Goal: Task Accomplishment & Management: Manage account settings

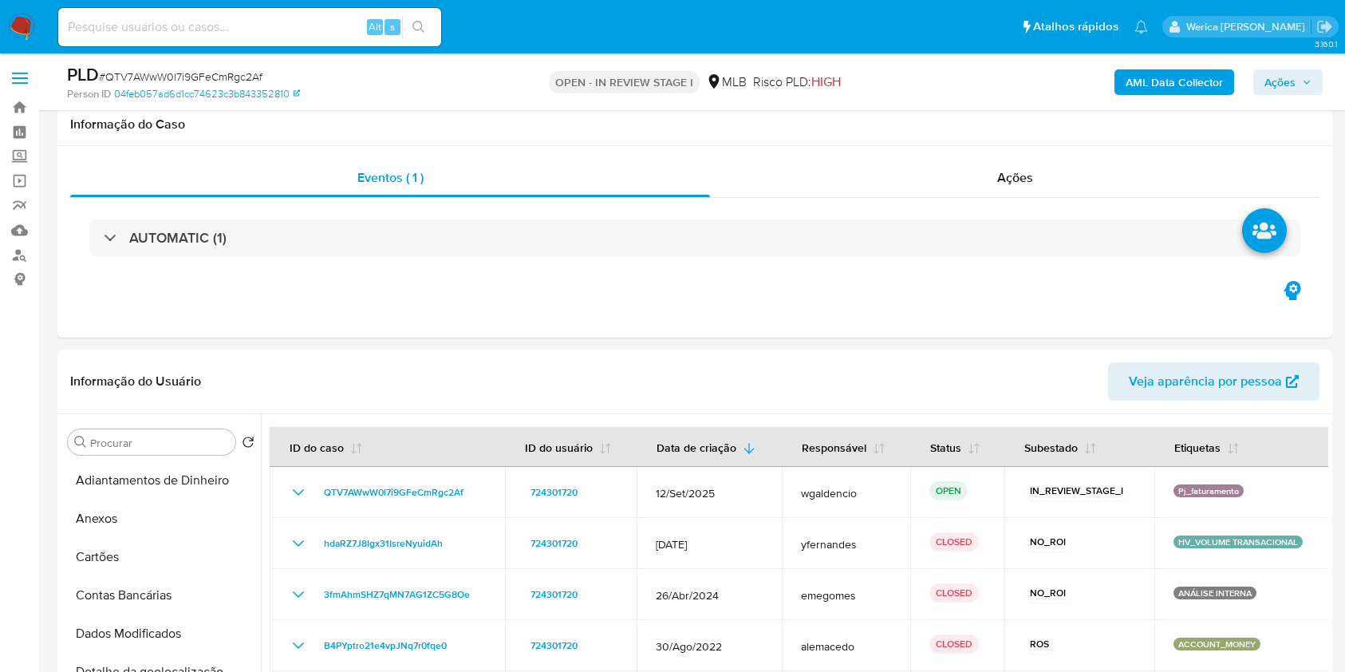
select select "10"
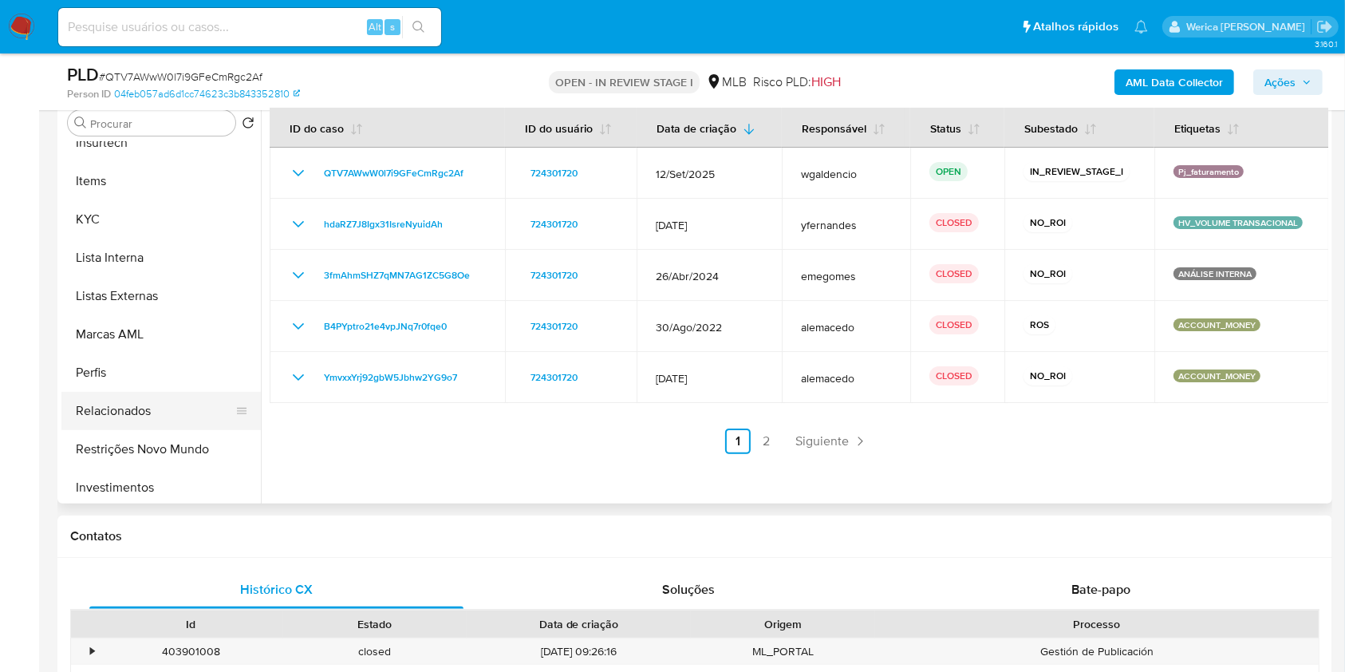
scroll to position [744, 0]
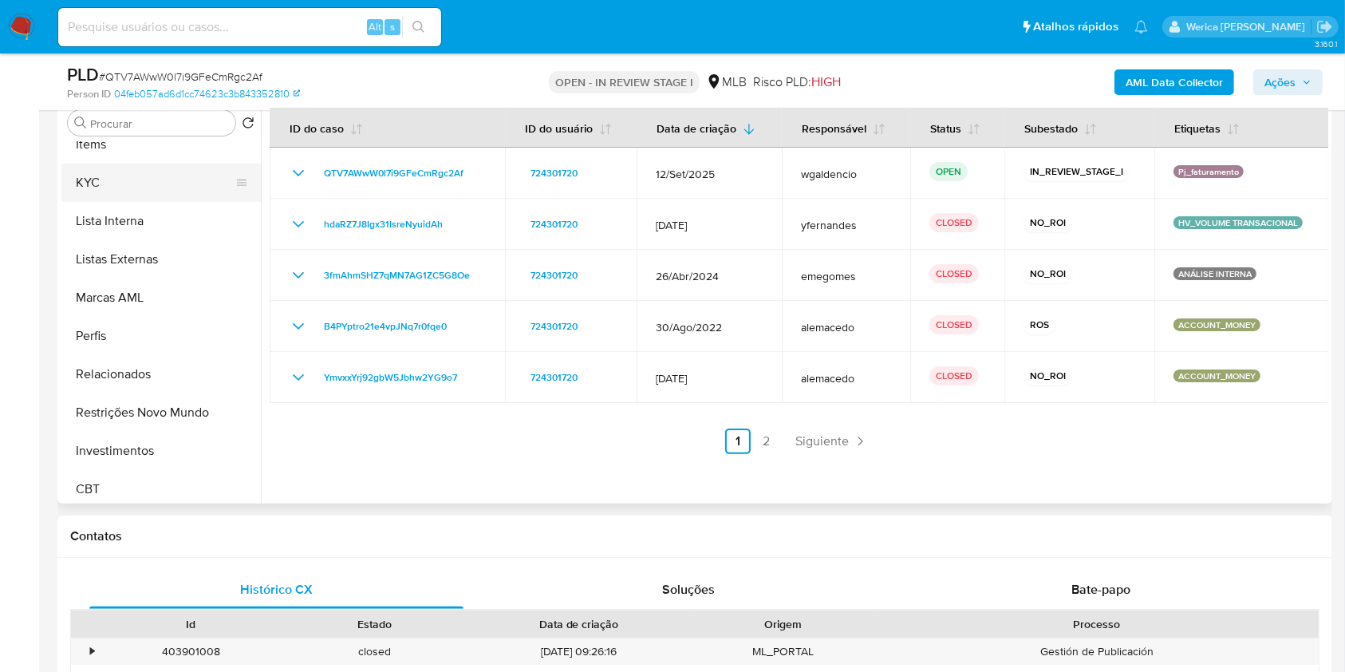
click at [111, 164] on button "KYC" at bounding box center [154, 183] width 187 height 38
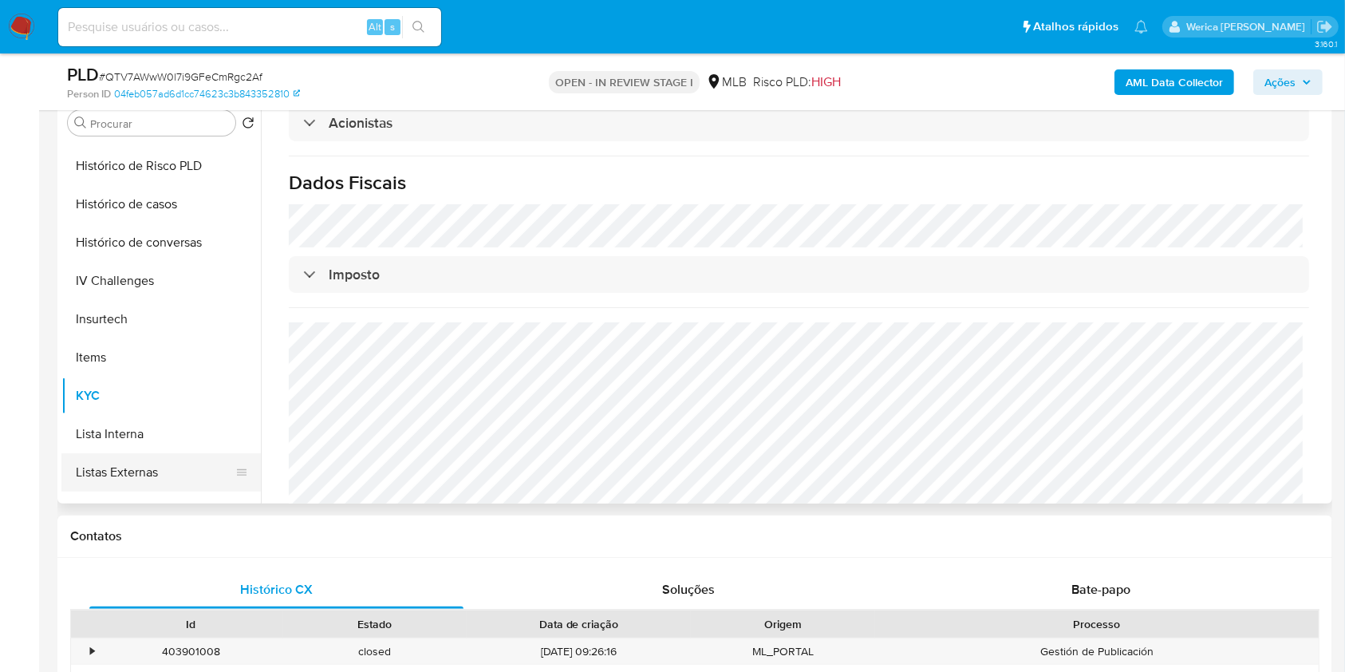
scroll to position [319, 0]
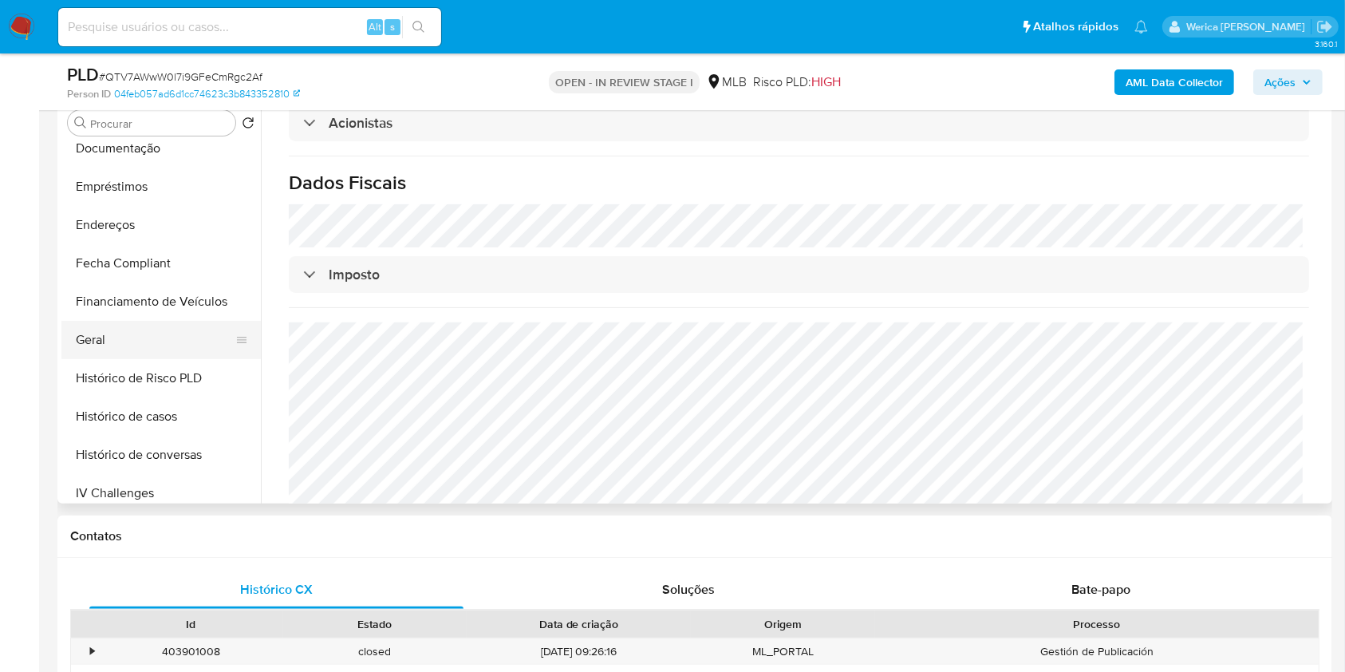
click at [103, 335] on button "Geral" at bounding box center [154, 340] width 187 height 38
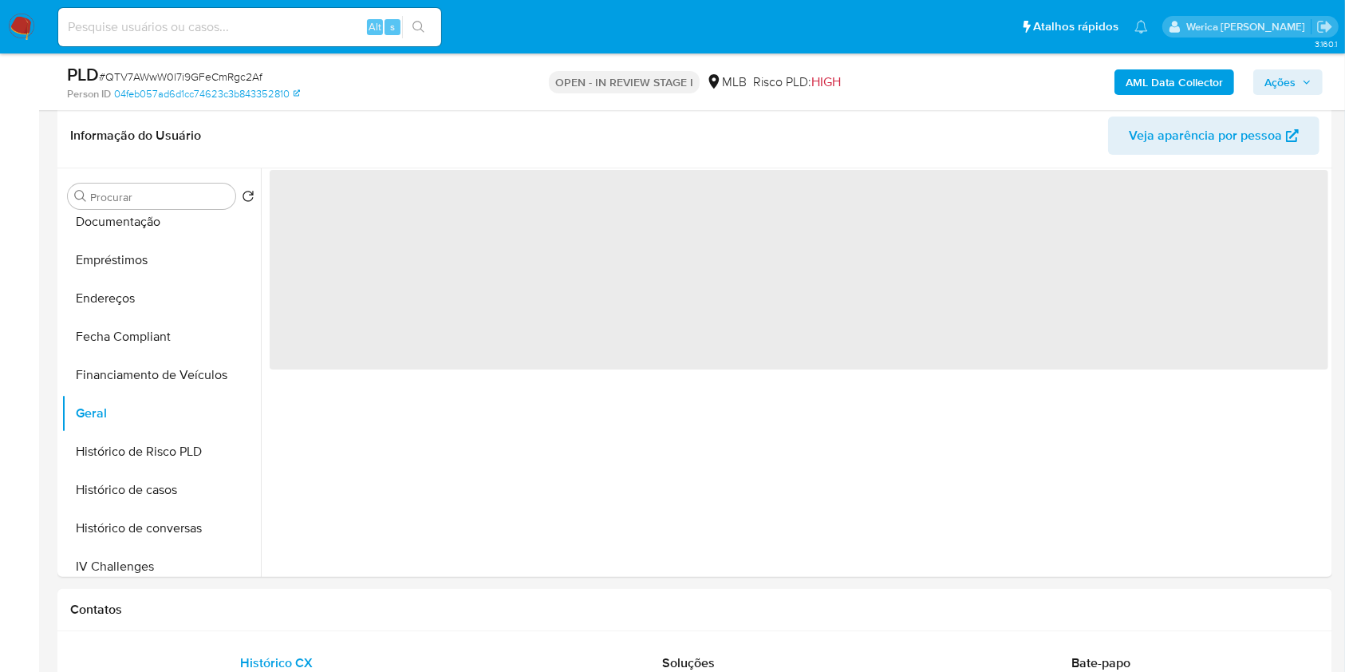
scroll to position [212, 0]
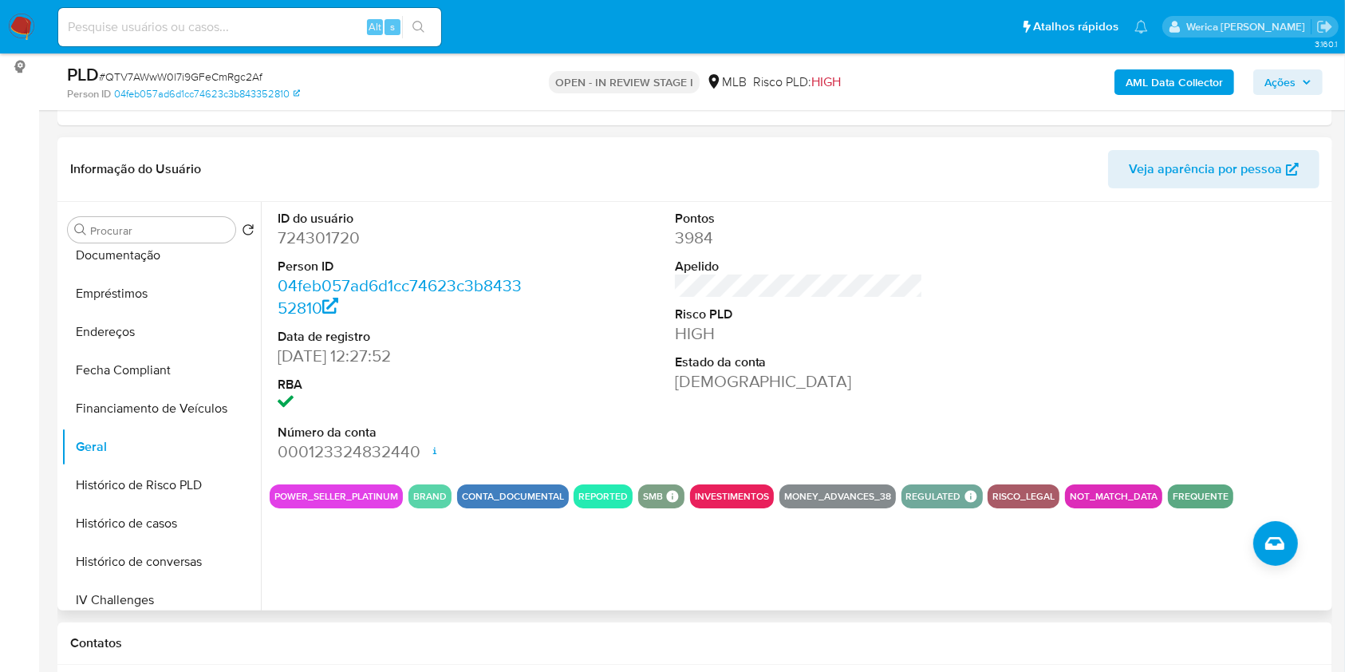
click at [1214, 353] on div at bounding box center [1196, 337] width 265 height 270
click at [1213, 354] on div at bounding box center [1196, 337] width 265 height 270
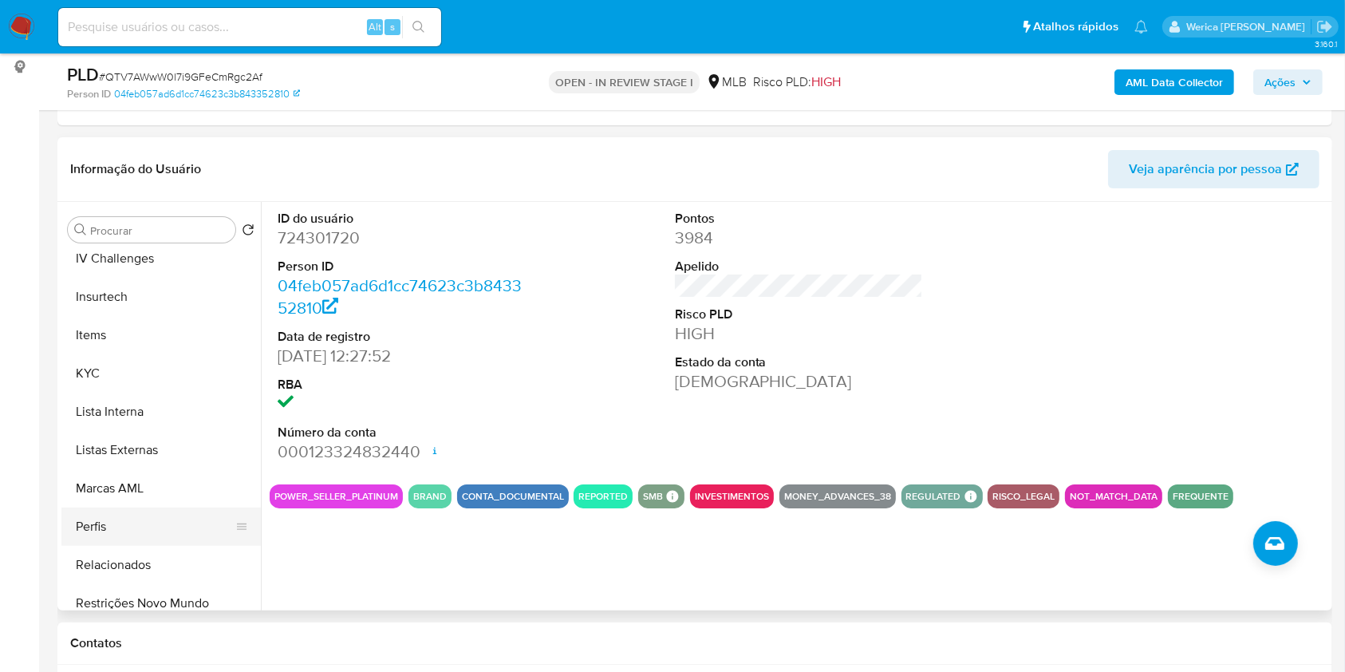
scroll to position [744, 0]
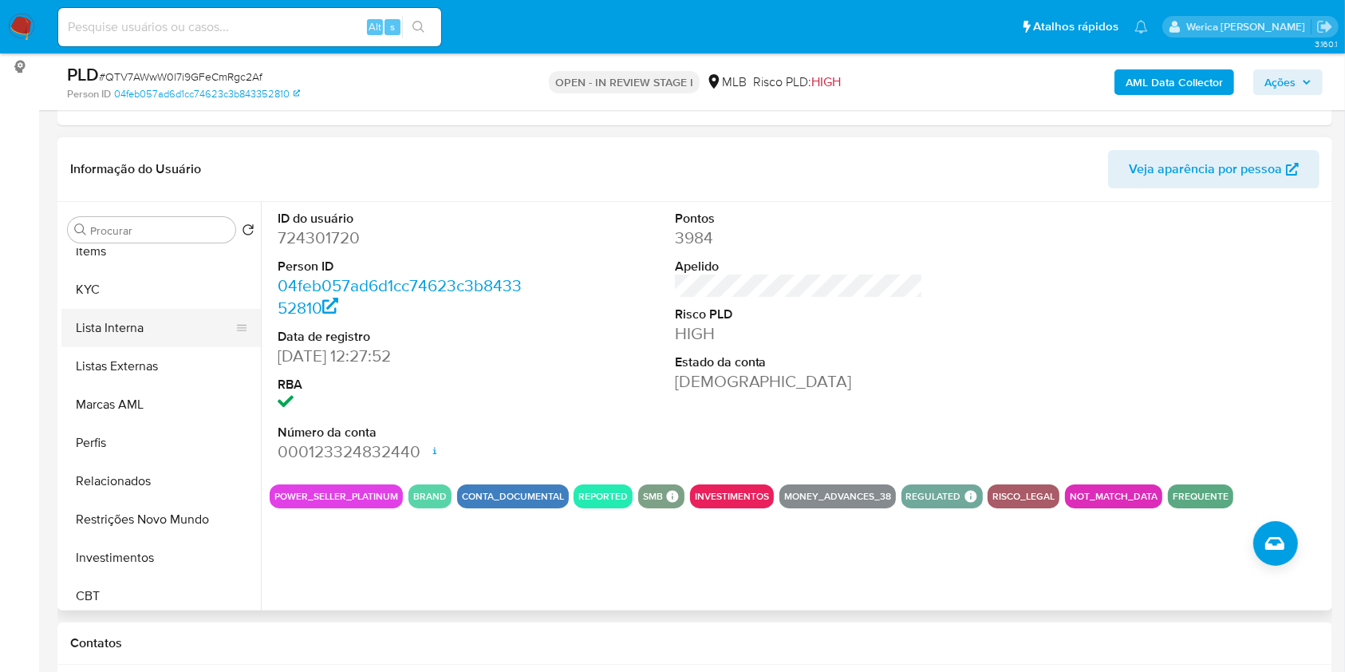
click at [67, 310] on button "Lista Interna" at bounding box center [154, 328] width 187 height 38
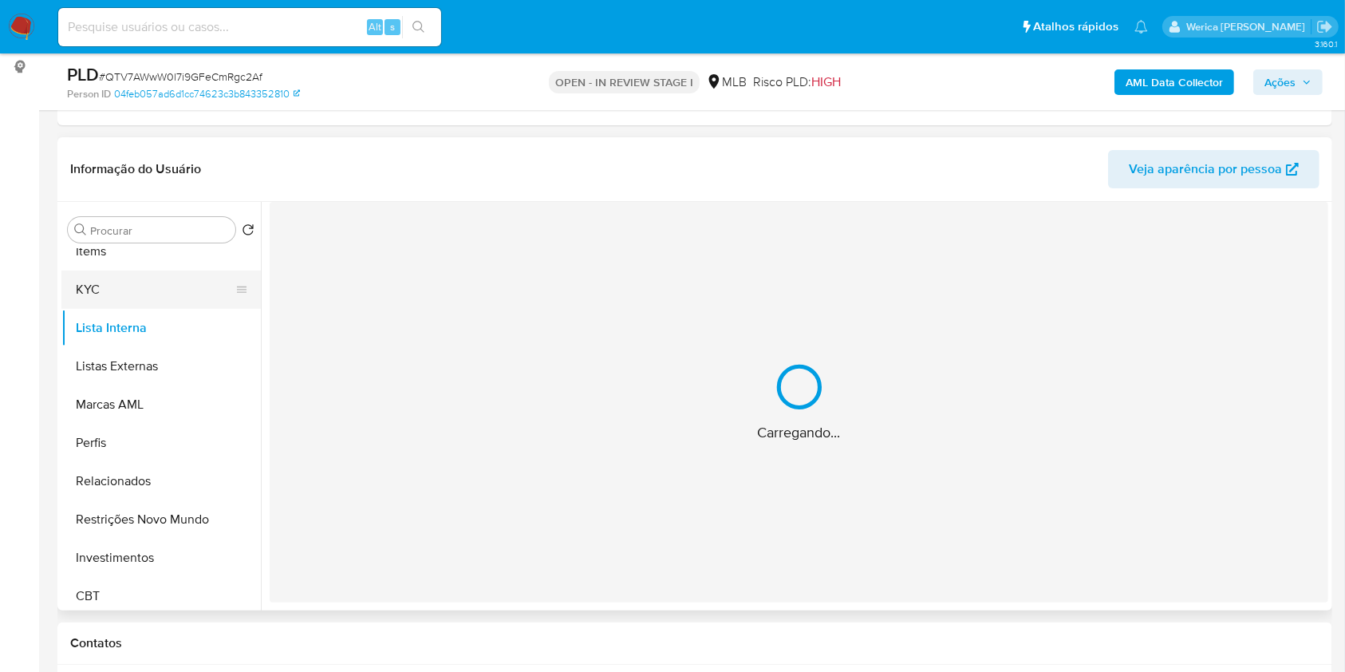
click at [105, 275] on button "KYC" at bounding box center [154, 290] width 187 height 38
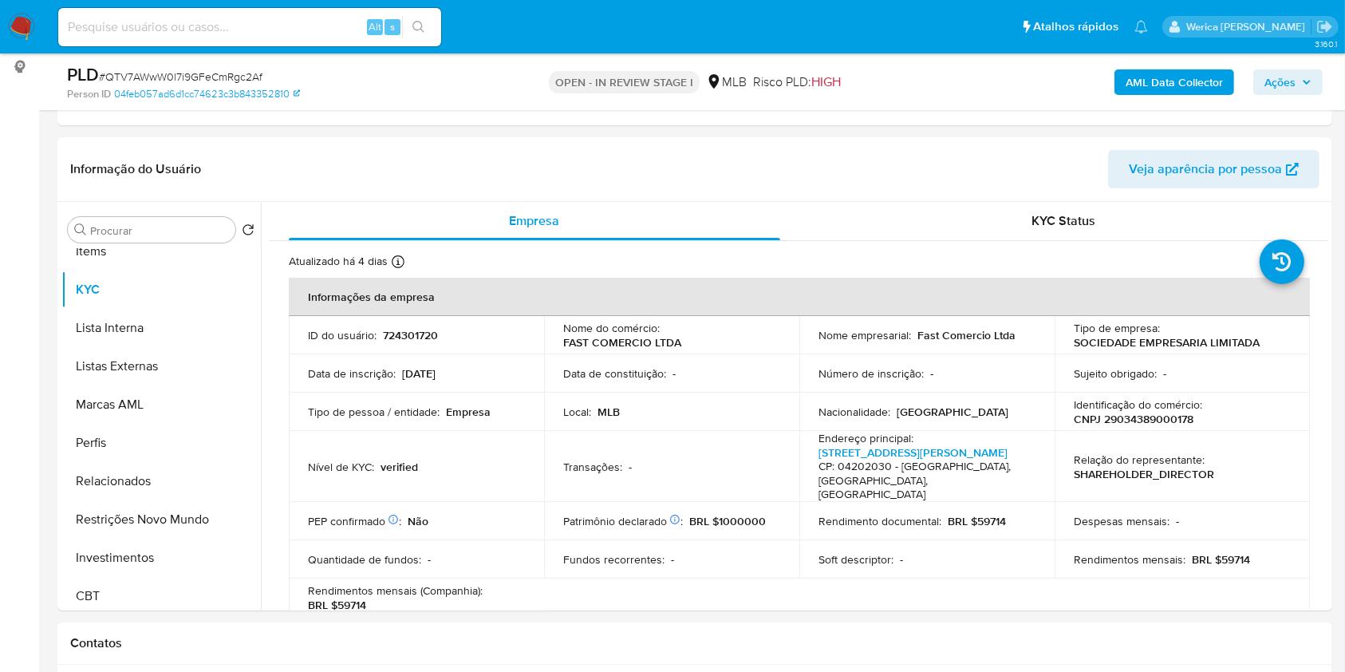
drag, startPoint x: 0, startPoint y: 393, endPoint x: 9, endPoint y: 363, distance: 30.8
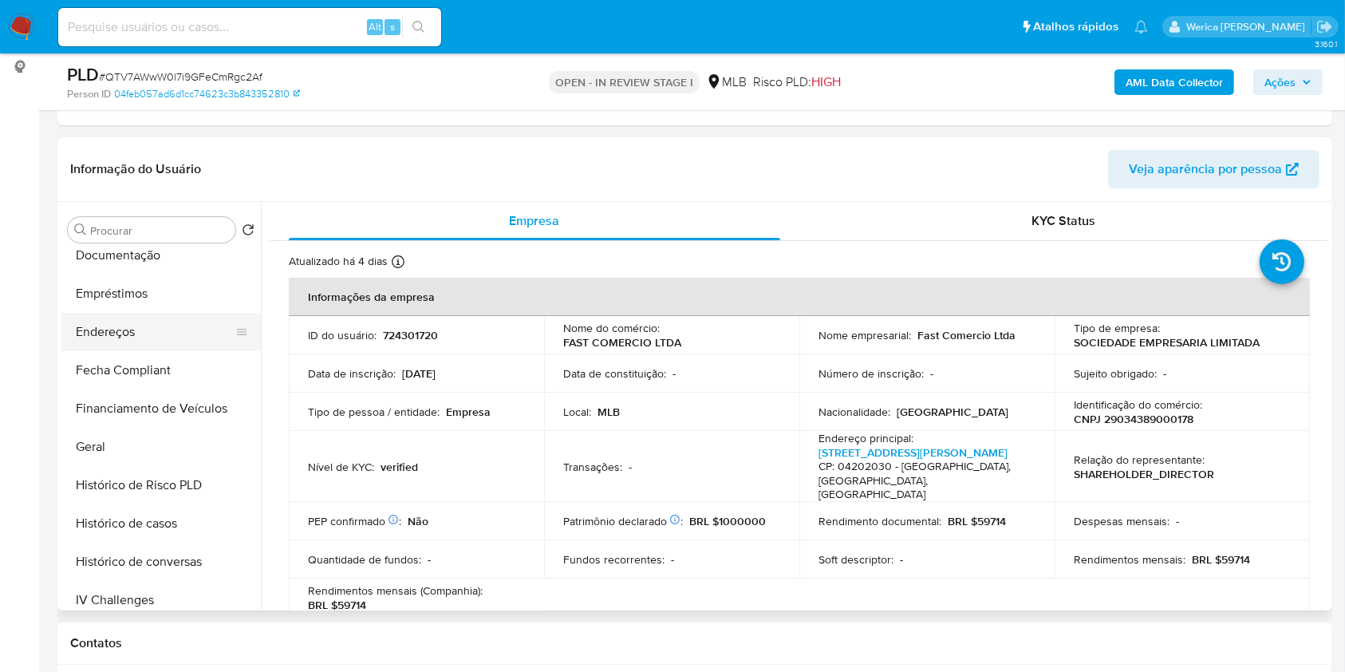
click at [109, 334] on button "Endereços" at bounding box center [154, 332] width 187 height 38
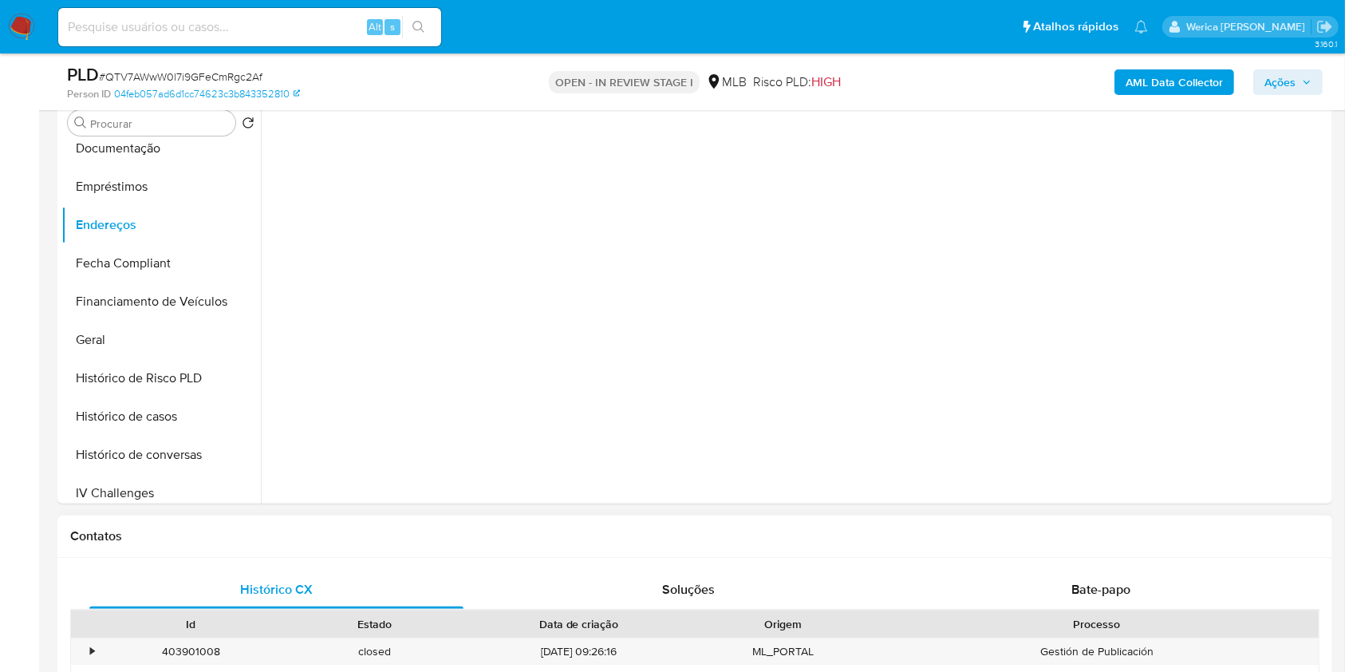
scroll to position [212, 0]
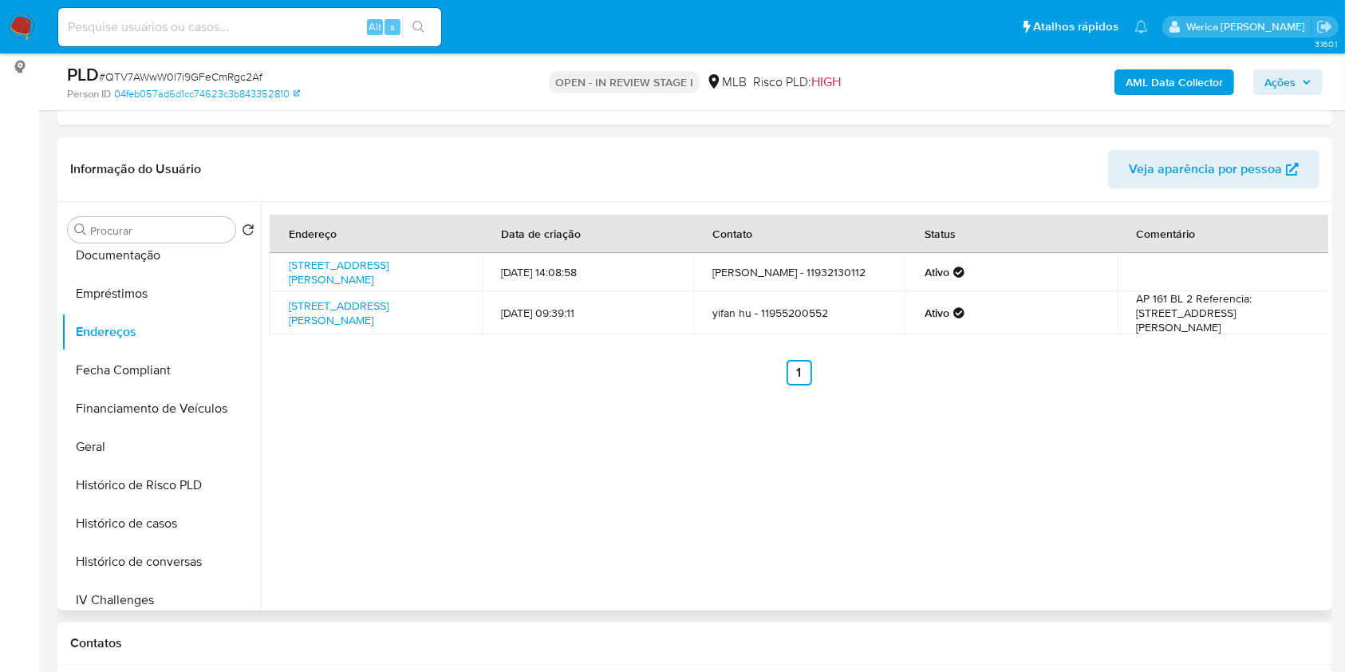
click at [1232, 566] on div "Endereço Data de criação Contato Status Comentário Rua Bento Vieira 204, São Pa…" at bounding box center [795, 406] width 1068 height 409
click at [1234, 578] on div "Endereço Data de criação Contato Status Comentário Rua Bento Vieira 204, São Pa…" at bounding box center [795, 406] width 1068 height 409
click at [1234, 580] on div "Endereço Data de criação Contato Status Comentário Rua Bento Vieira 204, São Pa…" at bounding box center [795, 406] width 1068 height 409
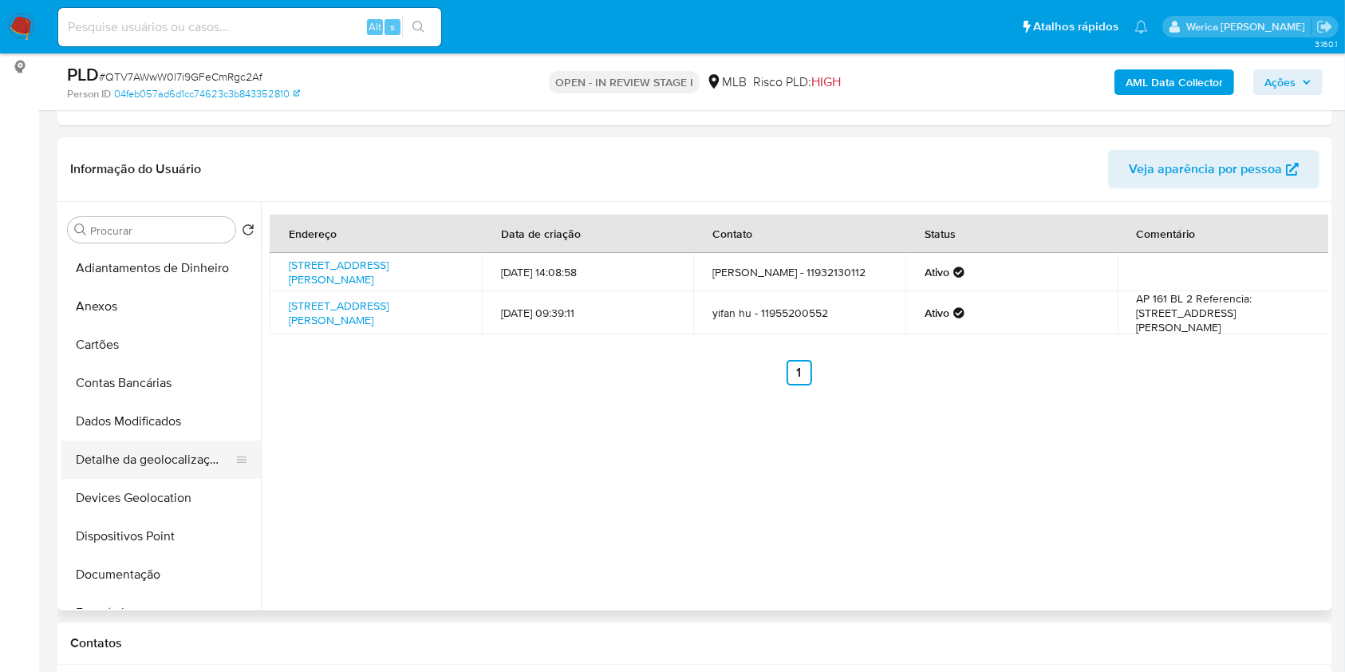
click at [192, 460] on button "Detalhe da geolocalização" at bounding box center [154, 459] width 187 height 38
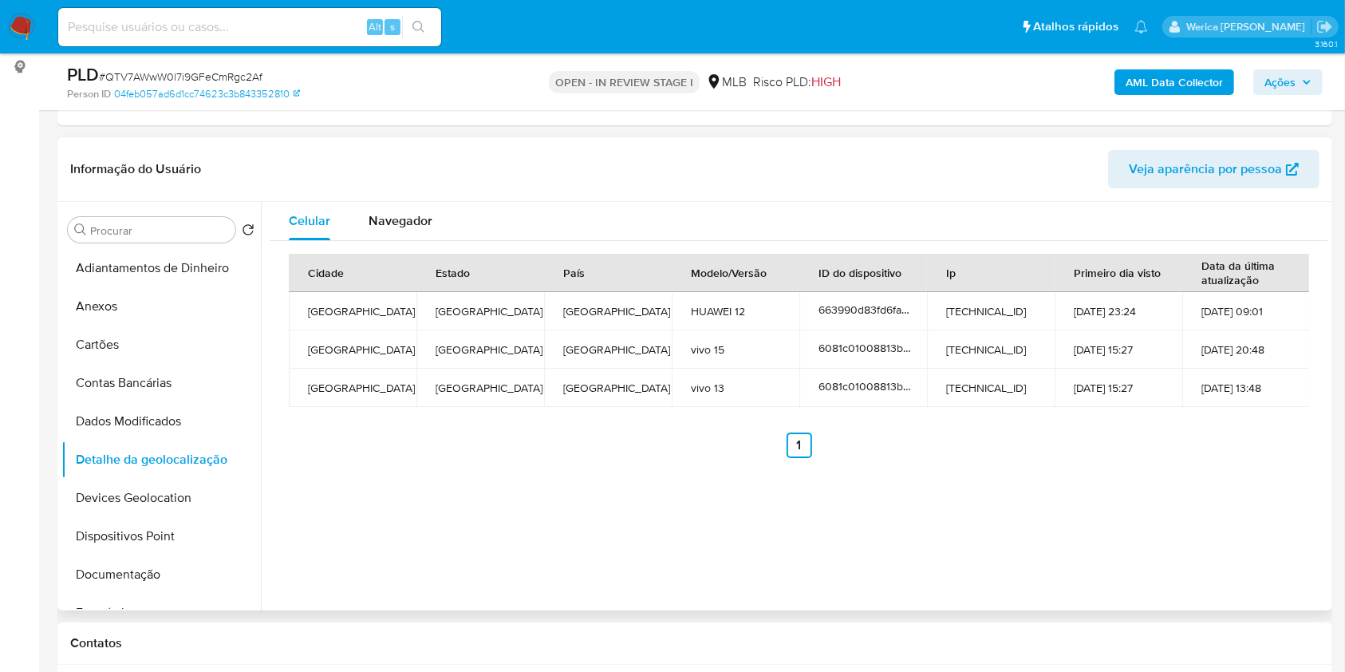
click at [1203, 540] on div "Celular Navegador Cidade Estado País Modelo/Versão ID do dispositivo Ip Primeir…" at bounding box center [795, 406] width 1068 height 409
click at [1199, 540] on div "Celular Navegador Cidade Estado País Modelo/Versão ID do dispositivo Ip Primeir…" at bounding box center [795, 406] width 1068 height 409
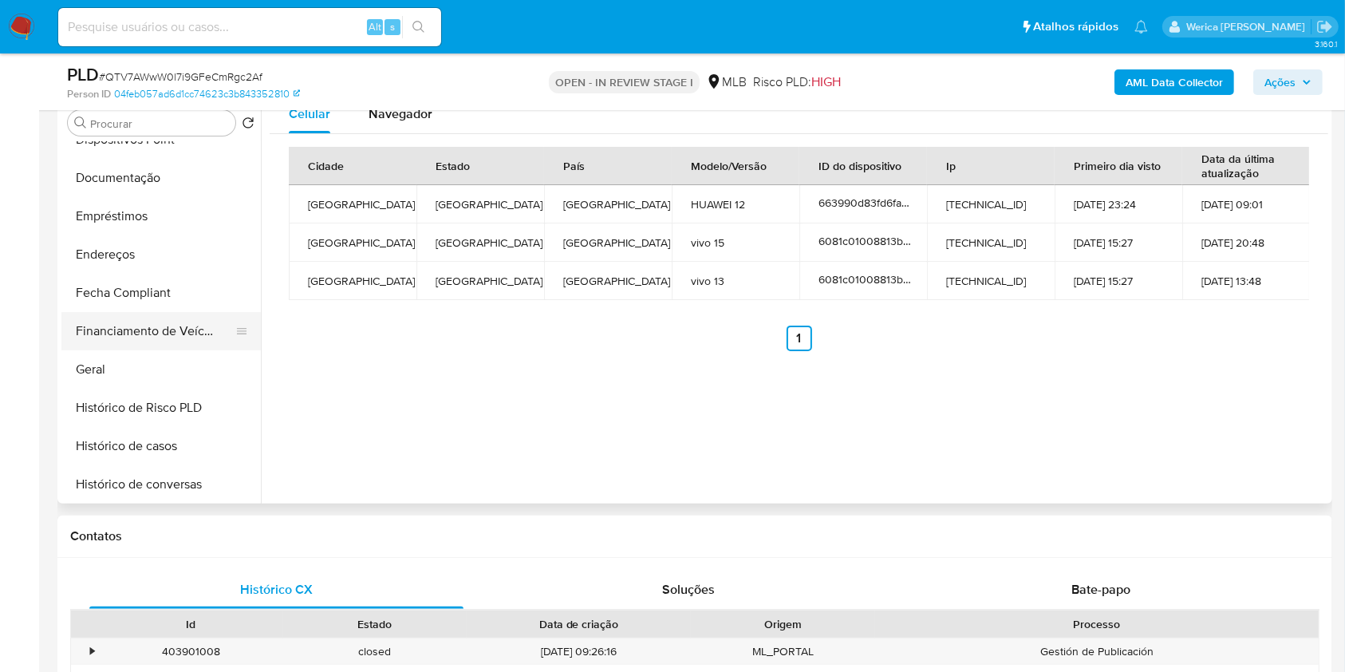
scroll to position [319, 0]
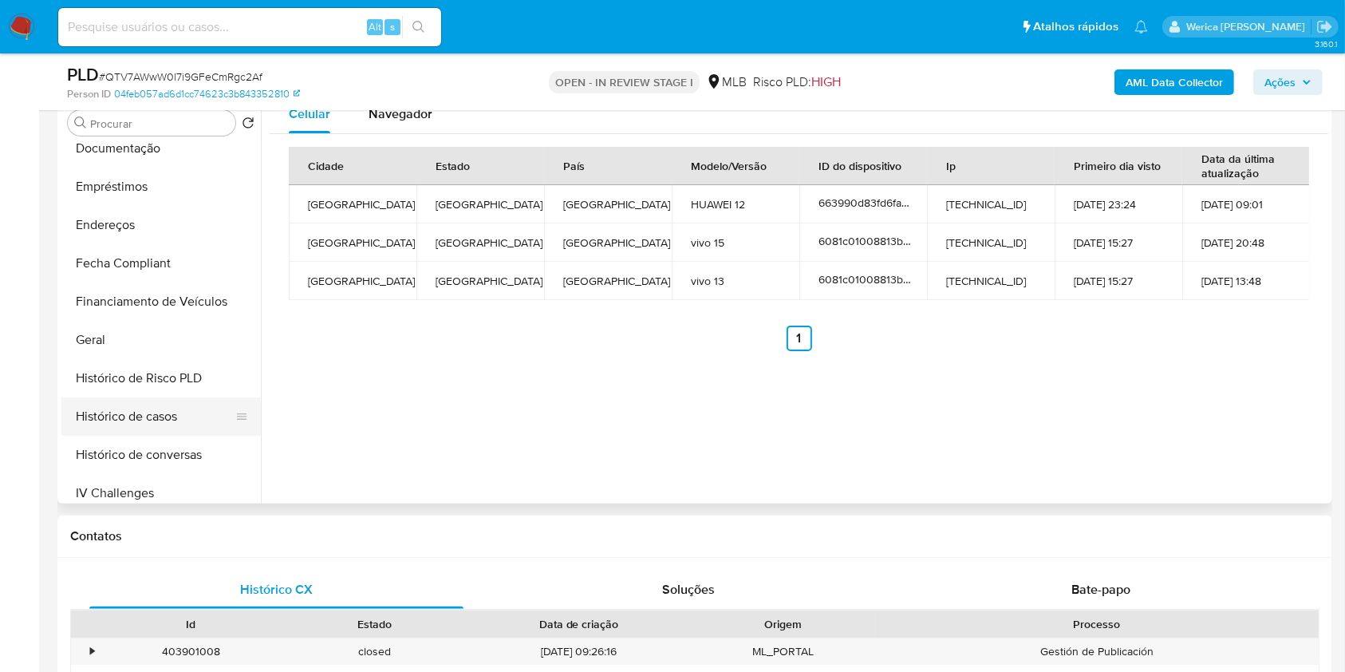
click at [170, 422] on button "Histórico de casos" at bounding box center [154, 416] width 187 height 38
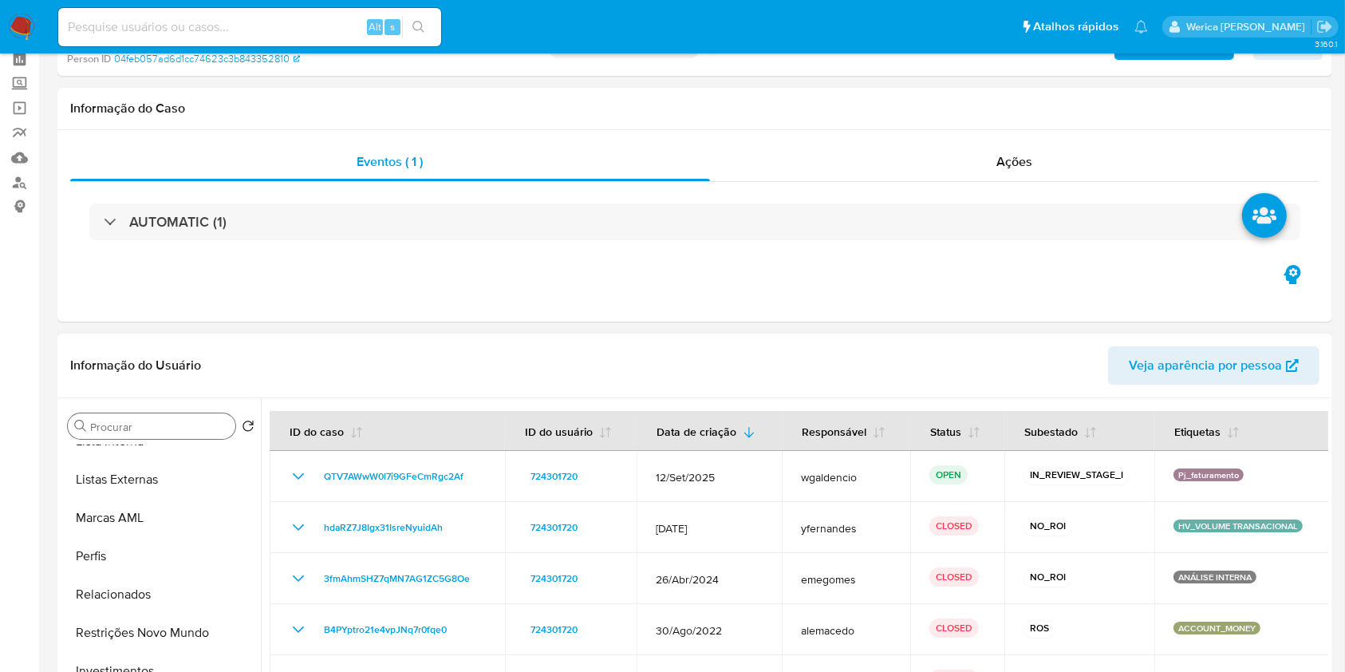
scroll to position [106, 0]
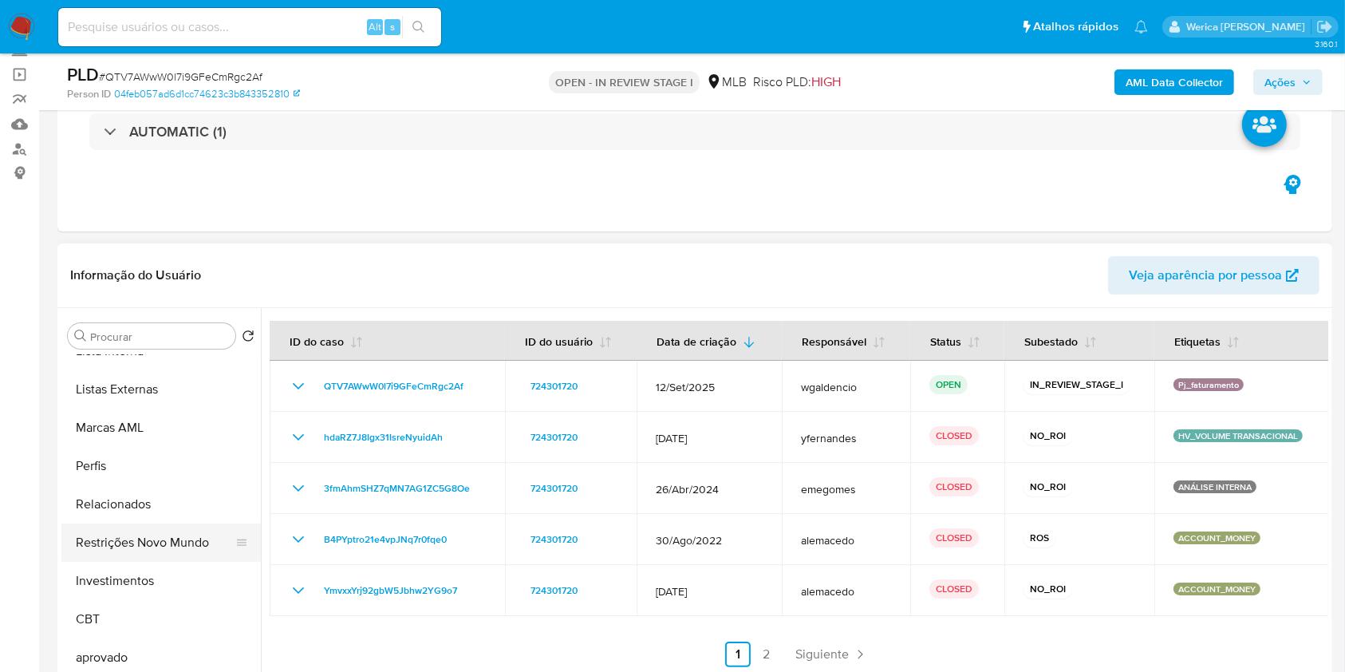
click at [186, 547] on button "Restrições Novo Mundo" at bounding box center [154, 542] width 187 height 38
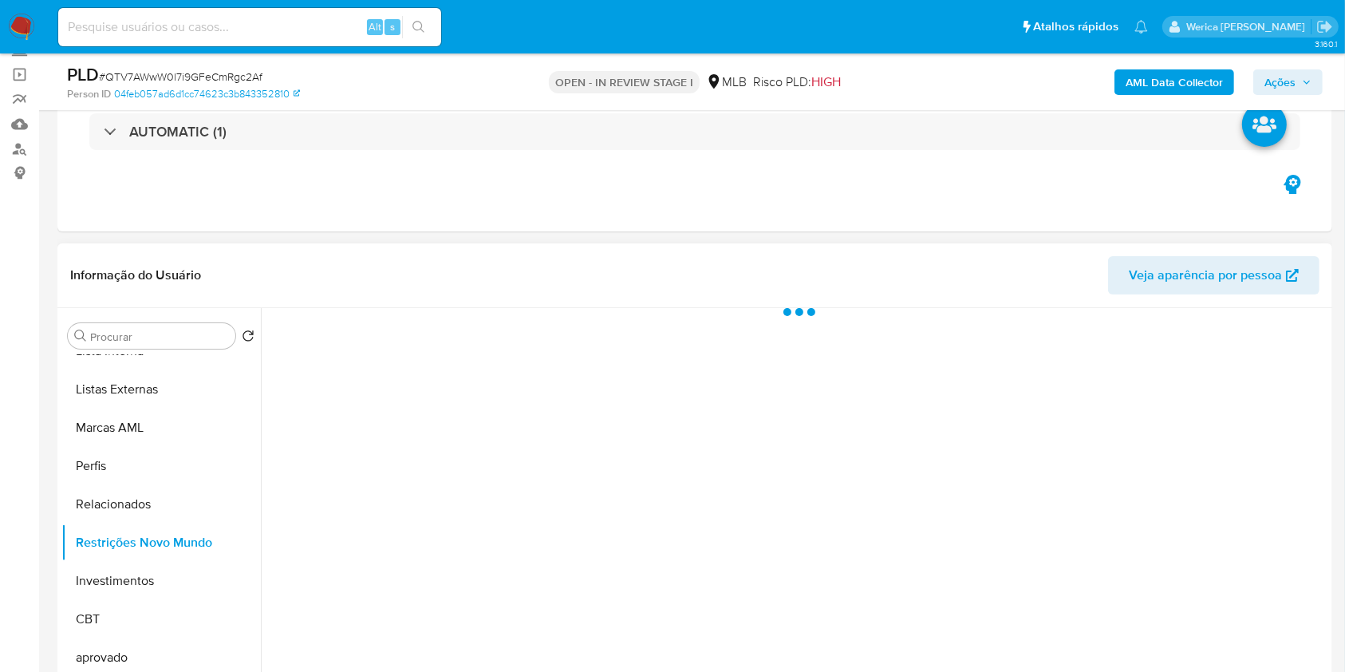
scroll to position [212, 0]
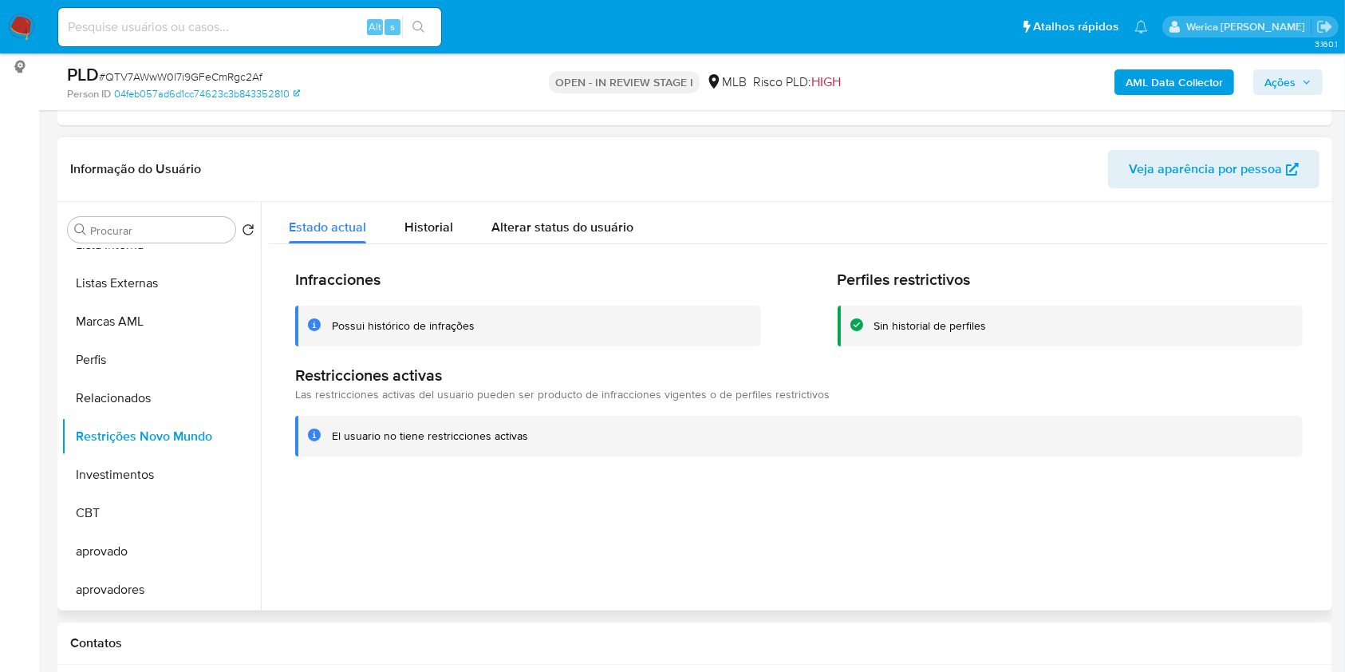
click at [1246, 521] on div at bounding box center [795, 406] width 1068 height 409
drag, startPoint x: 1243, startPoint y: 522, endPoint x: 1195, endPoint y: 417, distance: 115.7
click at [1243, 522] on div at bounding box center [795, 406] width 1068 height 409
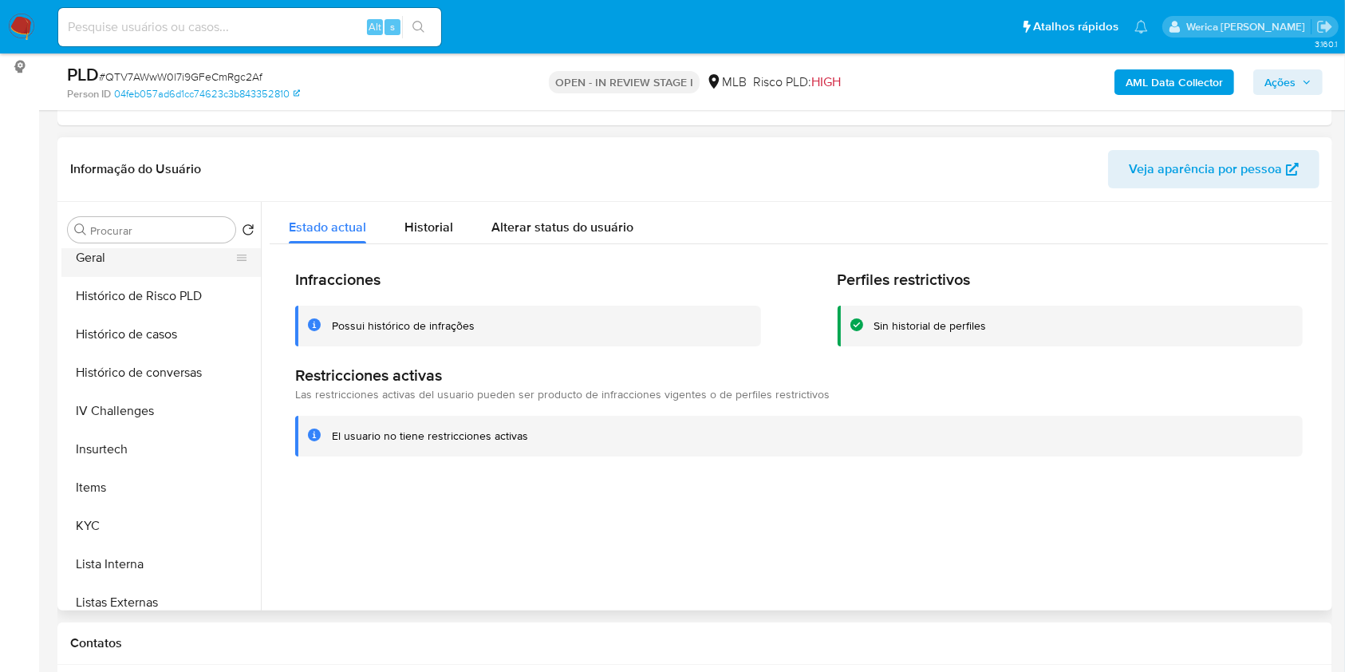
click at [151, 271] on button "Geral" at bounding box center [154, 258] width 187 height 38
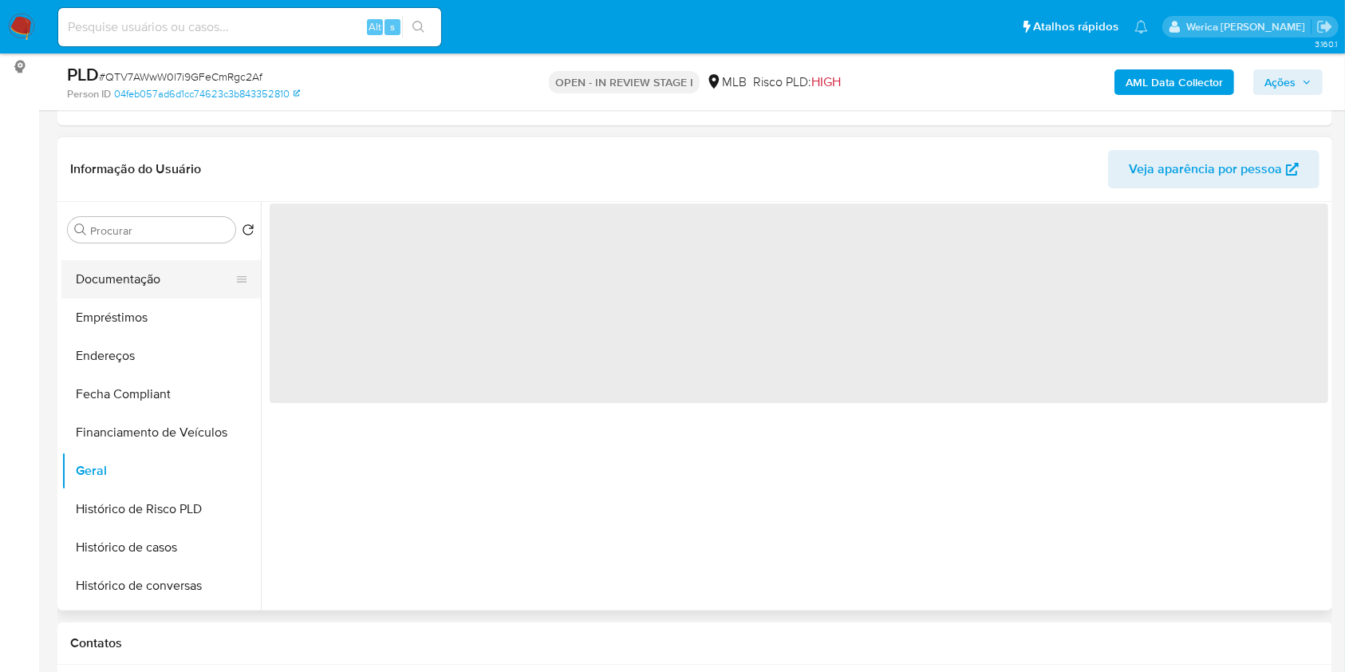
click at [134, 271] on button "Documentação" at bounding box center [154, 279] width 187 height 38
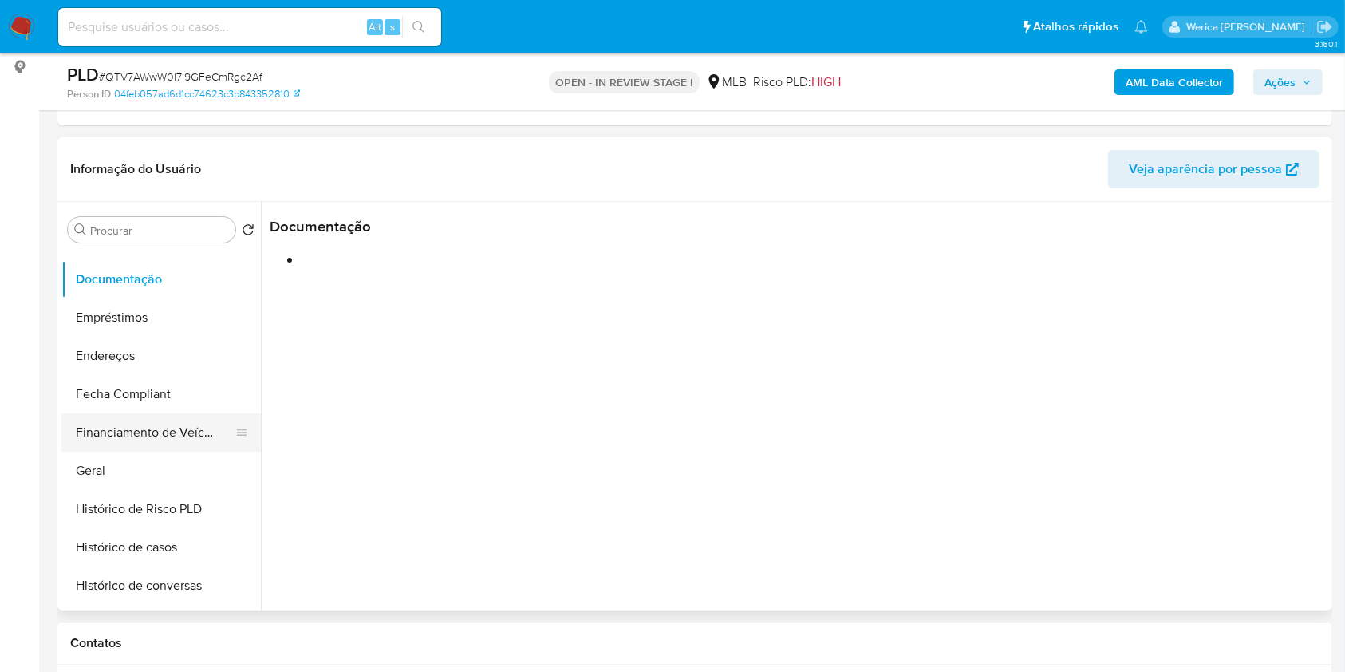
scroll to position [83, 0]
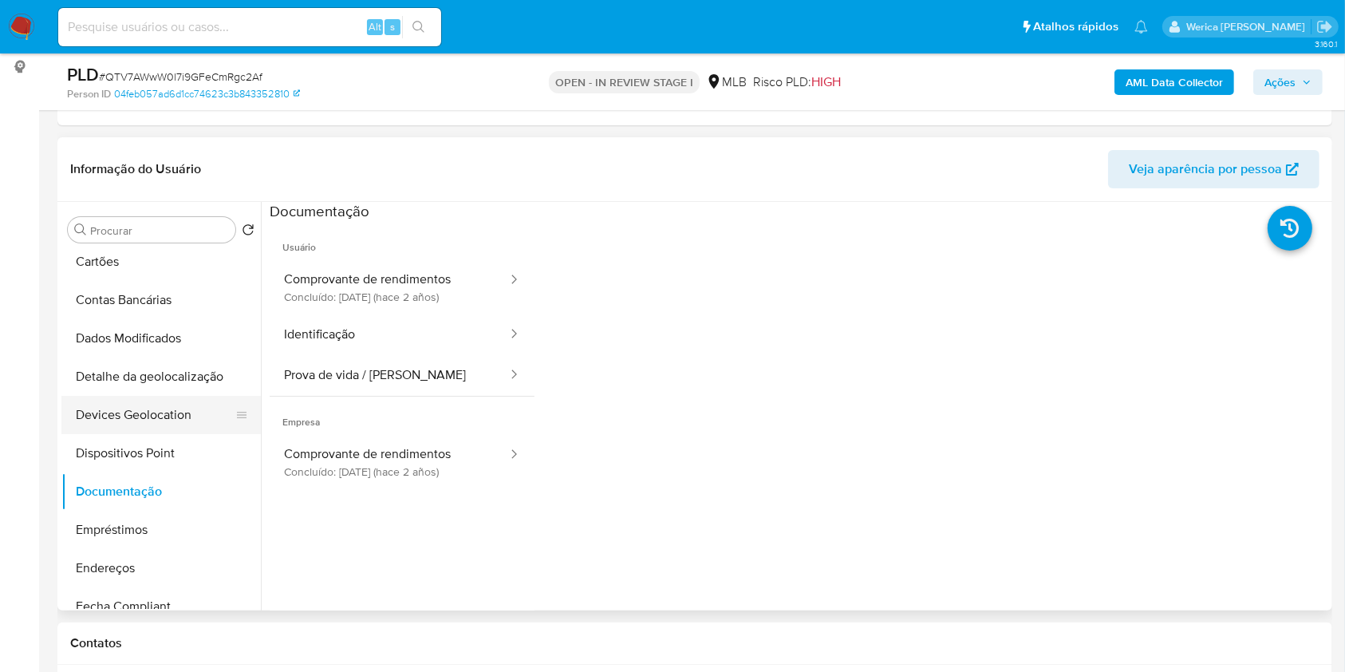
click at [134, 420] on button "Devices Geolocation" at bounding box center [154, 415] width 187 height 38
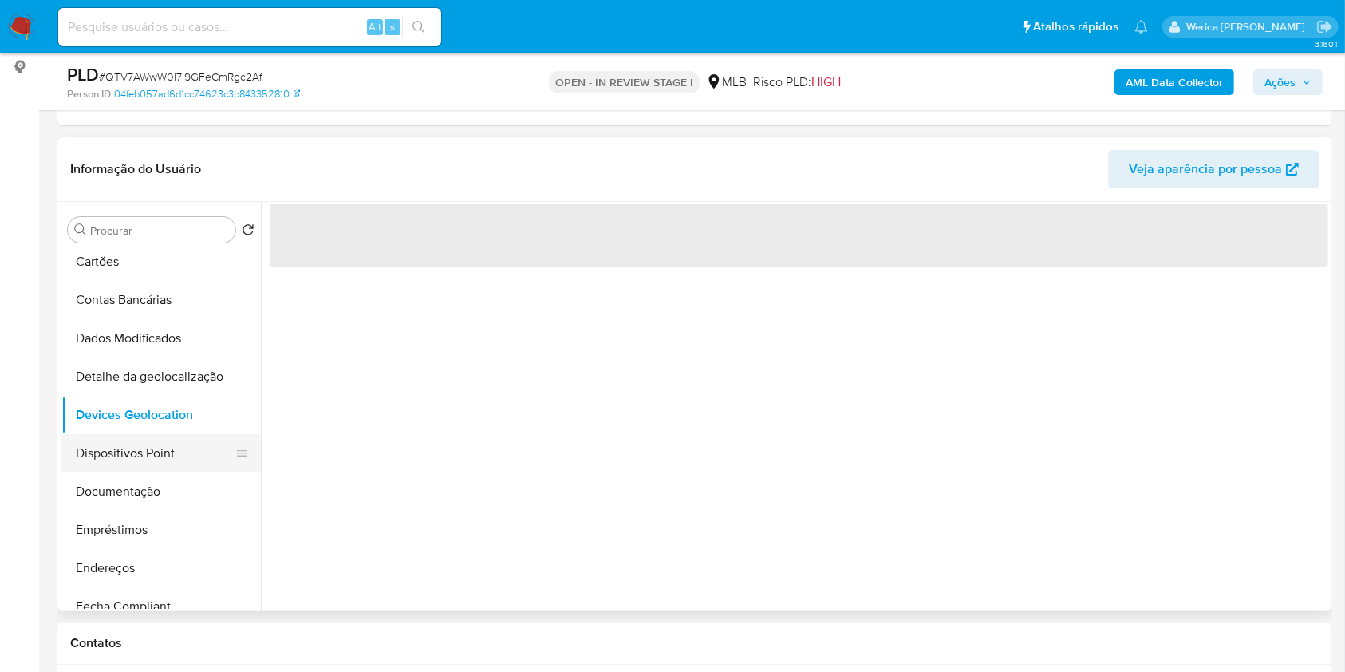
click at [102, 456] on button "Dispositivos Point" at bounding box center [154, 453] width 187 height 38
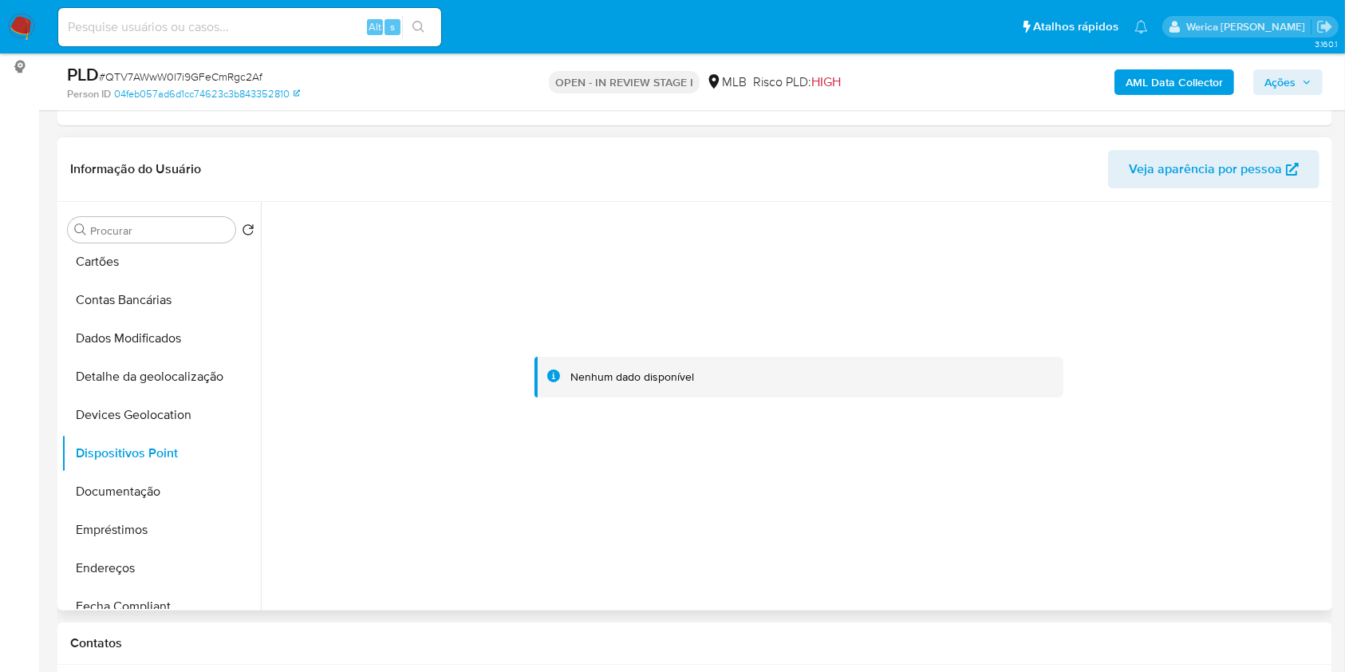
click at [1215, 537] on div at bounding box center [799, 377] width 1059 height 351
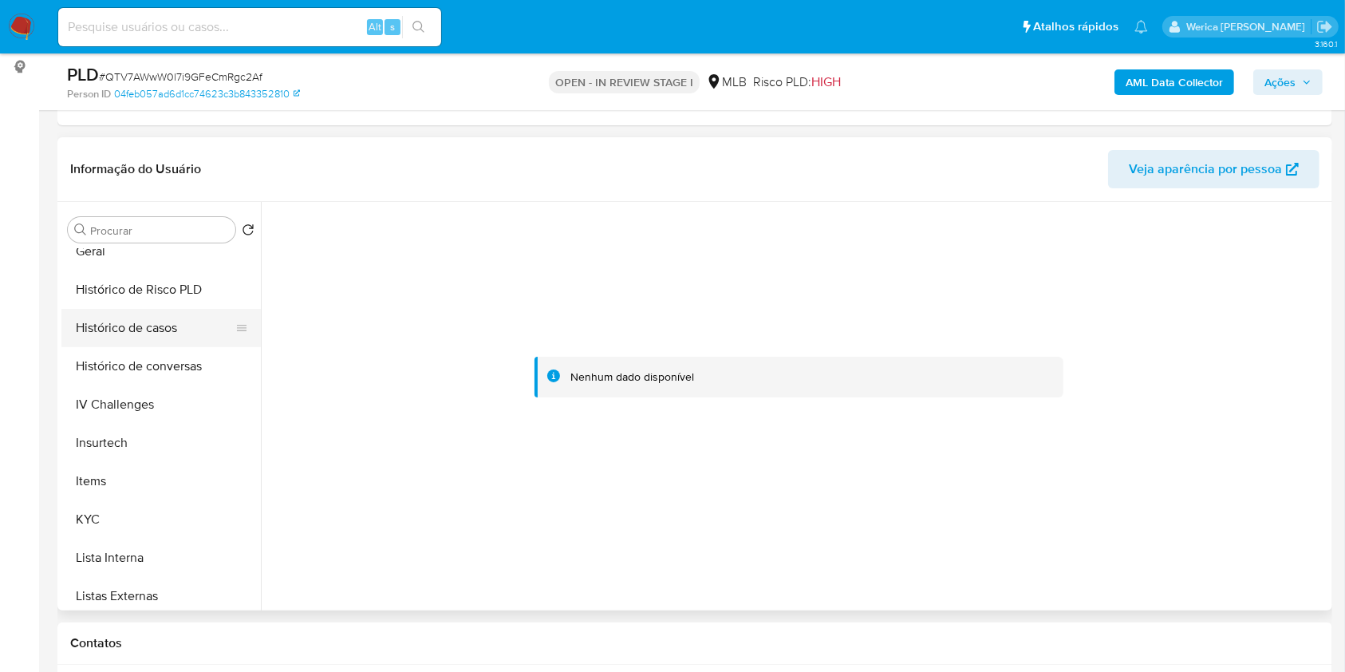
scroll to position [614, 0]
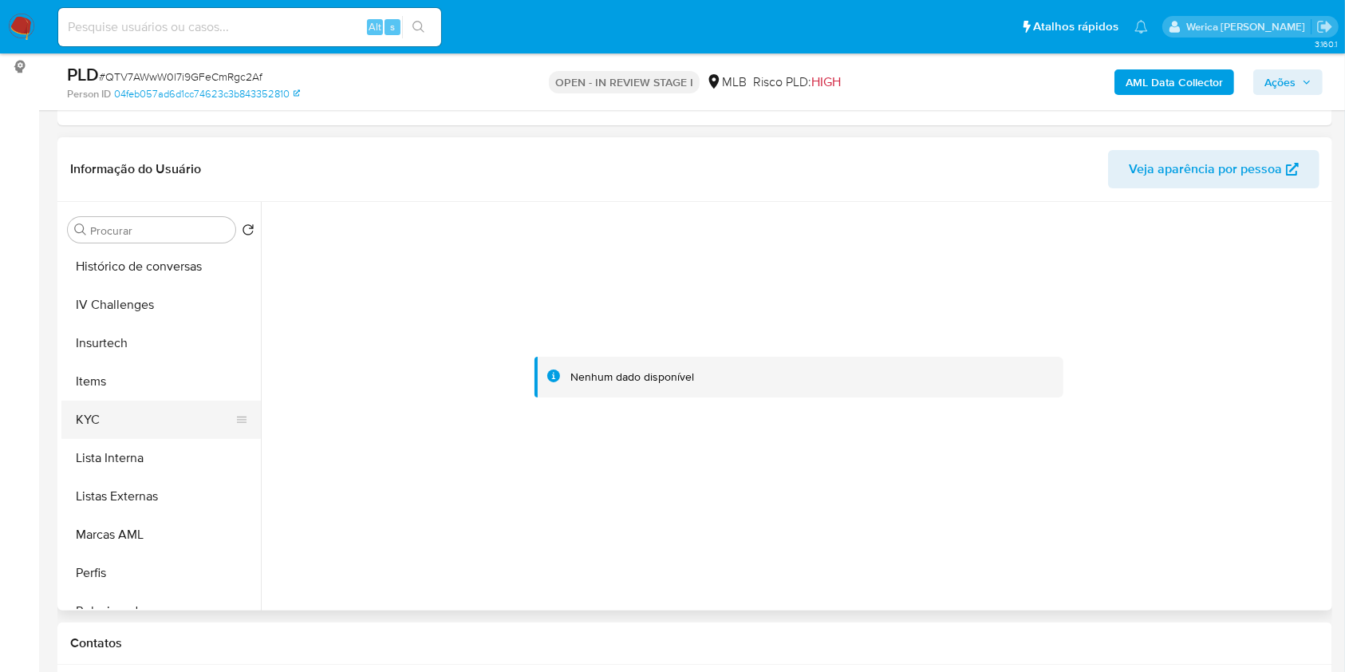
click at [160, 406] on button "KYC" at bounding box center [154, 420] width 187 height 38
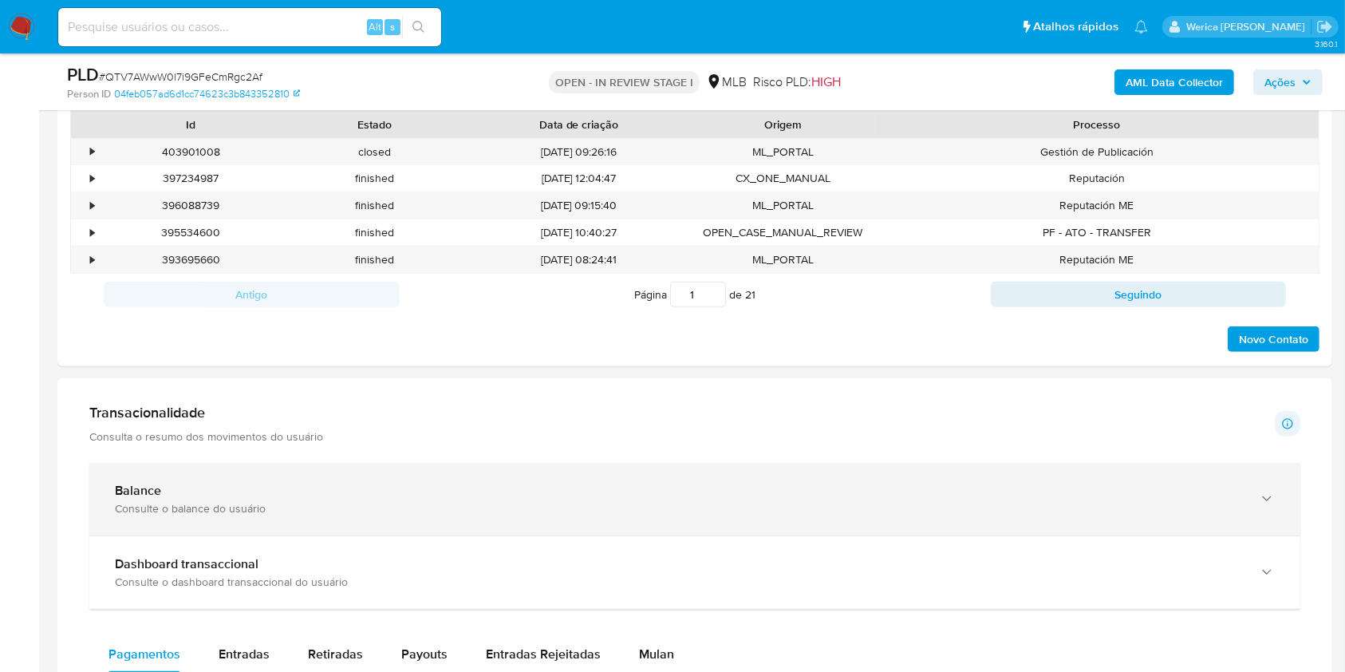
scroll to position [851, 0]
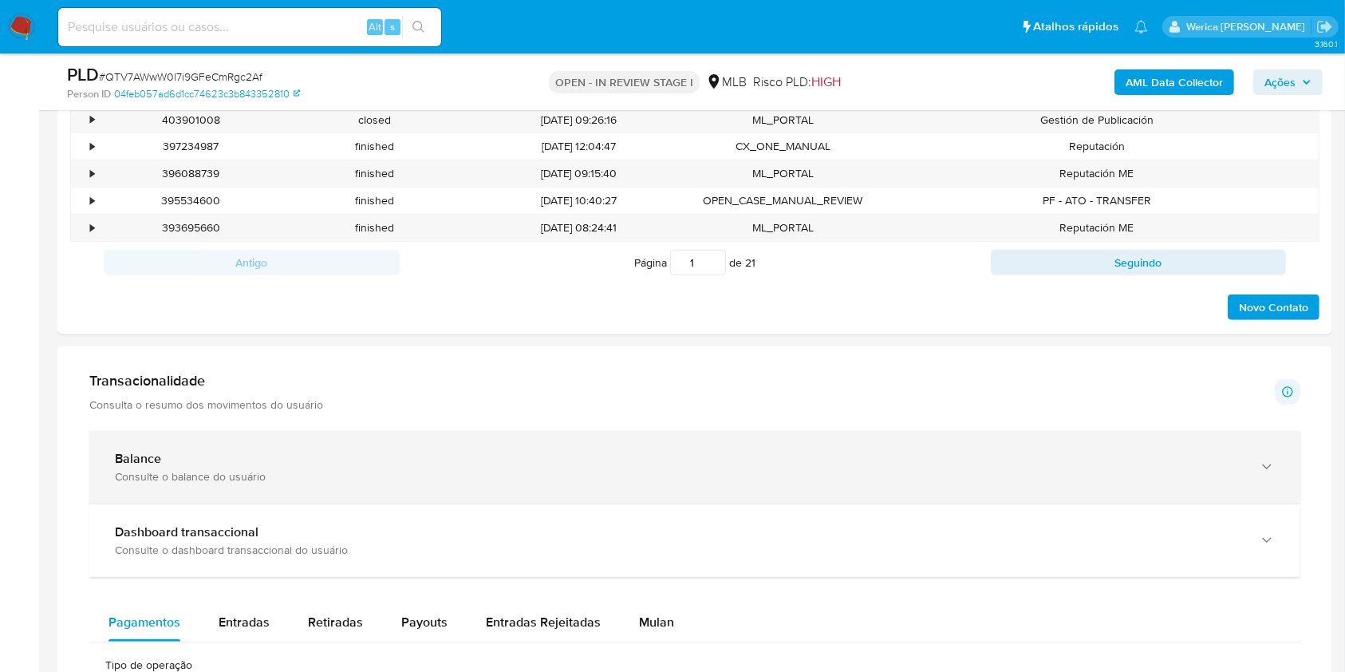
drag, startPoint x: 456, startPoint y: 431, endPoint x: 456, endPoint y: 456, distance: 25.5
click at [456, 448] on div "Balance Consulte o balance do usuário" at bounding box center [694, 467] width 1211 height 73
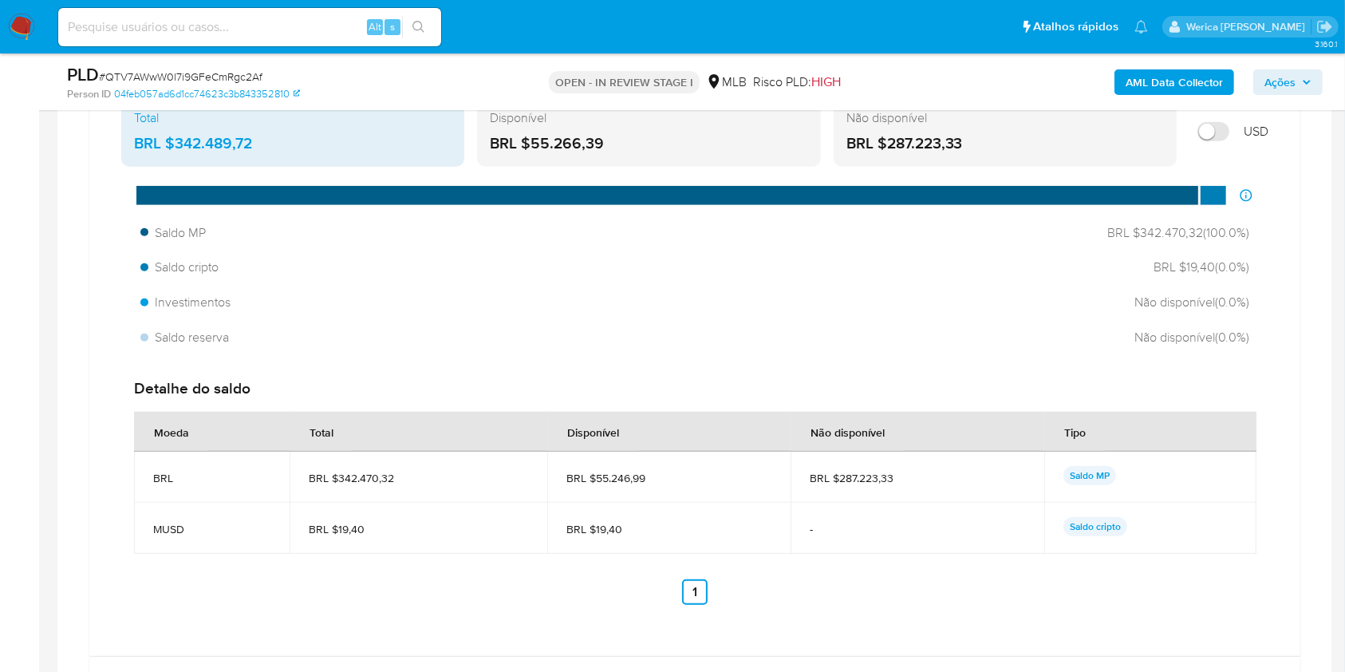
scroll to position [1170, 0]
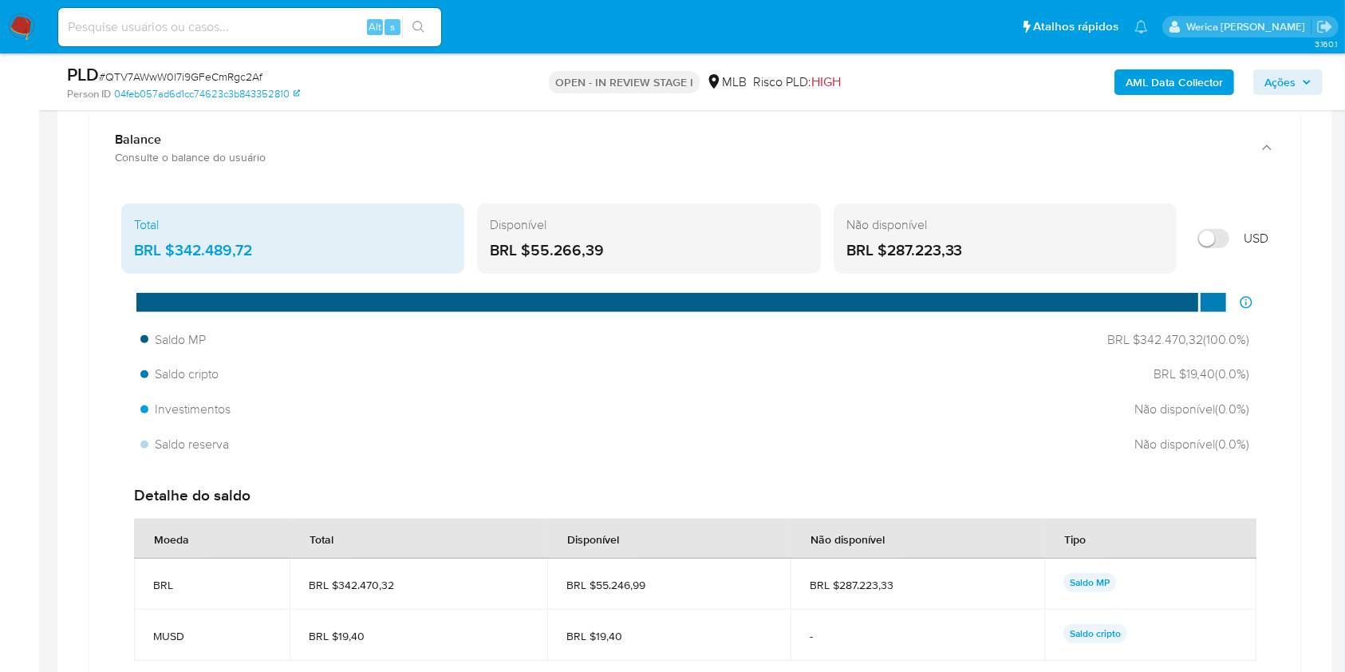
drag, startPoint x: 529, startPoint y: 247, endPoint x: 627, endPoint y: 251, distance: 98.2
click at [627, 251] on div "BRL $55.266,39" at bounding box center [649, 250] width 318 height 21
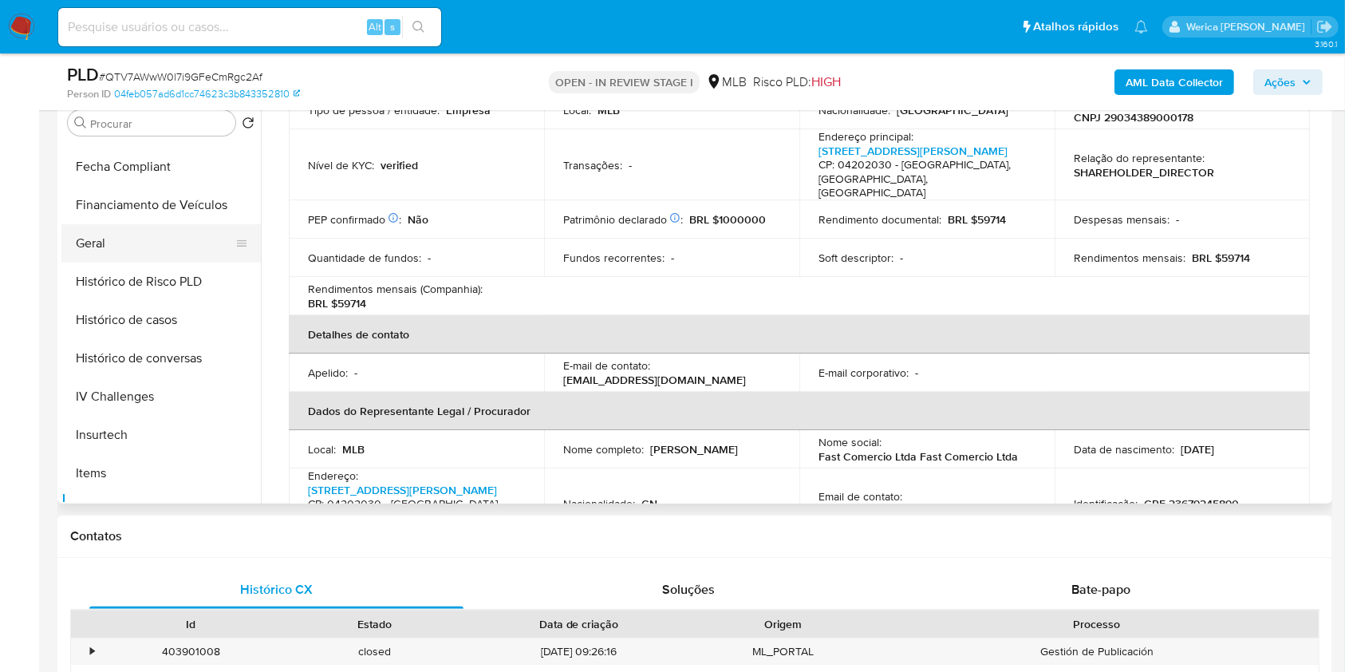
scroll to position [295, 0]
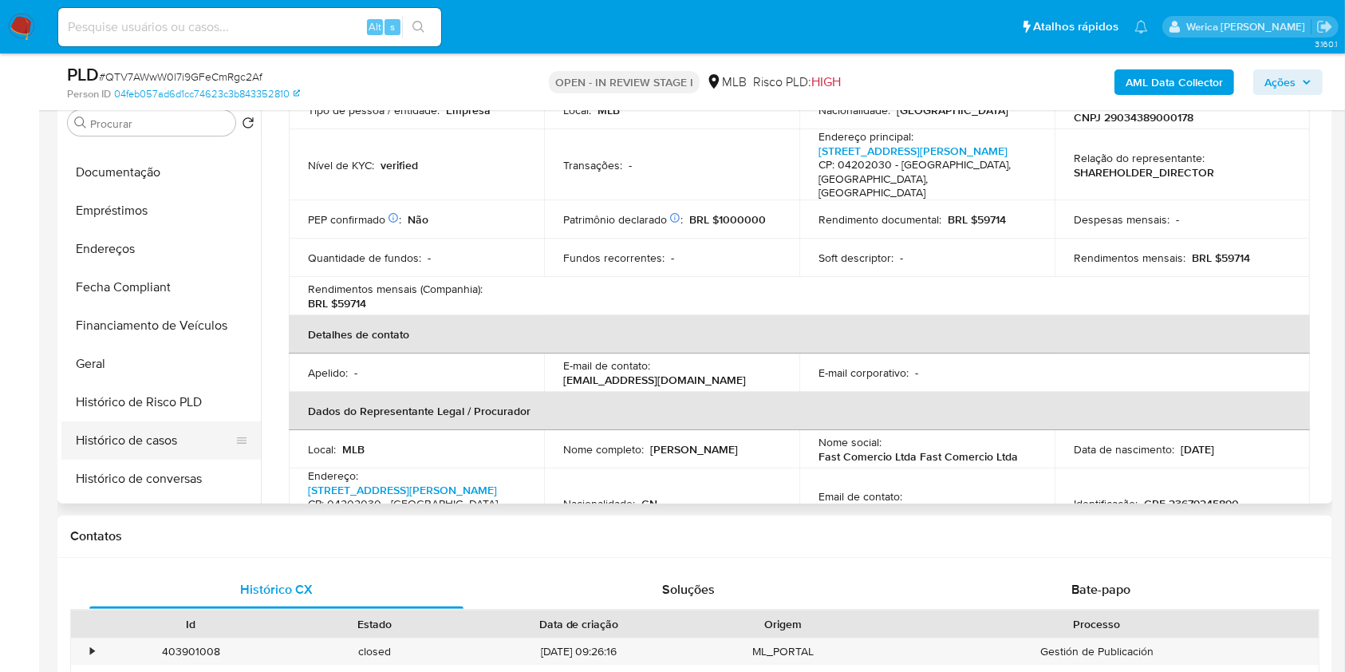
click at [124, 436] on button "Histórico de casos" at bounding box center [154, 440] width 187 height 38
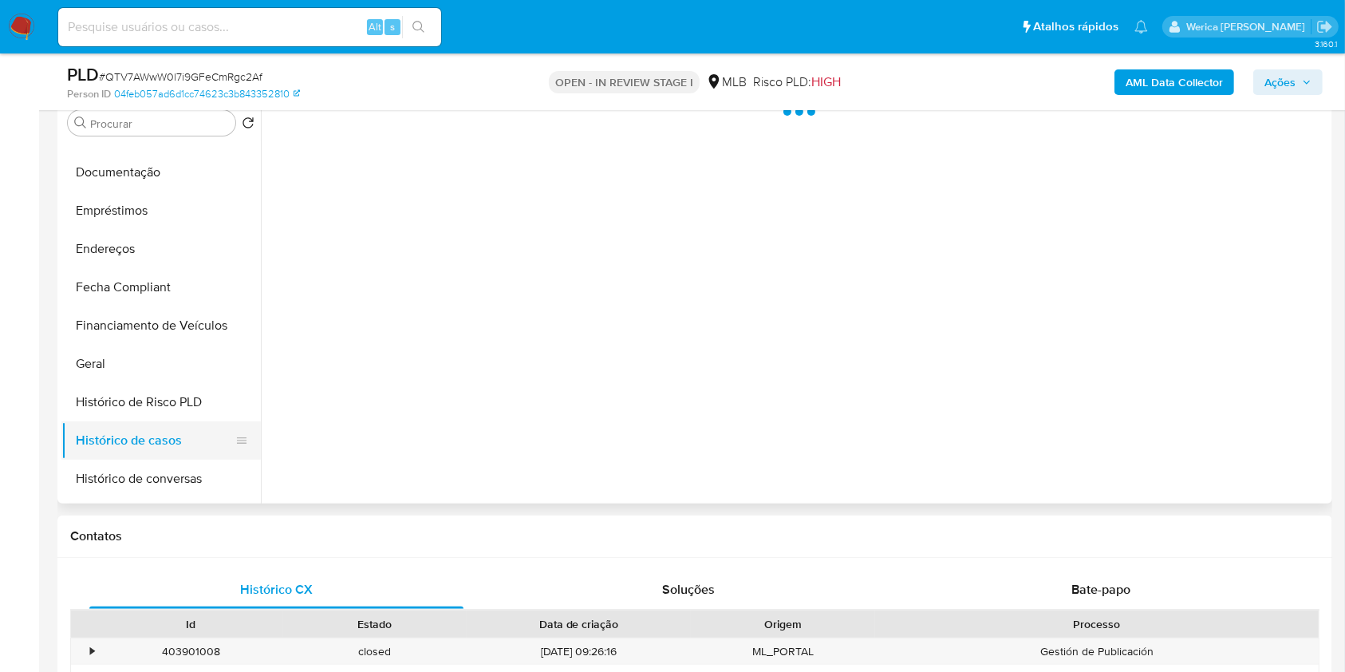
scroll to position [0, 0]
click at [128, 438] on button "Histórico de casos" at bounding box center [154, 440] width 187 height 38
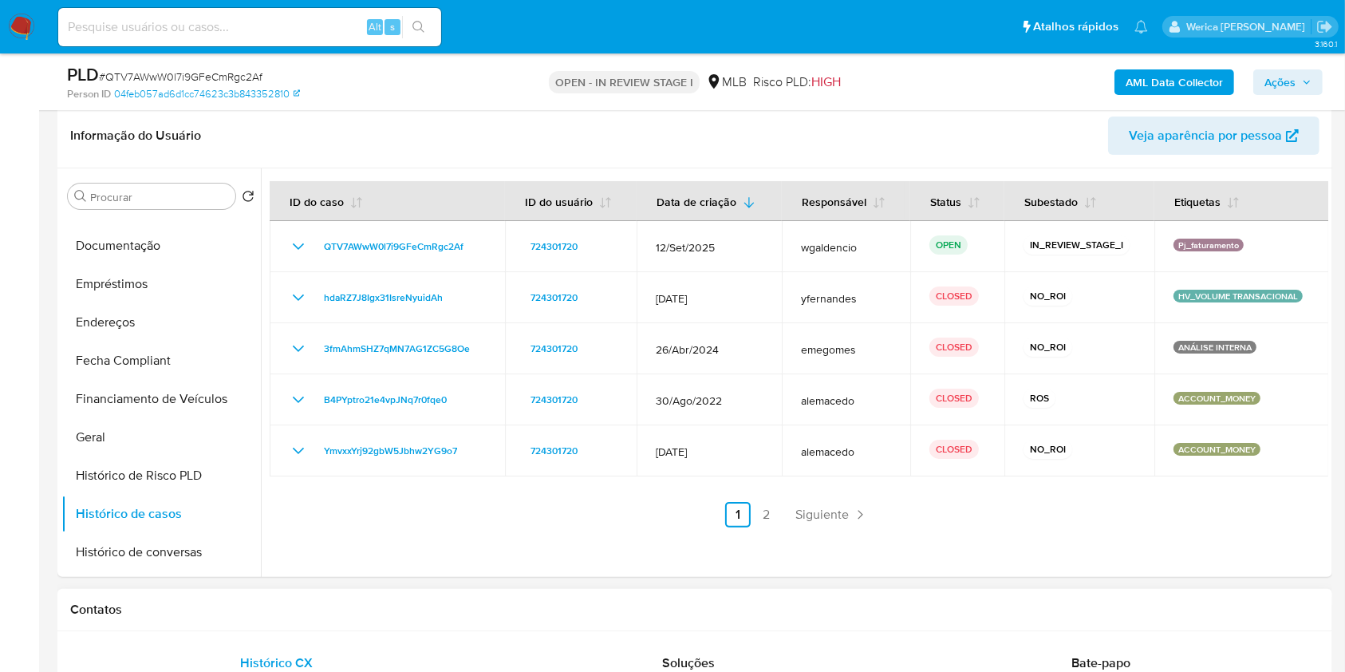
scroll to position [212, 0]
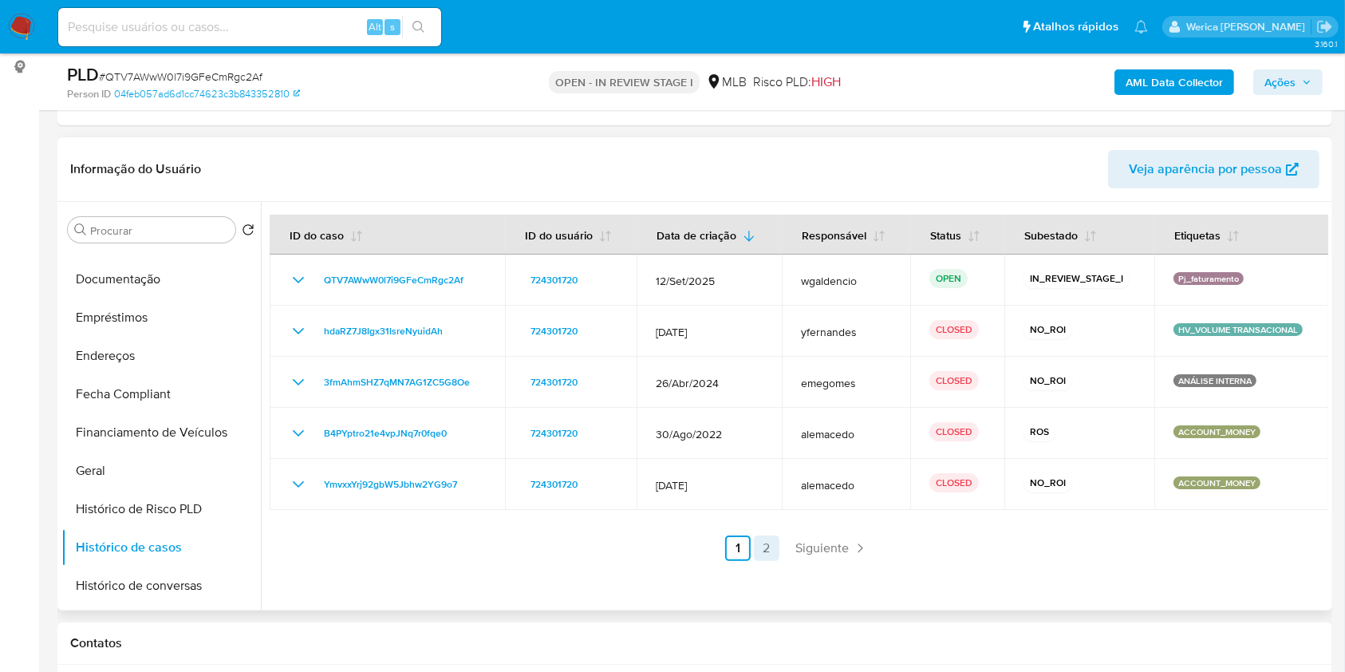
click at [767, 547] on link "2" at bounding box center [767, 548] width 26 height 26
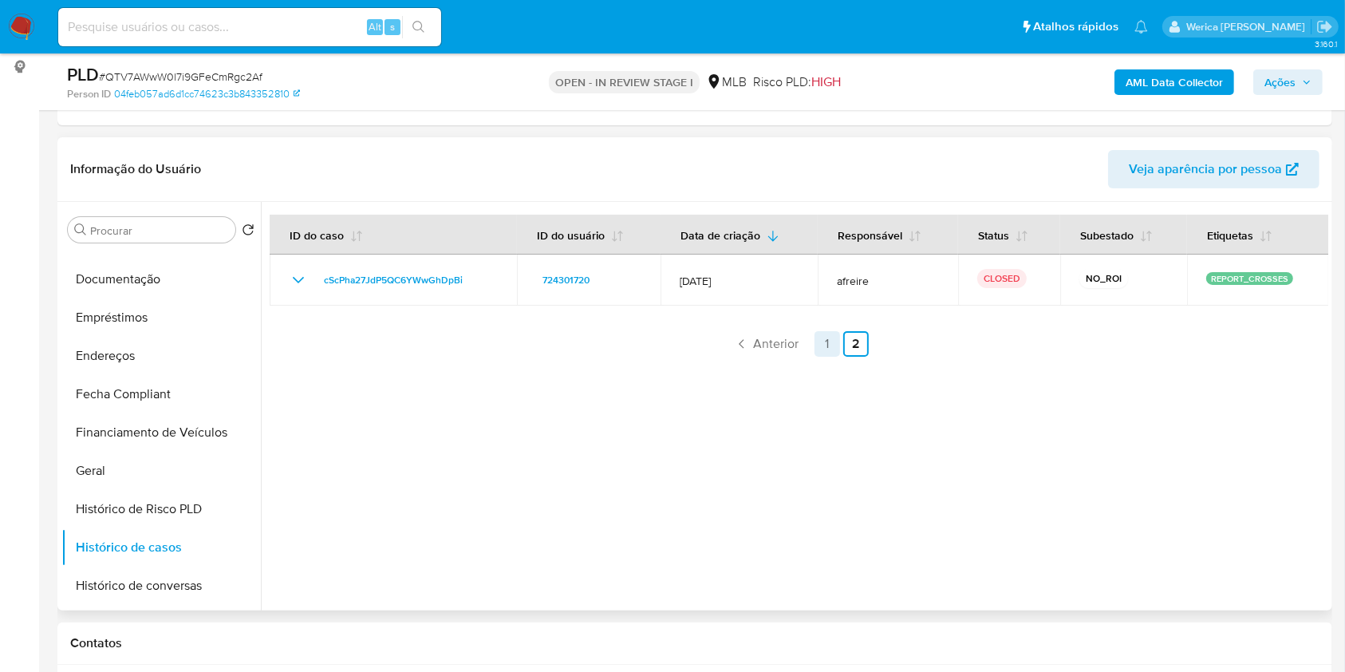
click at [815, 335] on link "1" at bounding box center [828, 344] width 26 height 26
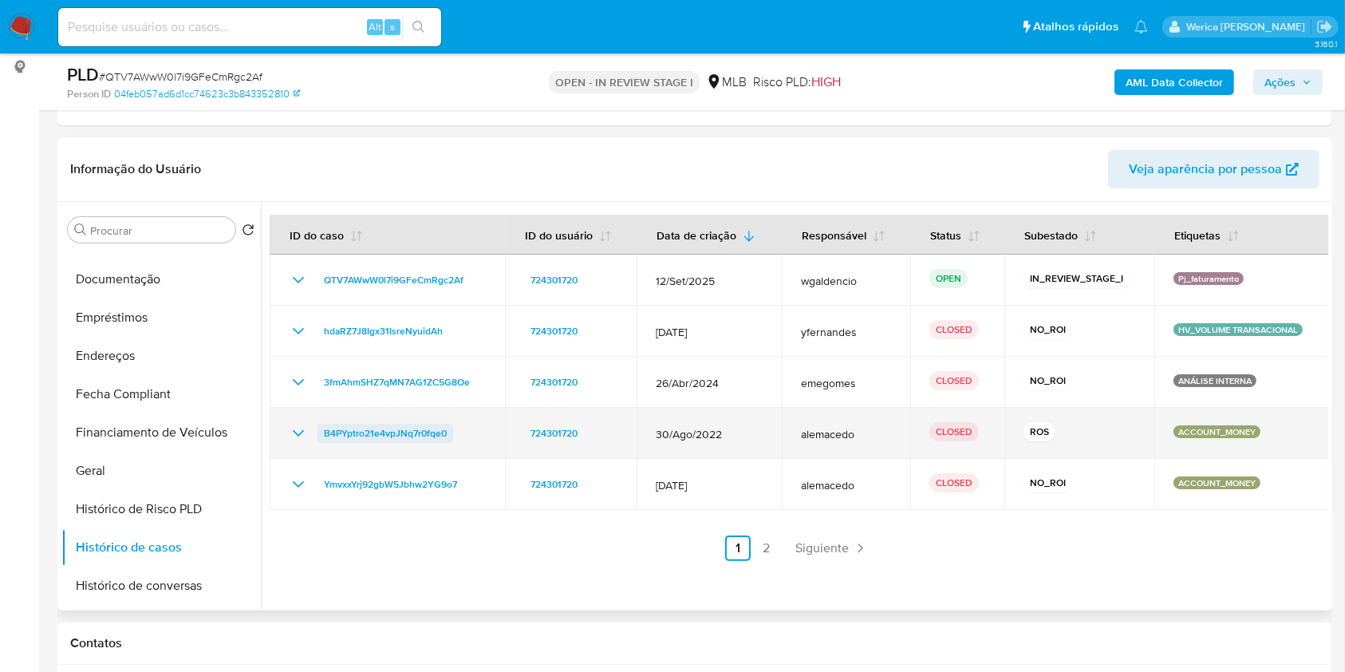
click at [405, 427] on span "B4PYptro21e4vpJNq7r0fqe0" at bounding box center [385, 433] width 123 height 19
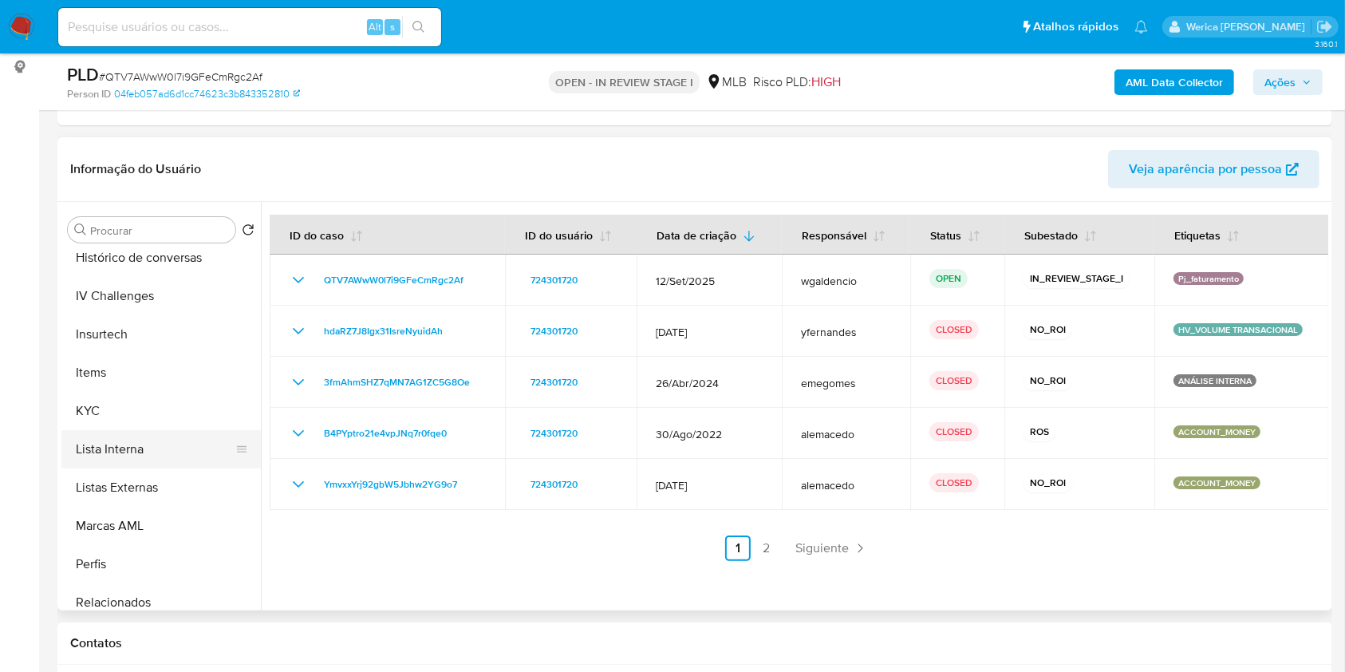
scroll to position [638, 0]
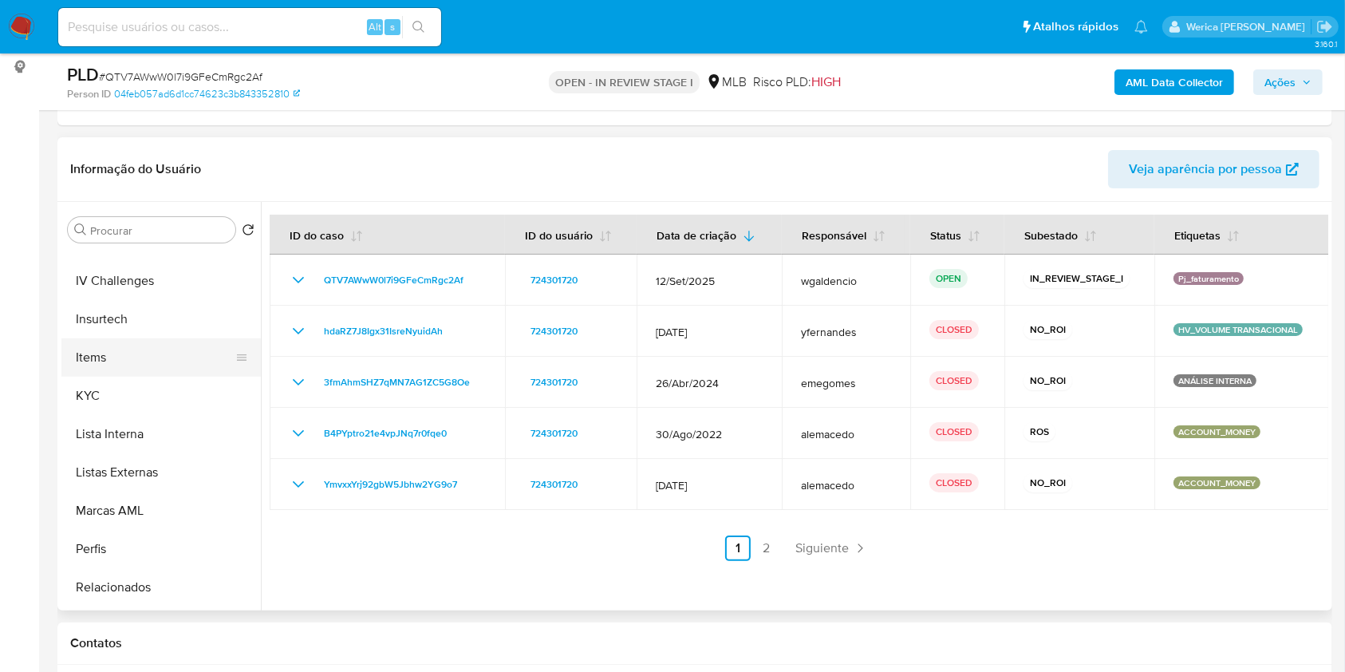
click at [181, 346] on button "Items" at bounding box center [154, 357] width 187 height 38
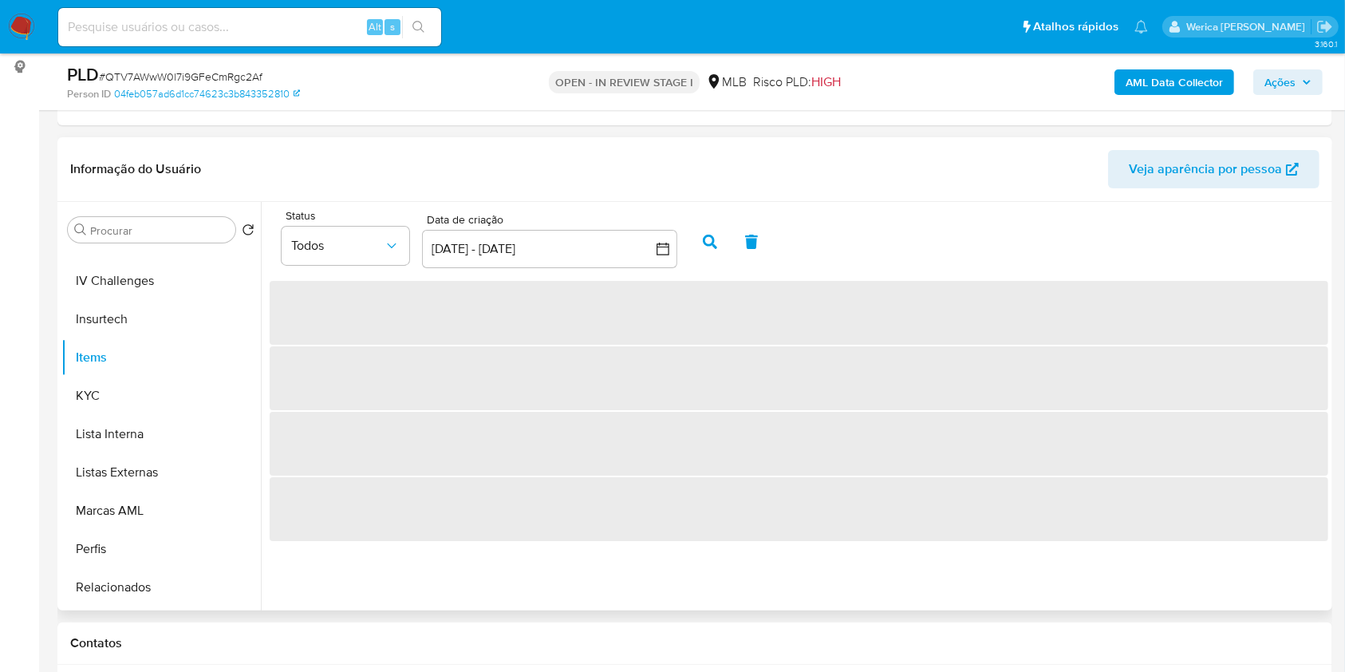
click at [863, 429] on span "‌" at bounding box center [799, 444] width 1059 height 64
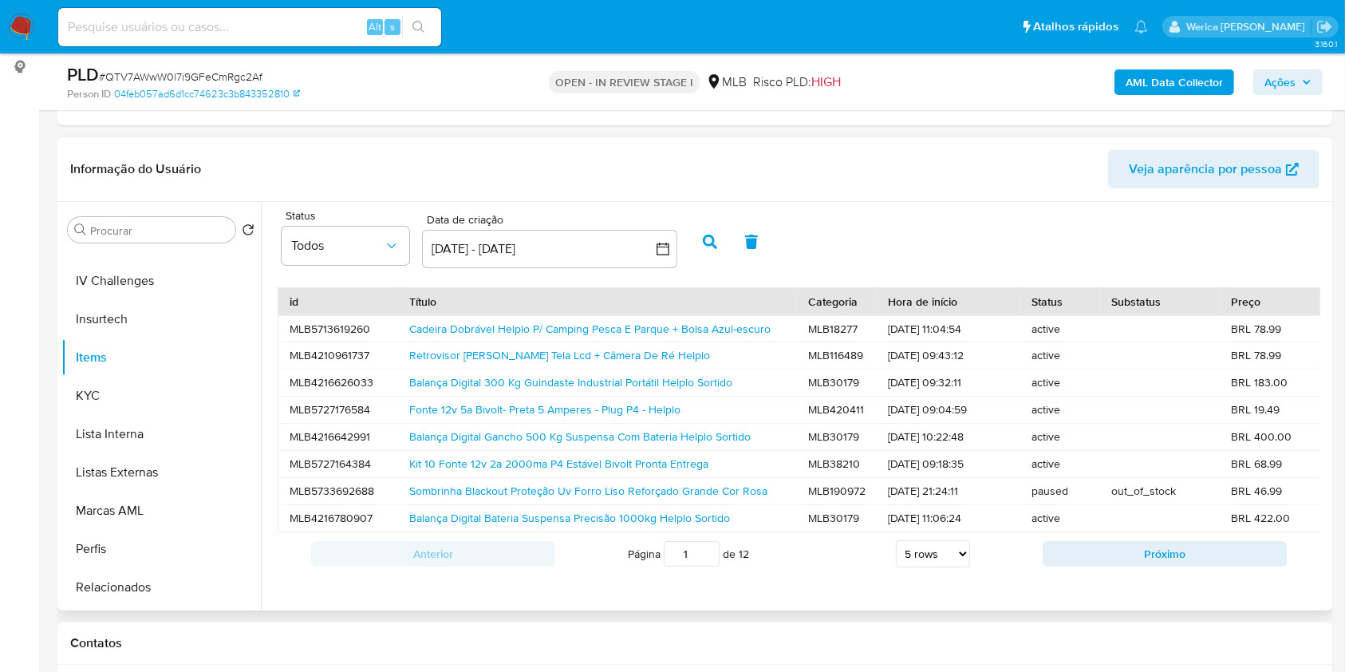
scroll to position [5, 0]
click at [515, 321] on link "Cadeira Dobrável Helplo P/ Camping Pesca E Parque + Bolsa Azul-escuro" at bounding box center [589, 329] width 361 height 16
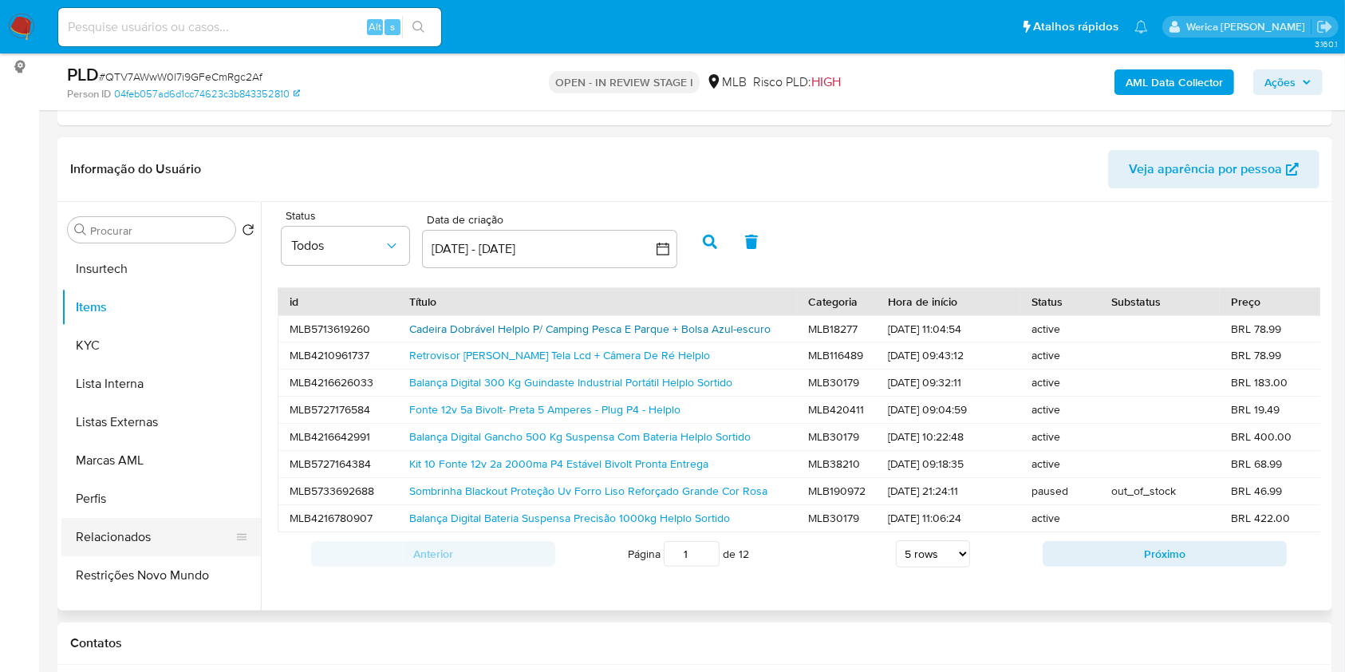
scroll to position [614, 0]
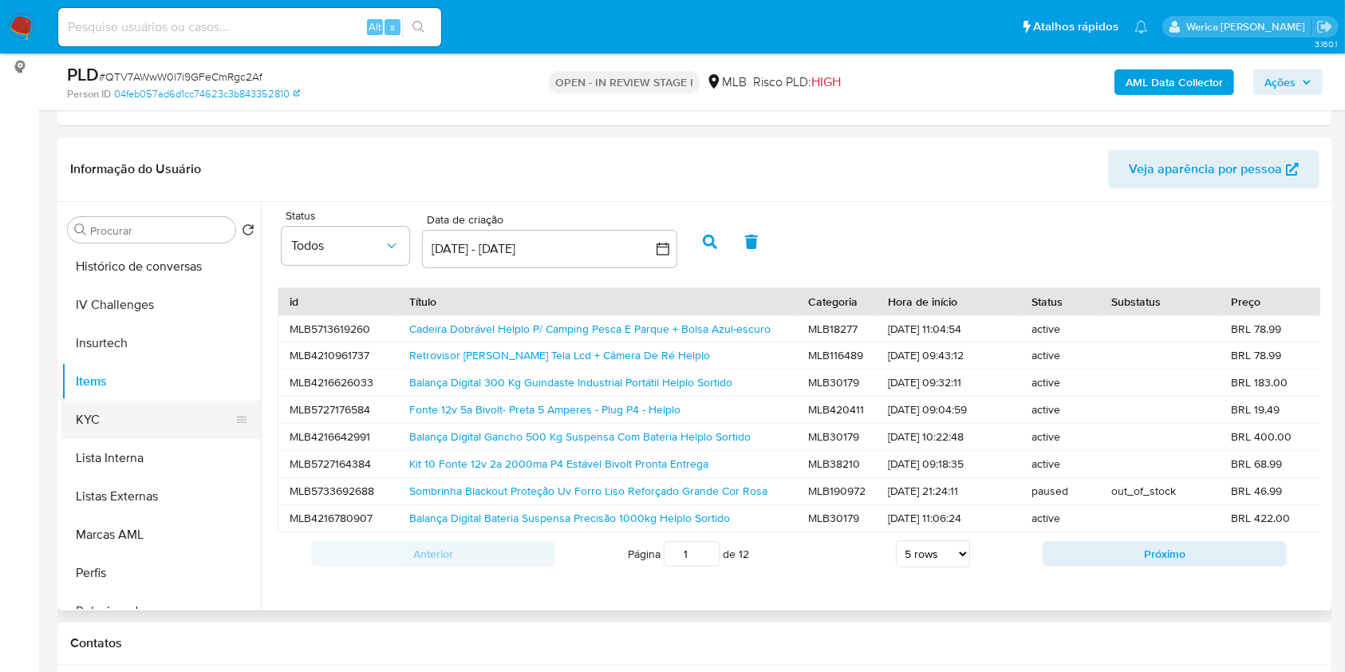
click at [161, 409] on button "KYC" at bounding box center [154, 420] width 187 height 38
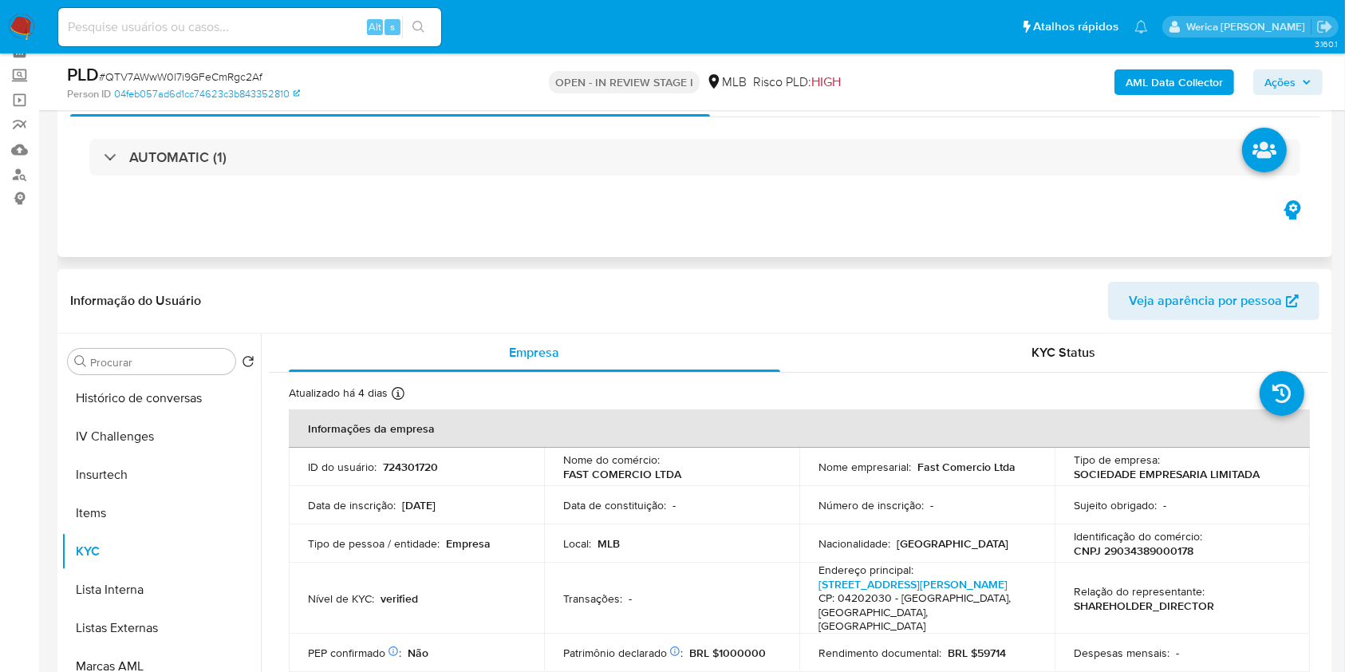
scroll to position [0, 0]
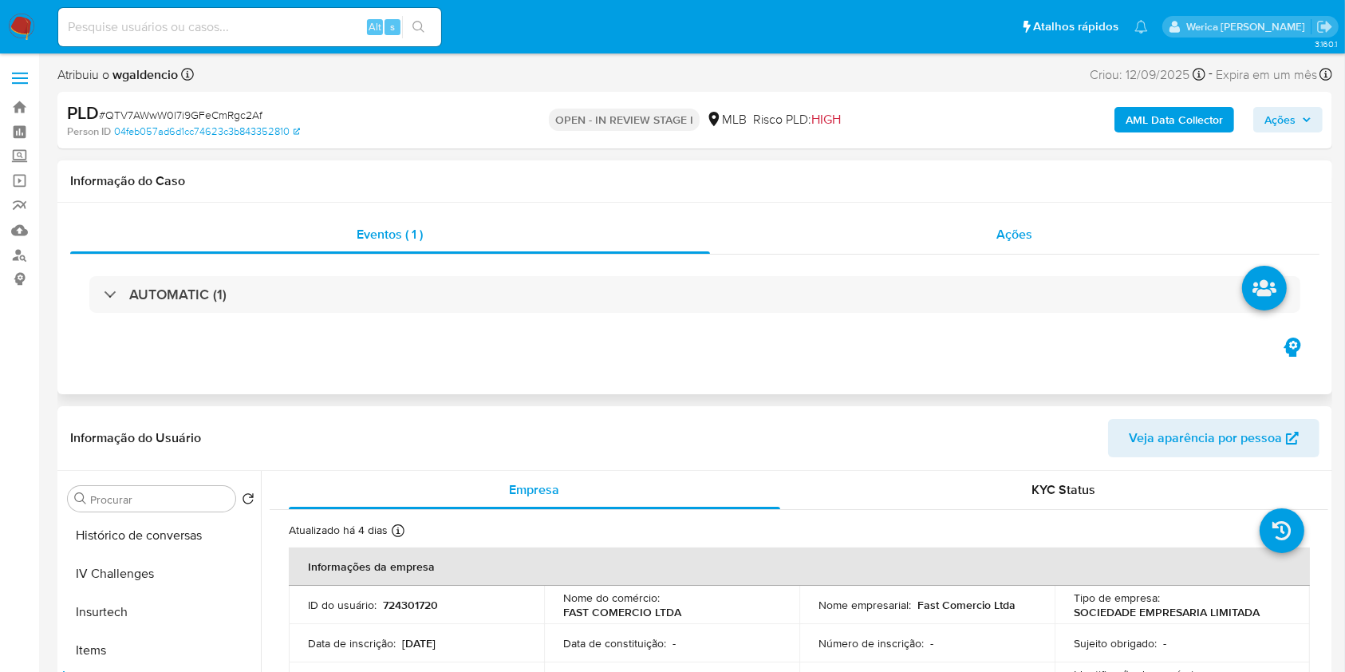
click at [993, 227] on div "Ações" at bounding box center [1015, 234] width 610 height 38
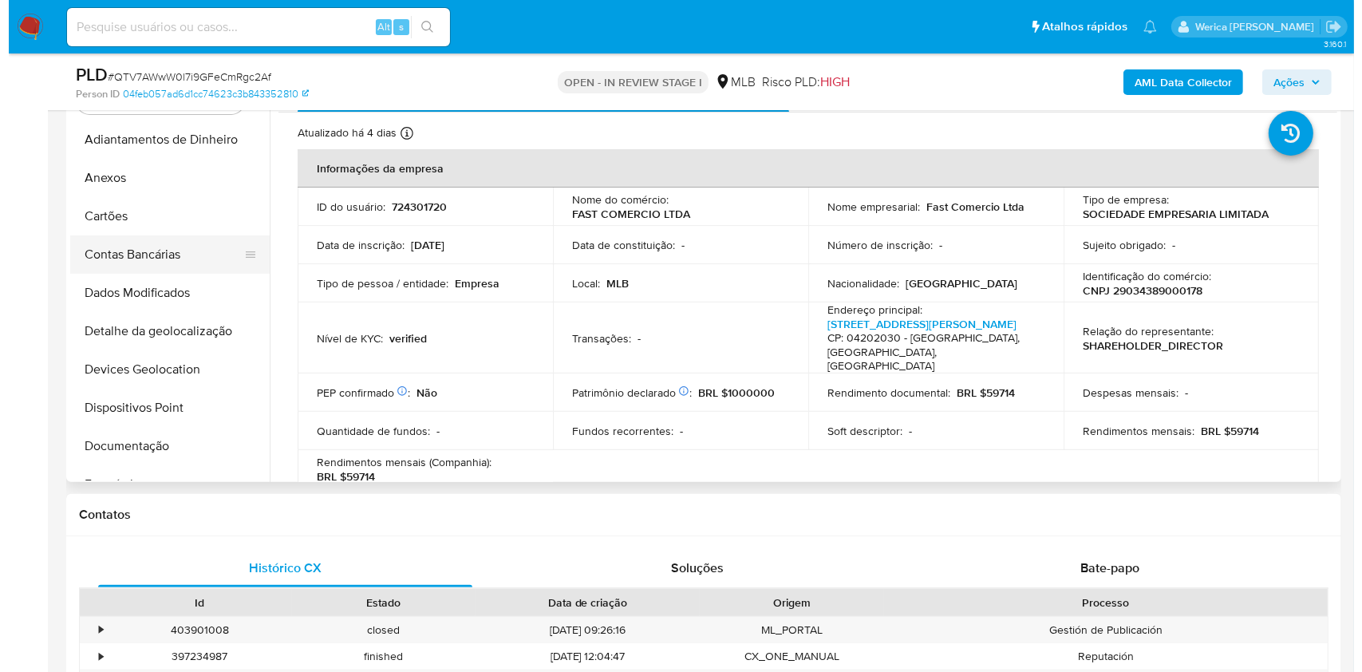
scroll to position [425, 0]
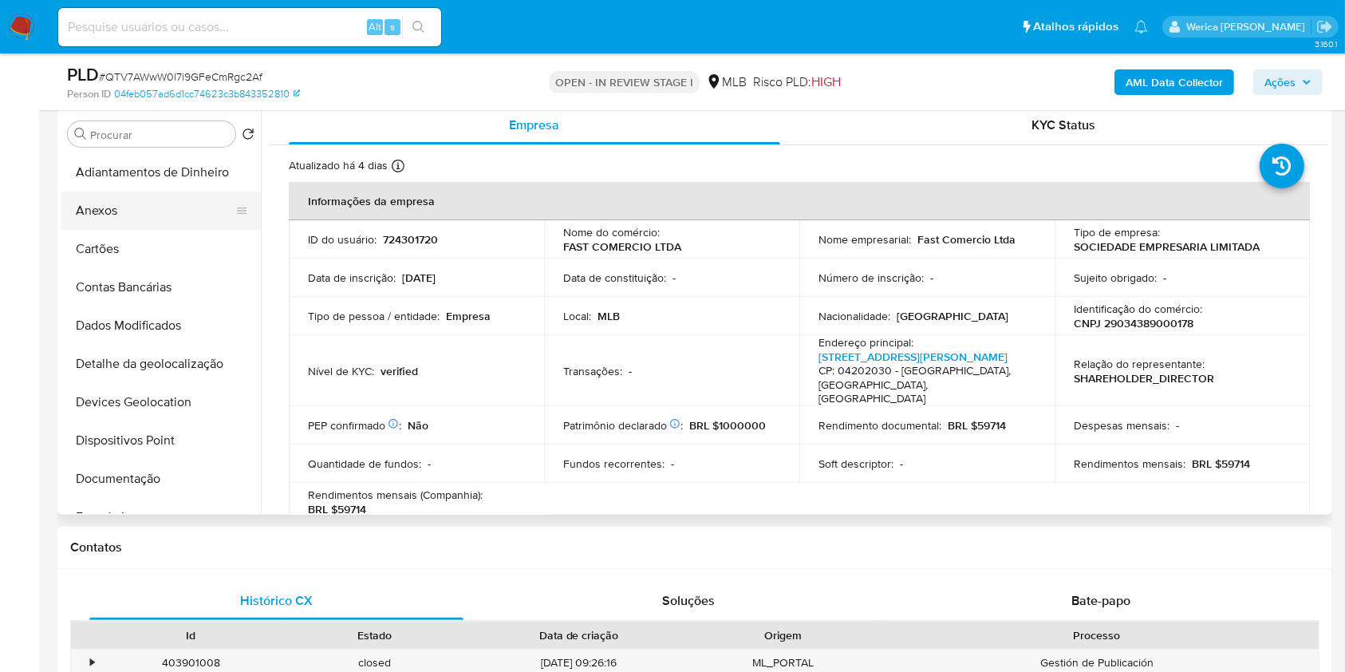
click at [156, 214] on button "Anexos" at bounding box center [154, 211] width 187 height 38
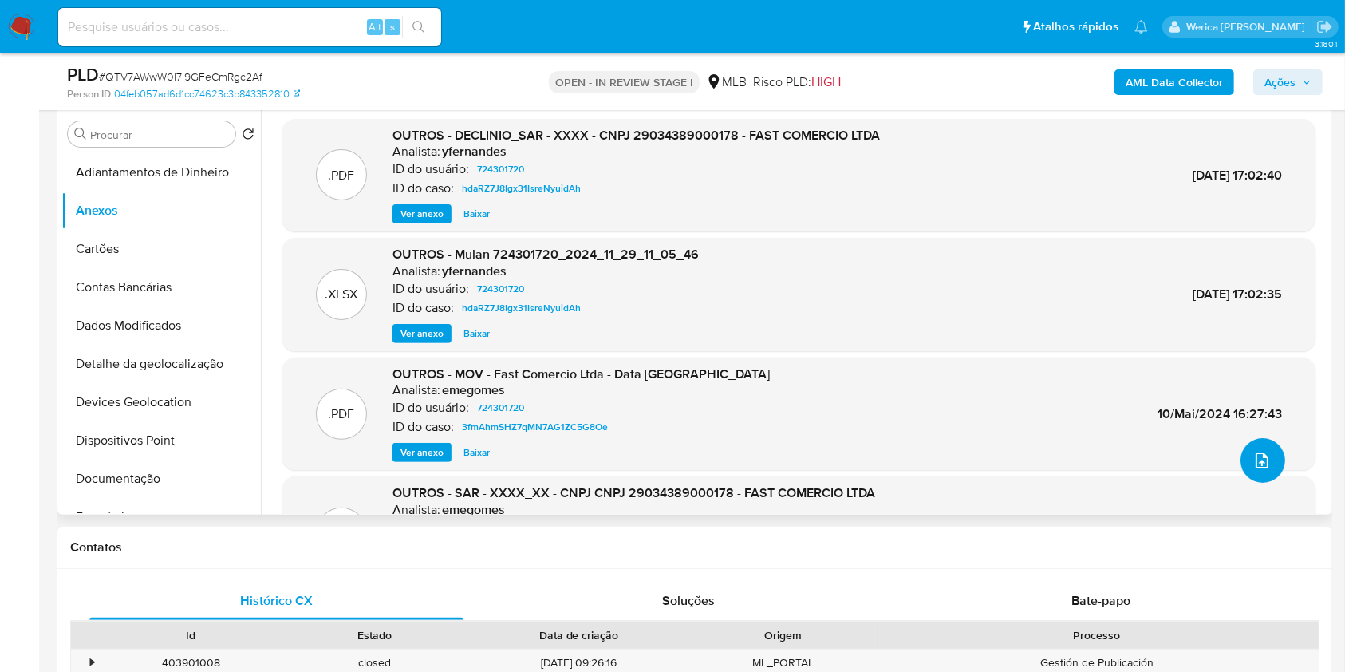
click at [1274, 450] on button "upload-file" at bounding box center [1263, 460] width 45 height 45
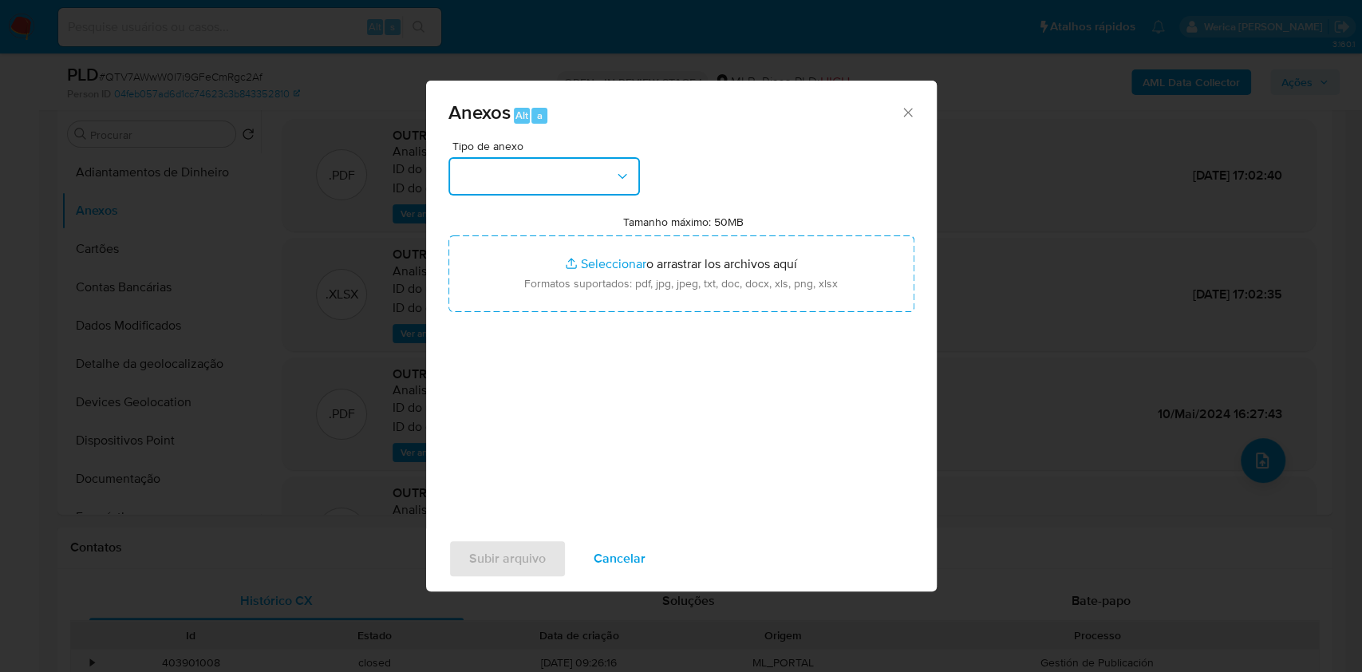
click at [617, 180] on icon "button" at bounding box center [622, 176] width 16 height 16
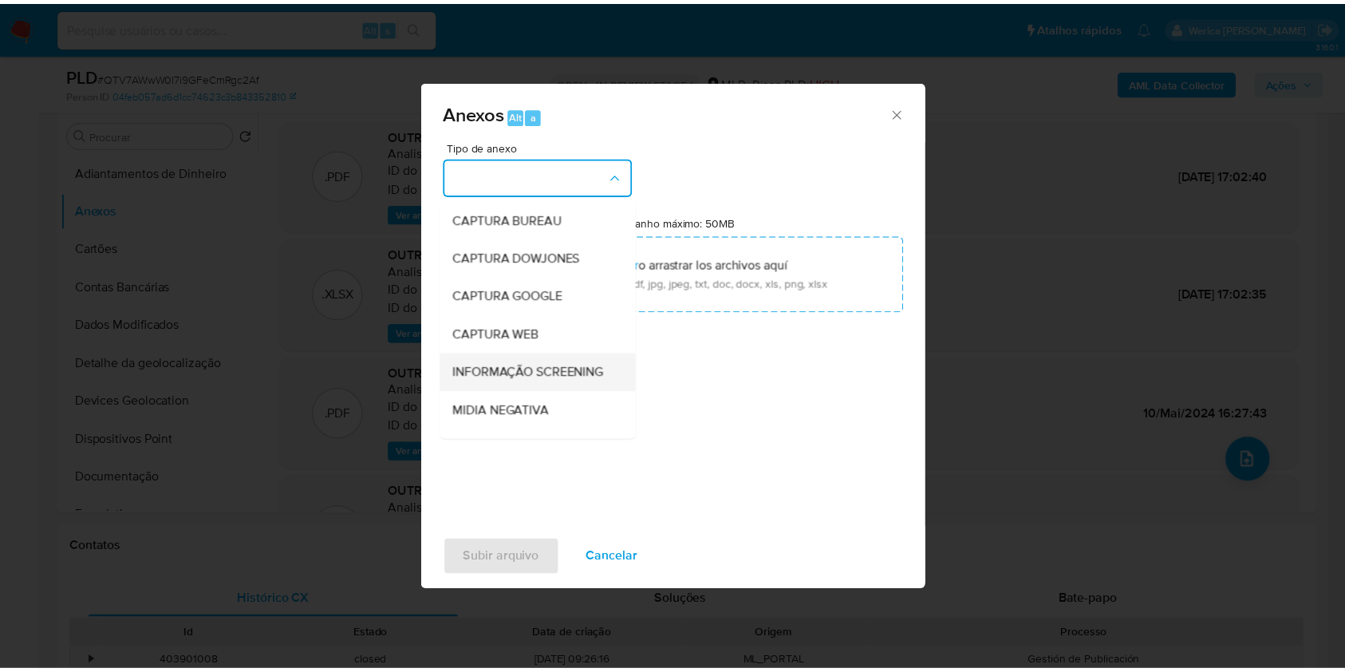
scroll to position [245, 0]
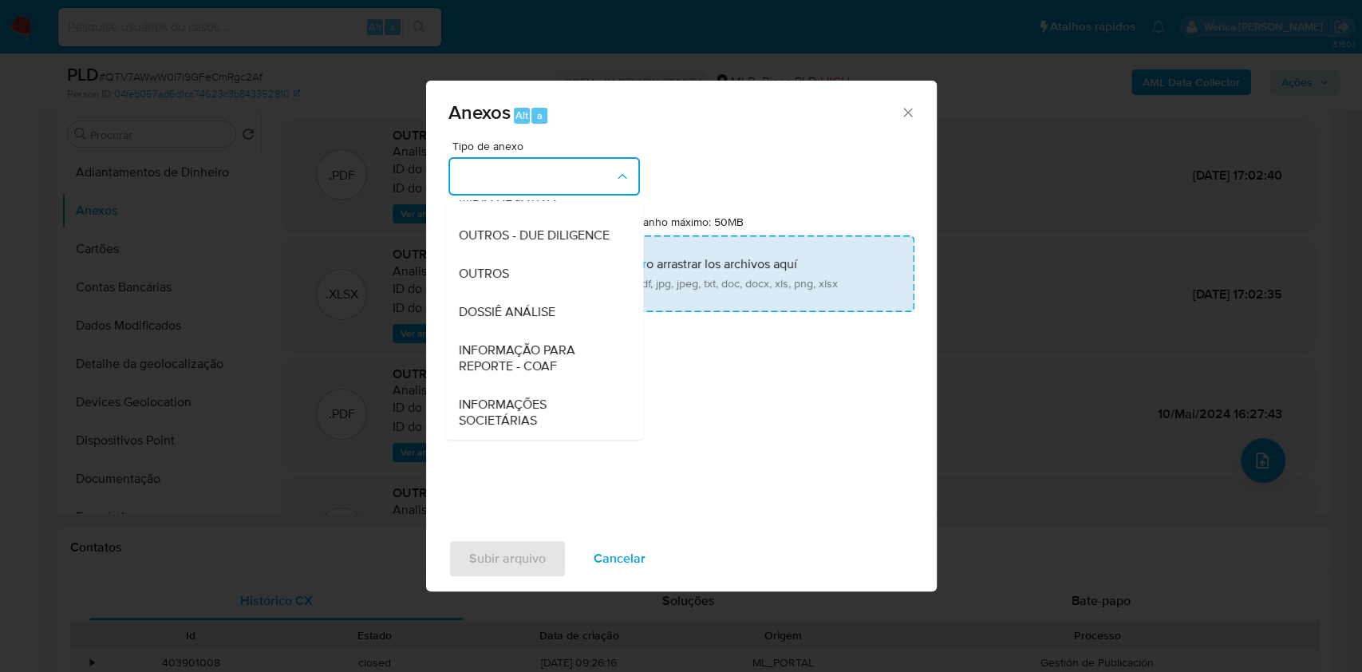
click at [530, 262] on div "OUTROS" at bounding box center [539, 274] width 163 height 38
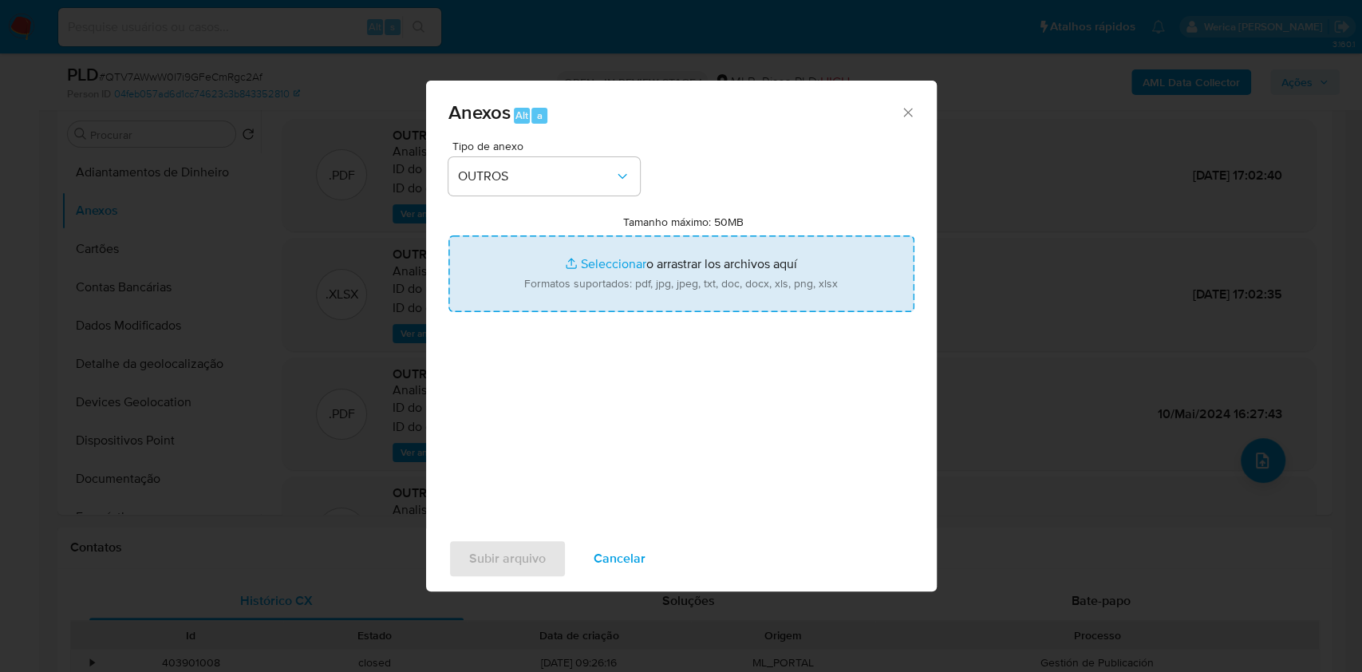
click at [736, 311] on input "Tamanho máximo: 50MB Seleccionar archivos" at bounding box center [681, 273] width 466 height 77
type input "C:\fakepath\2° SAR - XXXXX- CNPJ 29034389000178 - FAST COMERCIO LTDA.pdf"
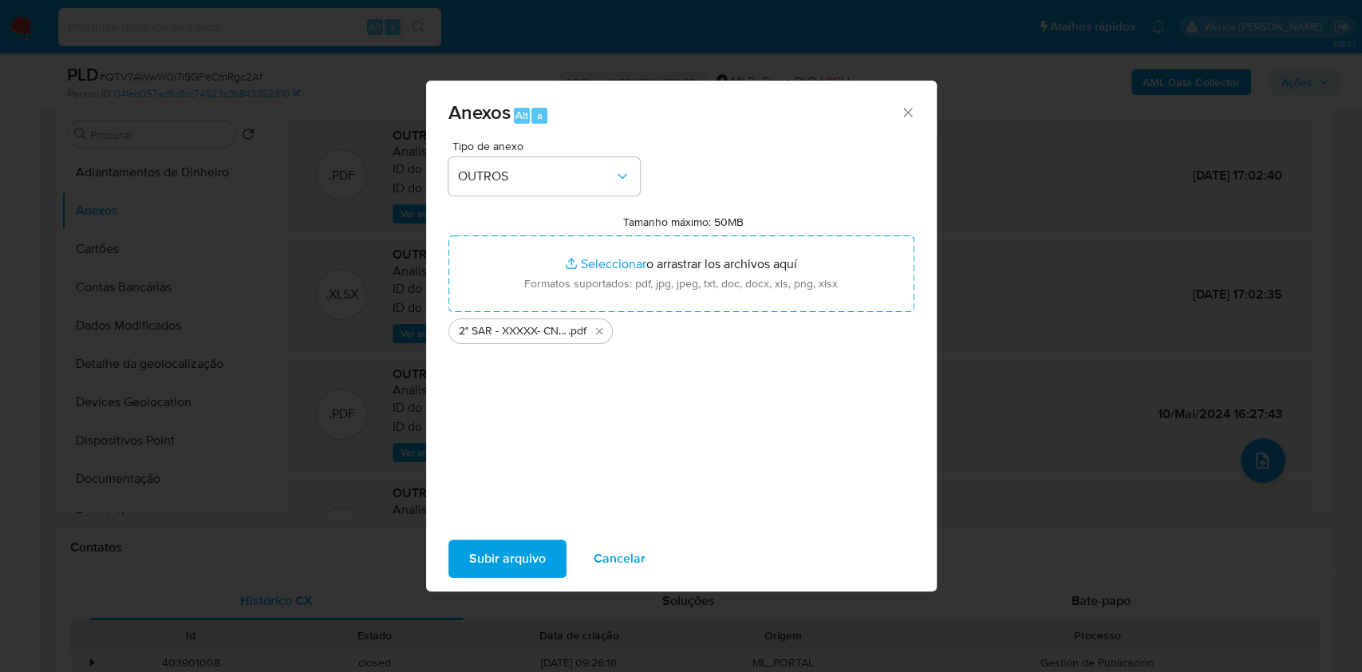
click at [482, 553] on span "Subir arquivo" at bounding box center [507, 558] width 77 height 35
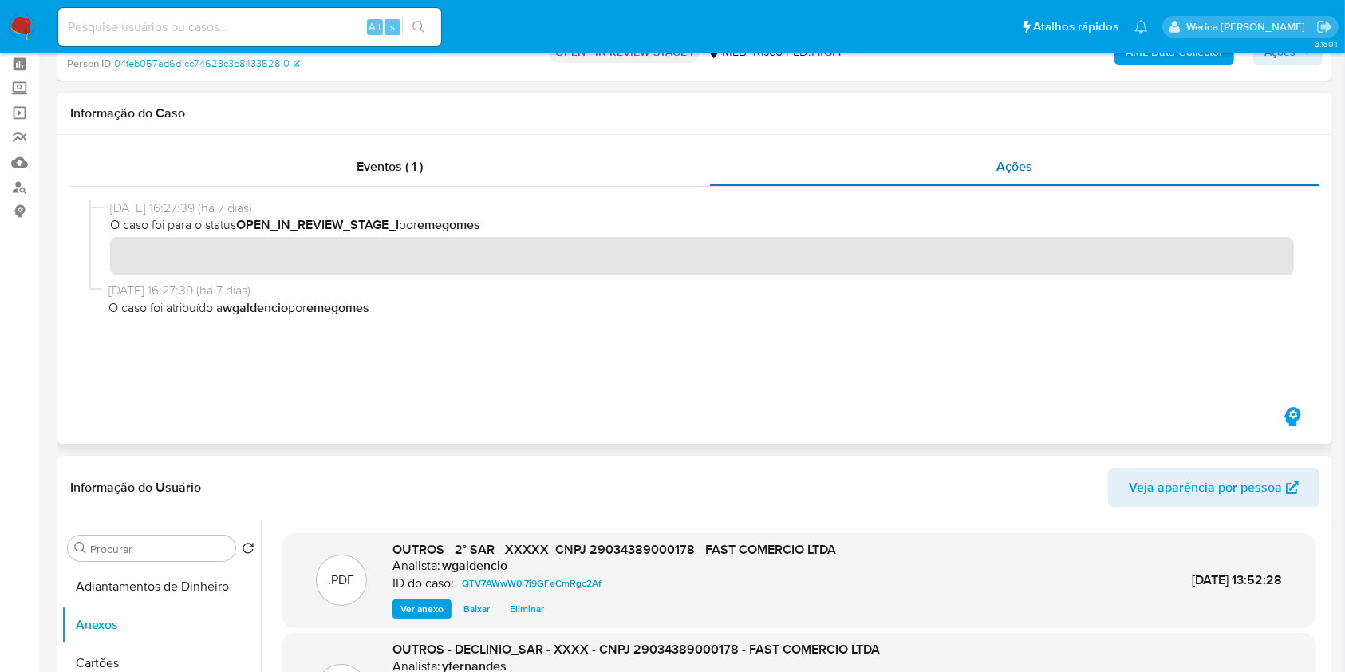
scroll to position [0, 0]
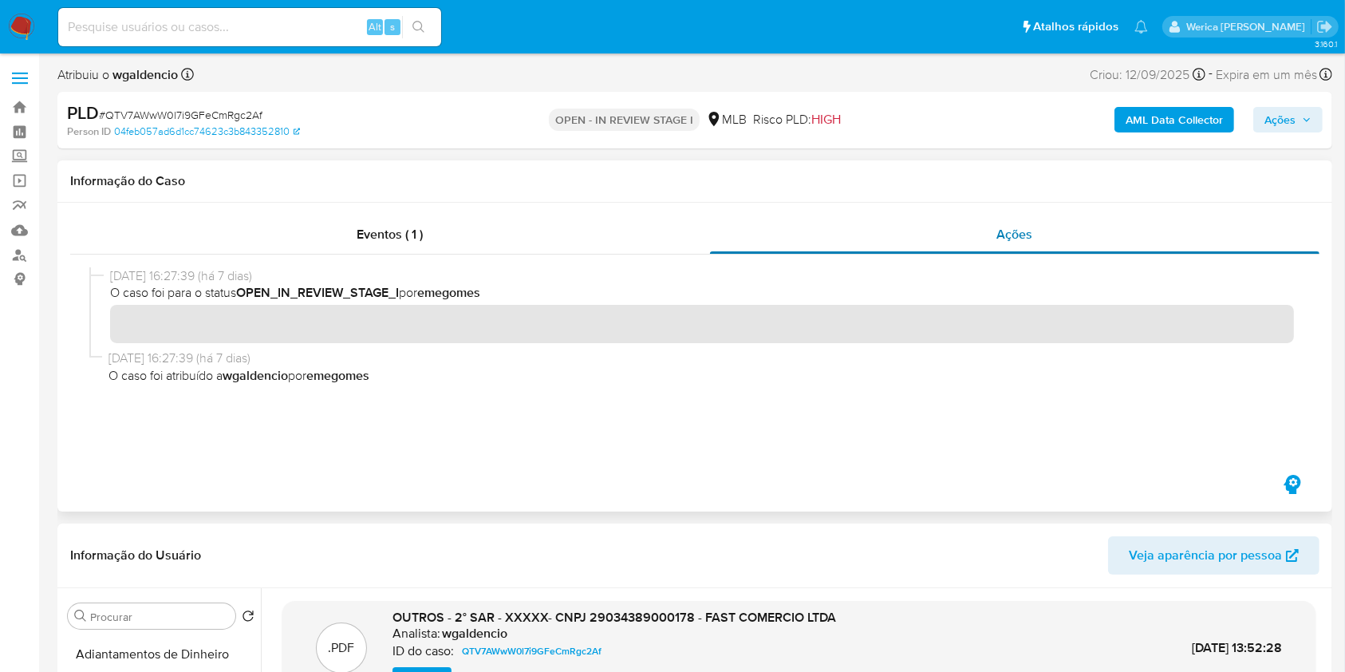
click at [999, 233] on span "Ações" at bounding box center [1015, 234] width 36 height 18
click at [596, 263] on div at bounding box center [695, 363] width 1250 height 217
click at [645, 244] on div "Eventos ( 1 )" at bounding box center [390, 234] width 640 height 38
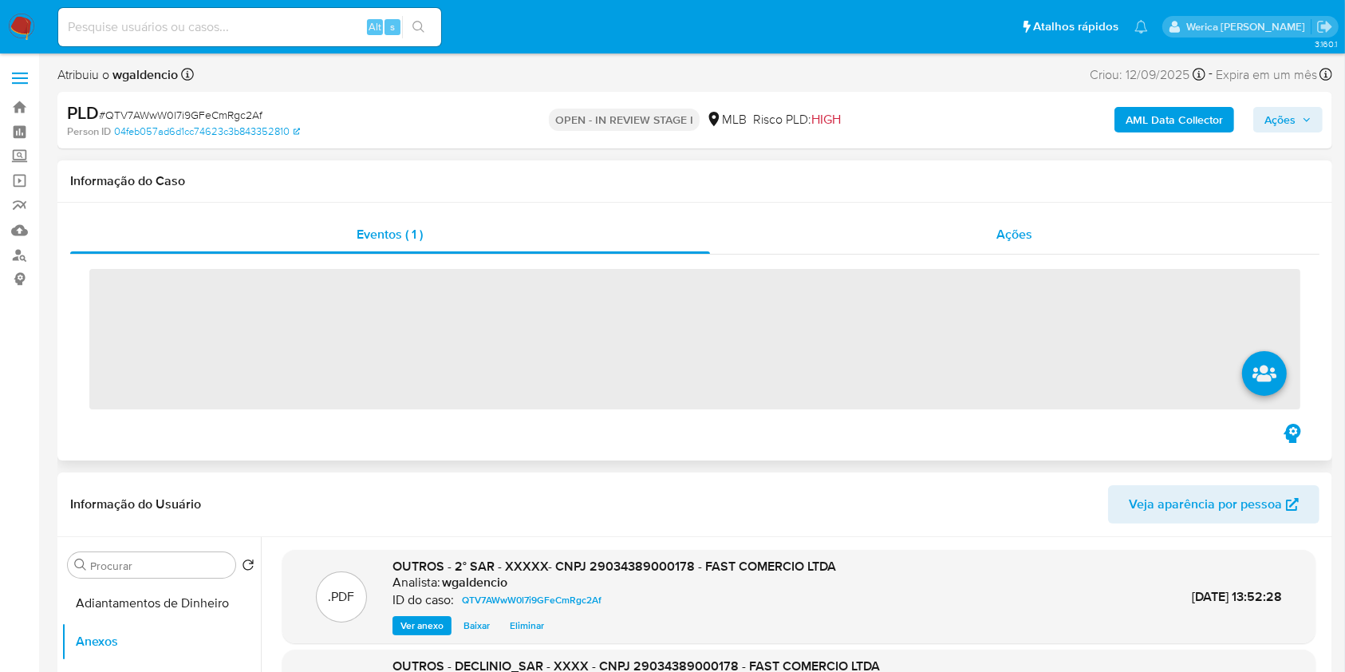
click at [958, 231] on div "Ações" at bounding box center [1015, 234] width 610 height 38
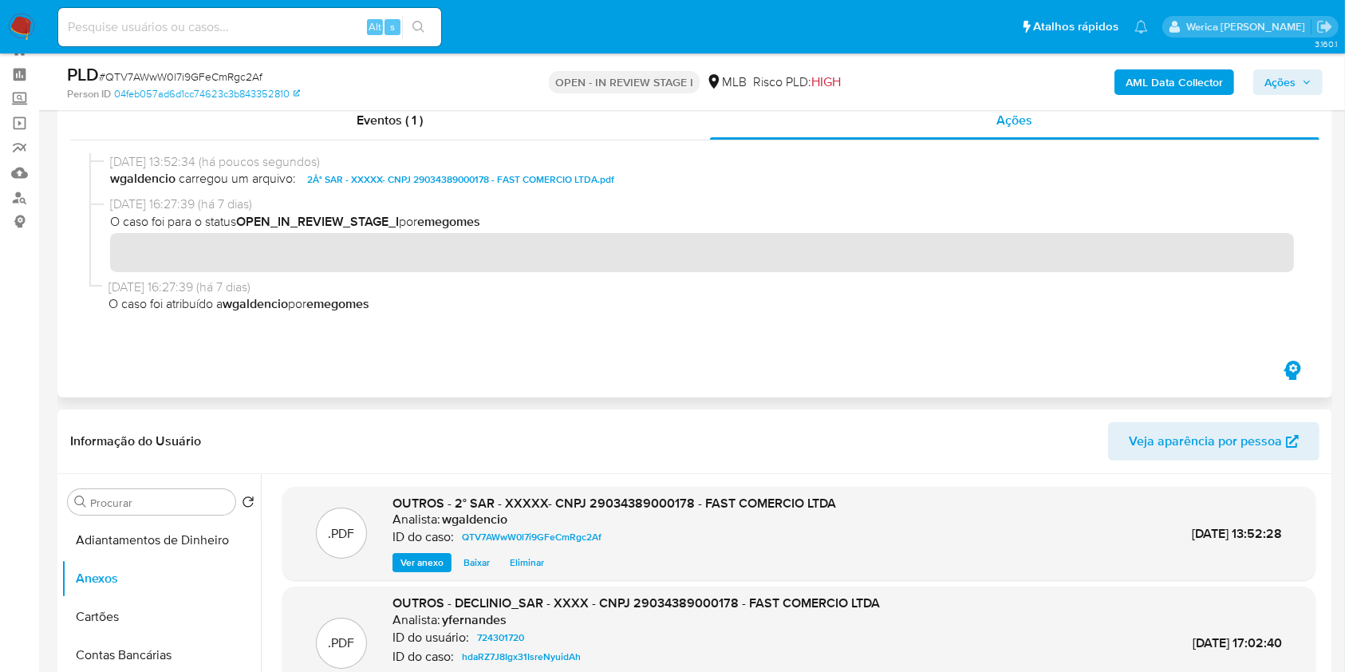
scroll to position [106, 0]
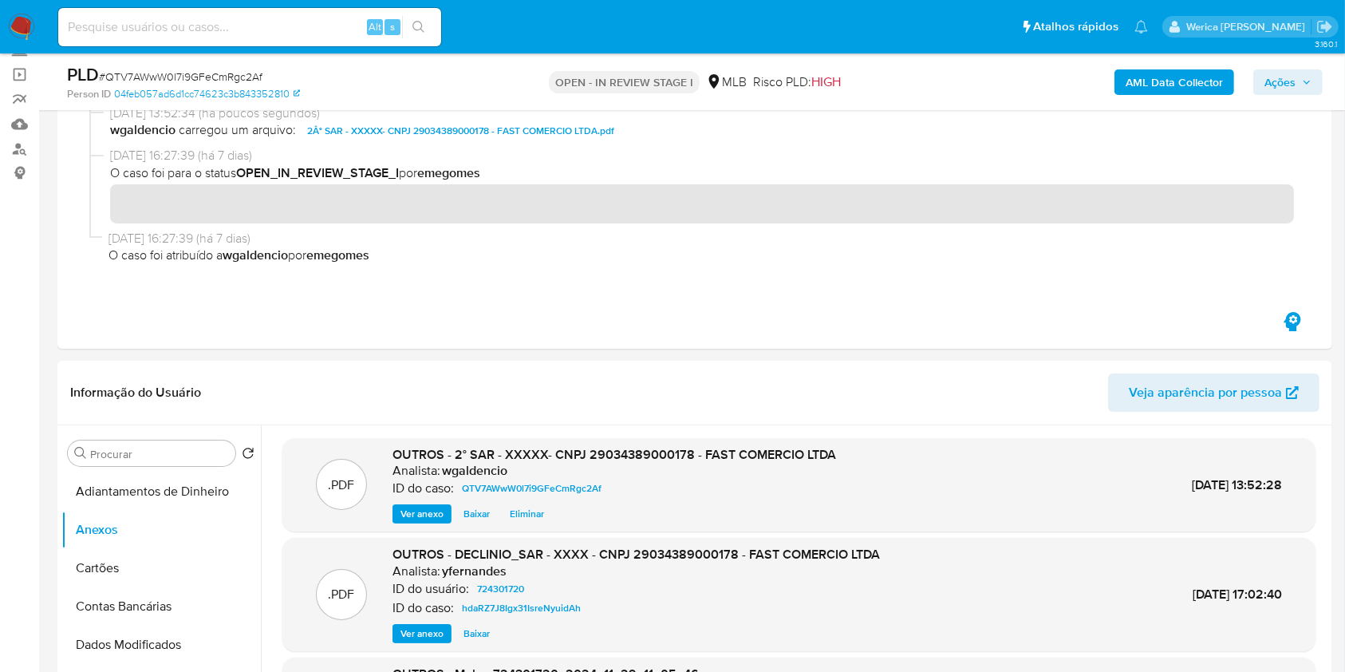
click at [1177, 88] on b "AML Data Collector" at bounding box center [1174, 82] width 97 height 26
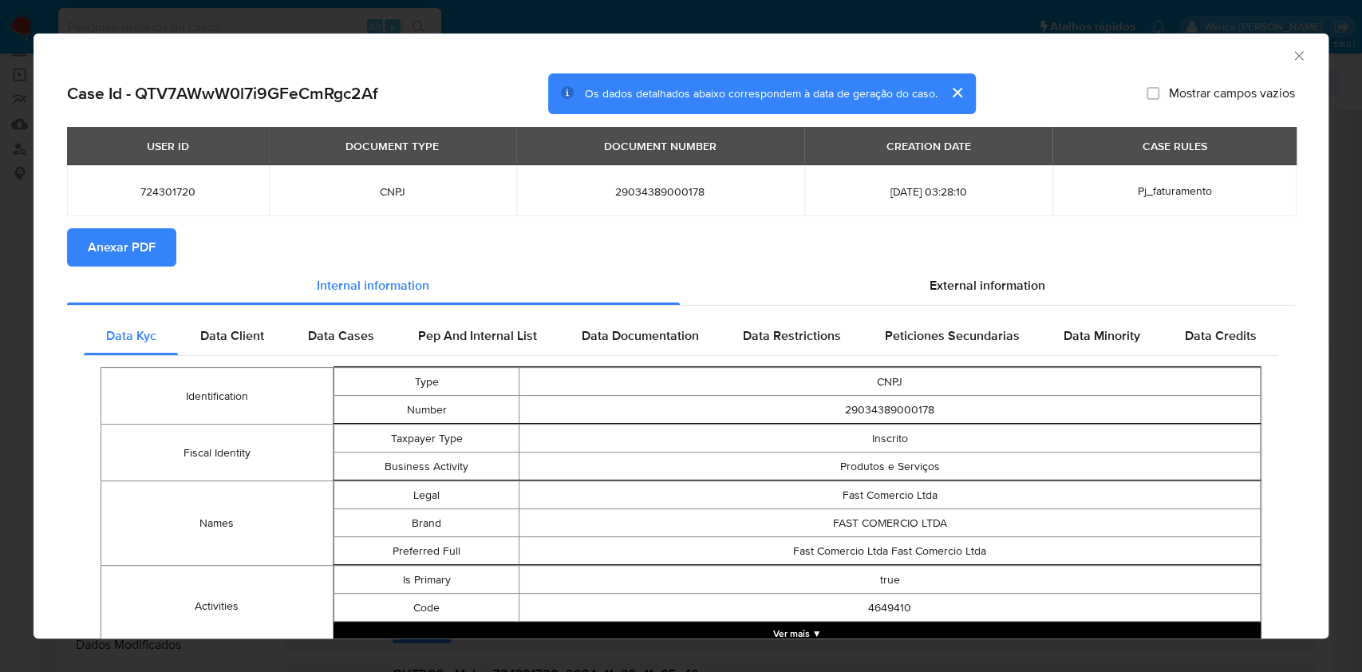
click at [1291, 56] on icon "Fechar a janela" at bounding box center [1299, 56] width 16 height 16
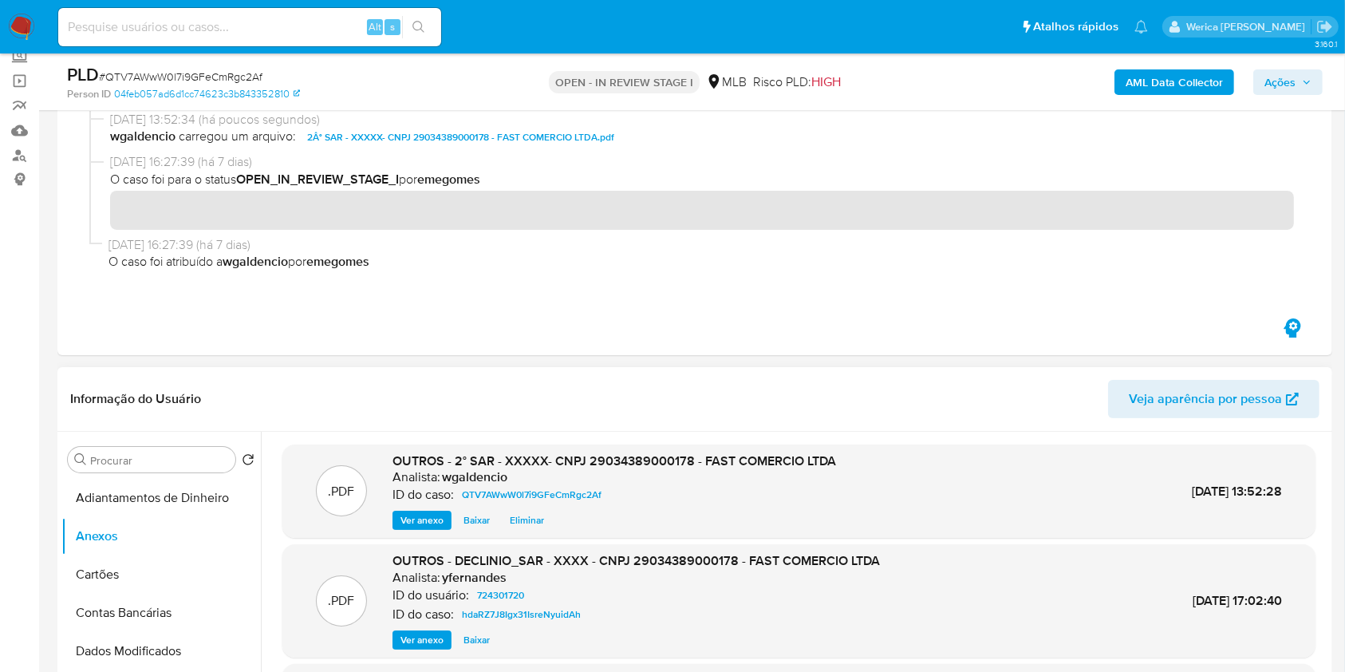
scroll to position [0, 0]
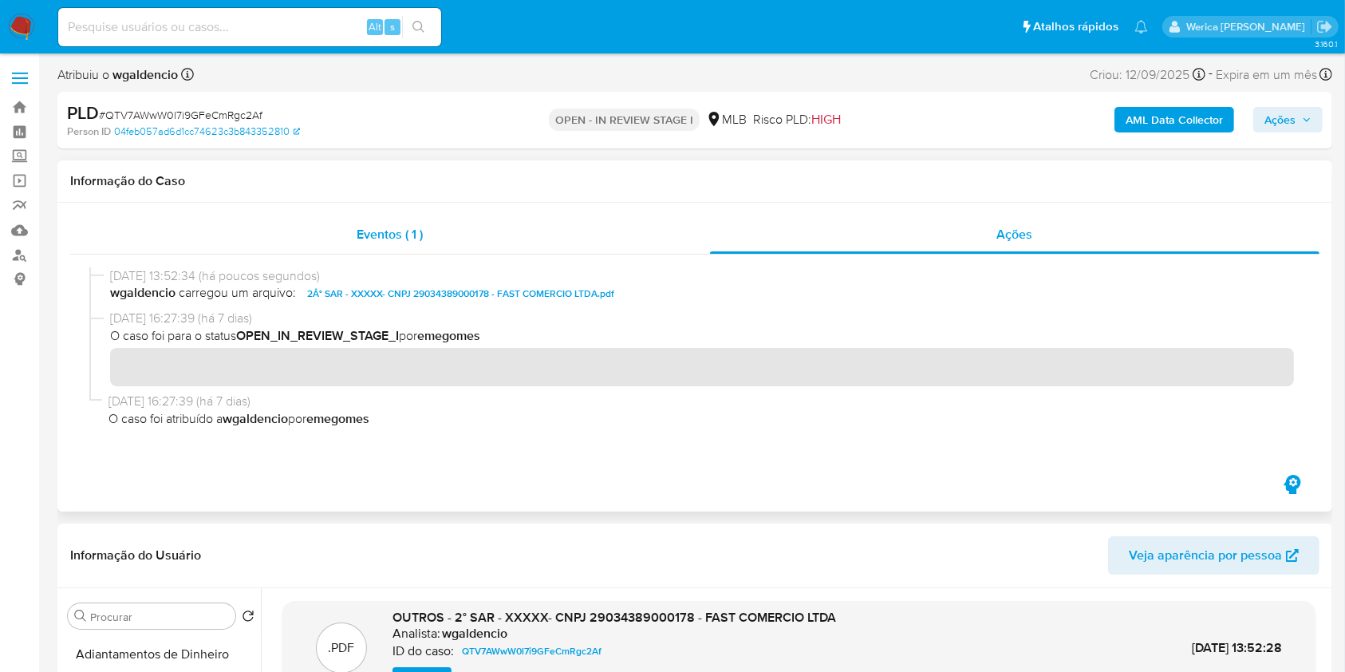
click at [449, 220] on div "Eventos ( 1 )" at bounding box center [390, 234] width 640 height 38
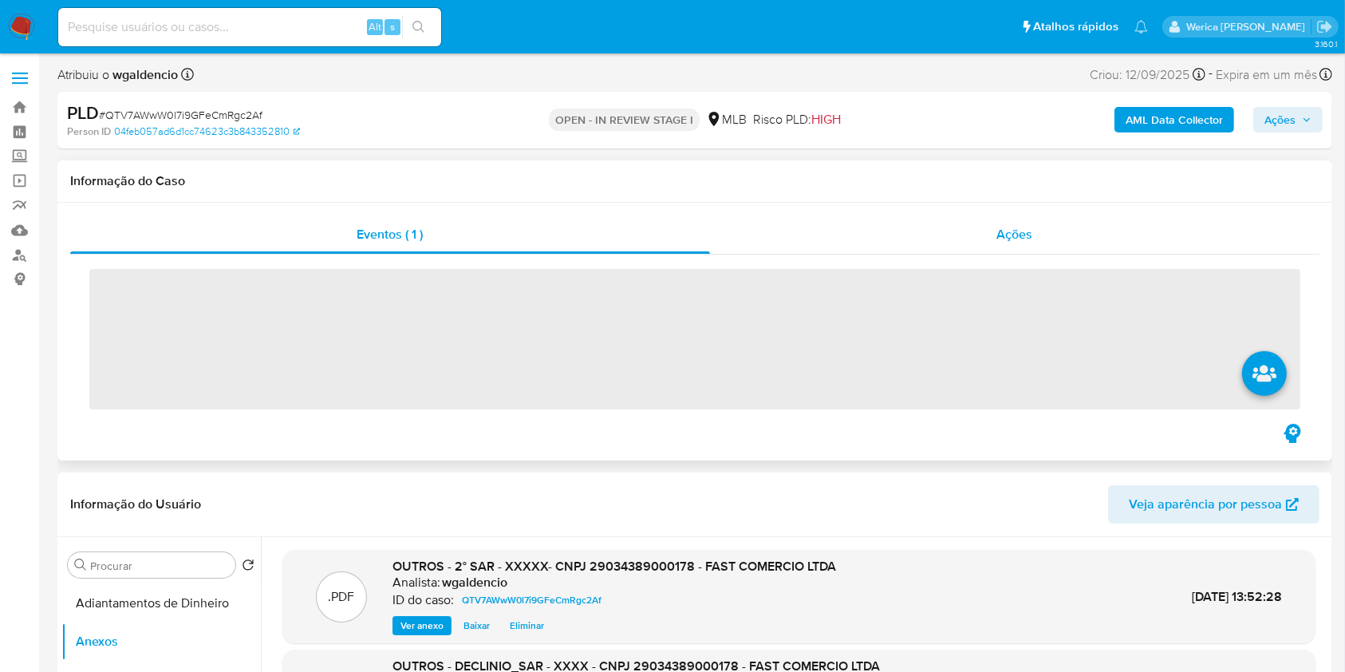
click at [930, 215] on div "Ações" at bounding box center [1015, 234] width 610 height 38
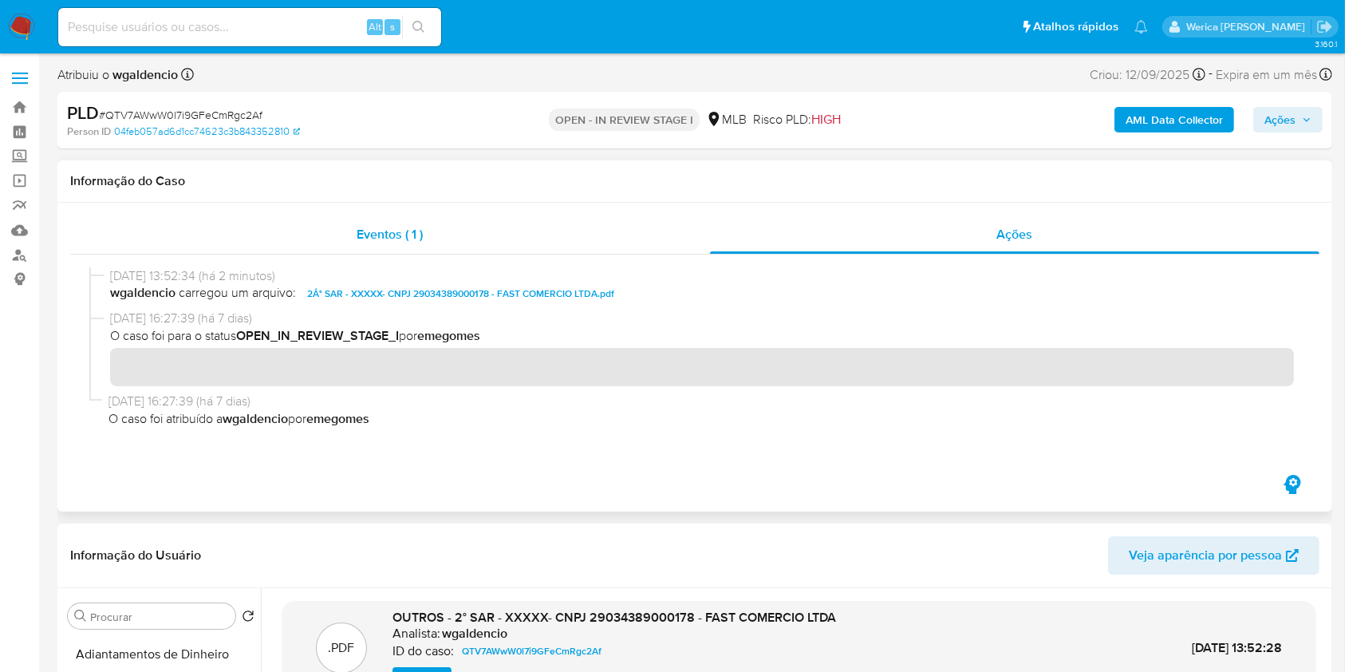
click at [573, 230] on div "Eventos ( 1 )" at bounding box center [390, 234] width 640 height 38
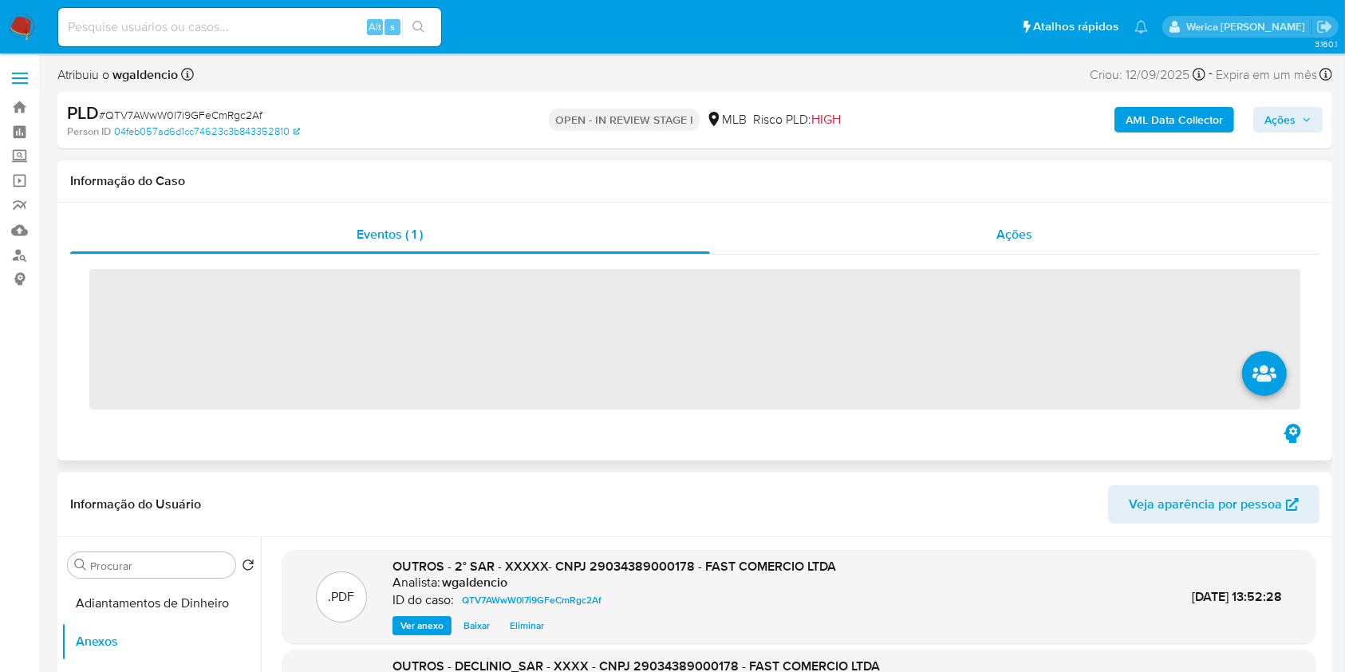
click at [1083, 246] on div "Ações" at bounding box center [1015, 234] width 610 height 38
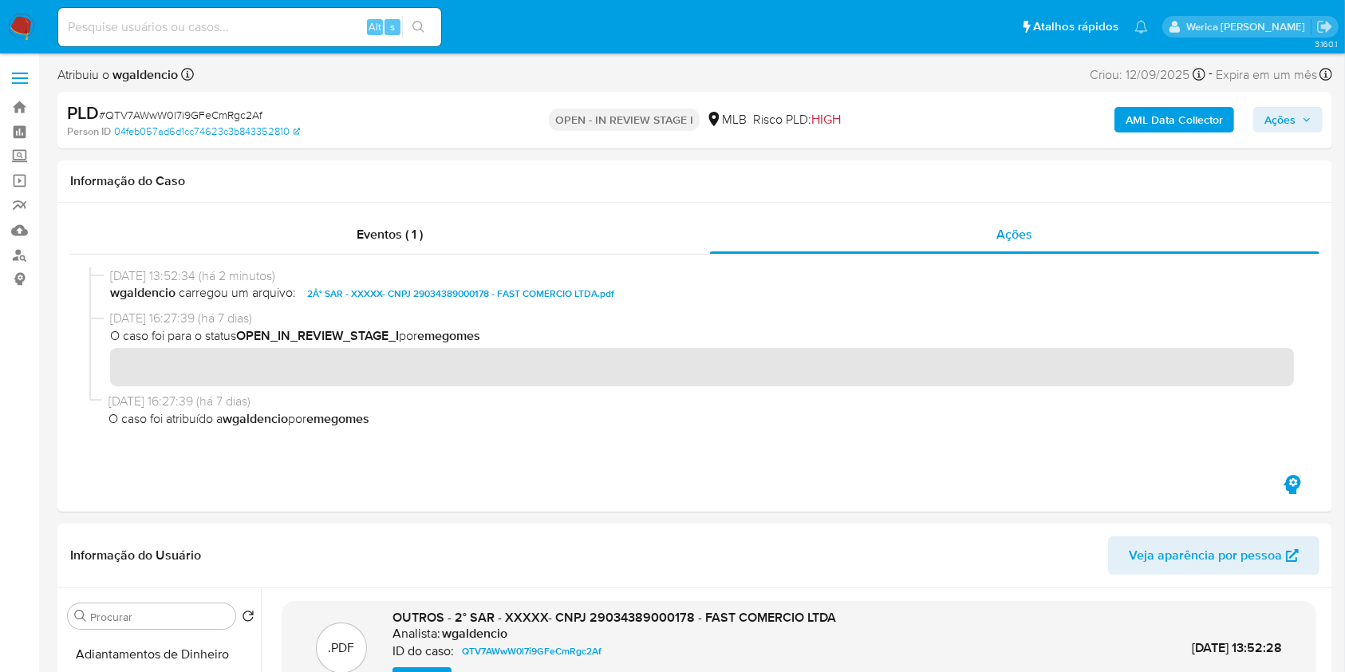
click at [1297, 118] on span "Ações" at bounding box center [1288, 120] width 47 height 22
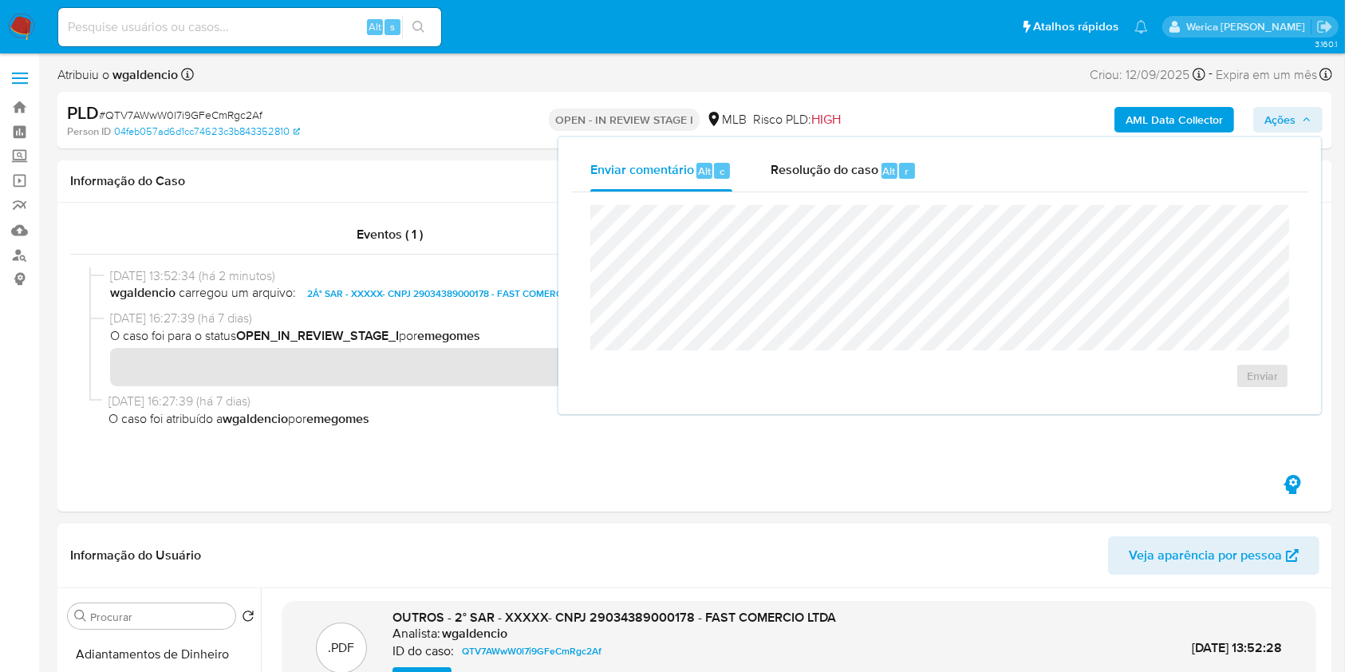
drag, startPoint x: 882, startPoint y: 156, endPoint x: 887, endPoint y: 192, distance: 36.2
click at [880, 160] on div "Resolução do caso Alt r" at bounding box center [844, 170] width 146 height 41
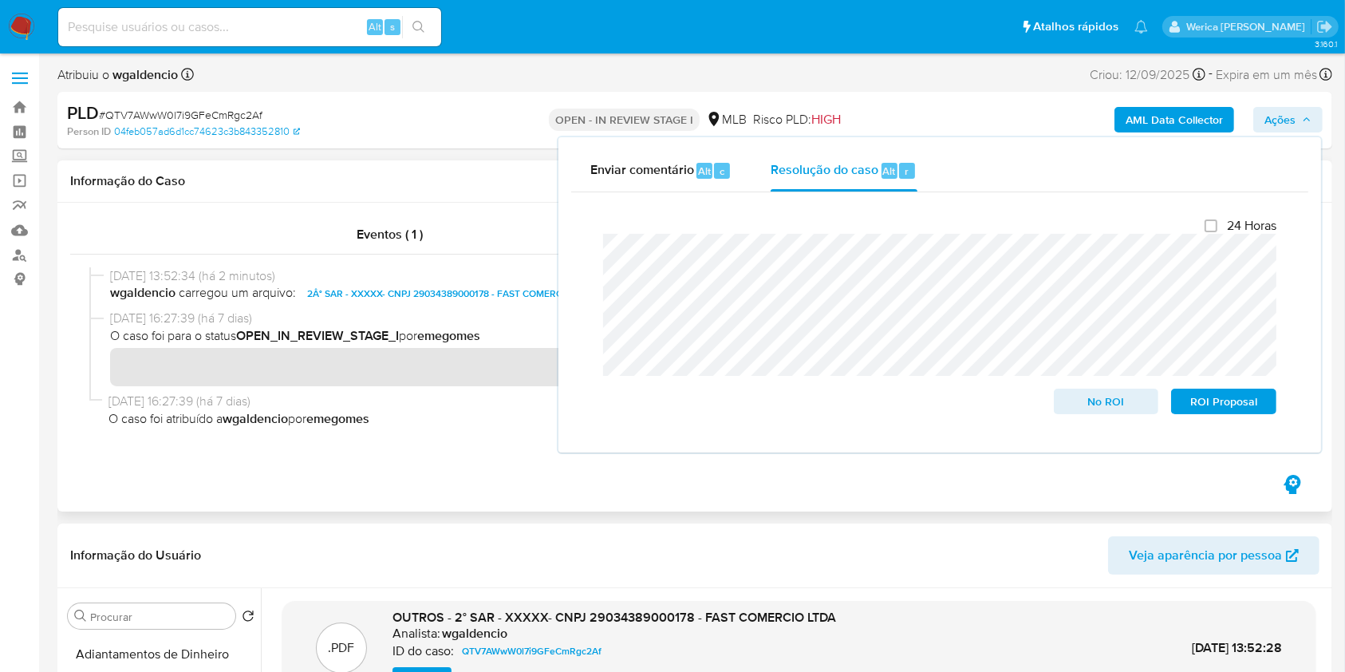
click at [969, 488] on div "Eventos ( 1 ) Ações" at bounding box center [694, 357] width 1275 height 309
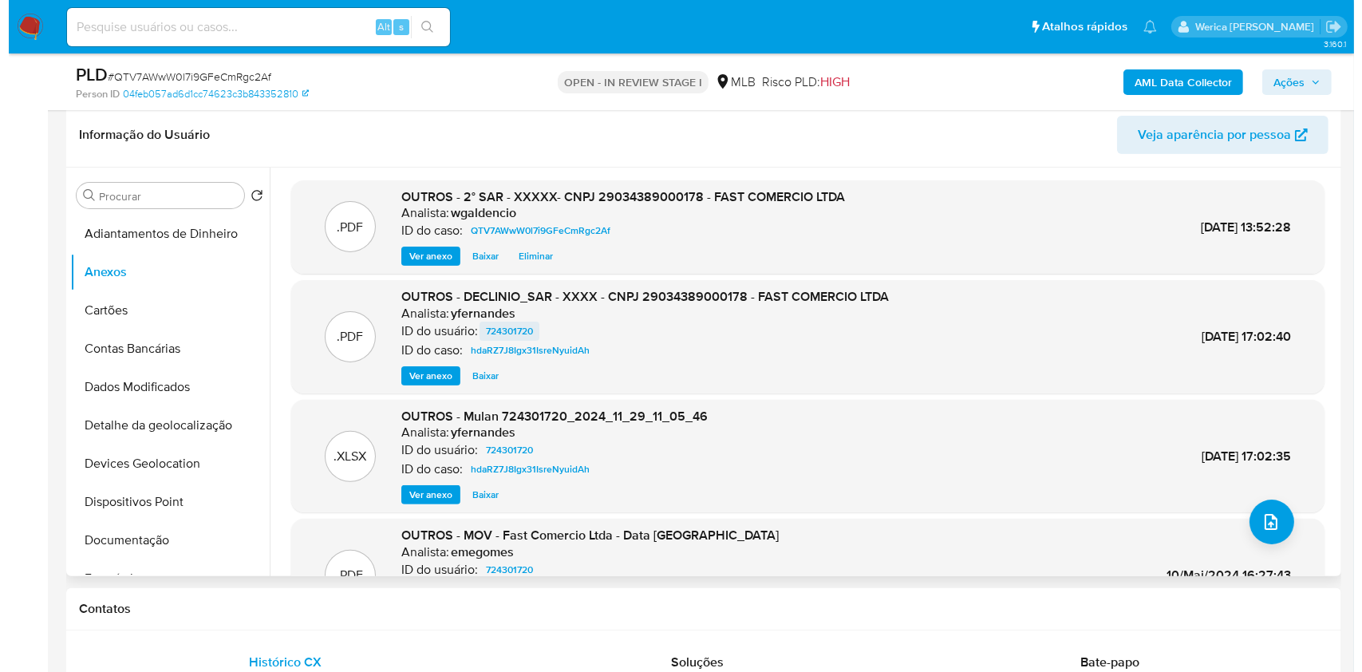
scroll to position [319, 0]
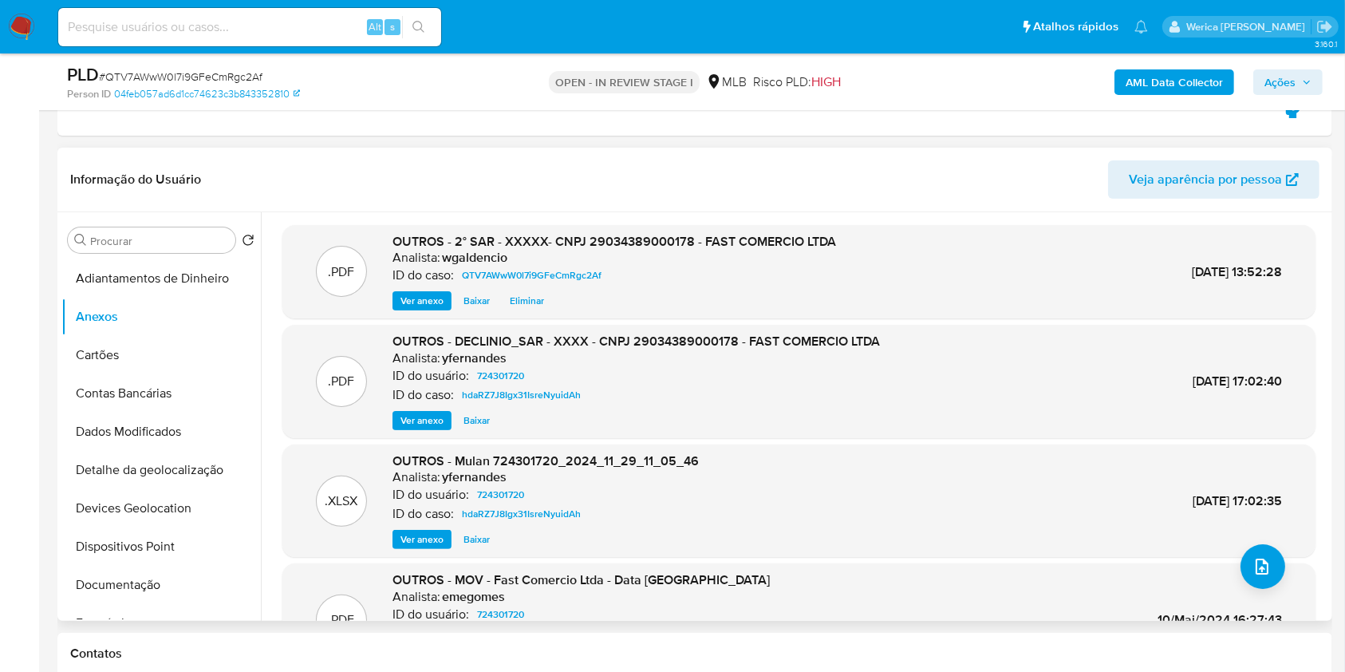
click at [519, 304] on span "Eliminar" at bounding box center [527, 301] width 34 height 16
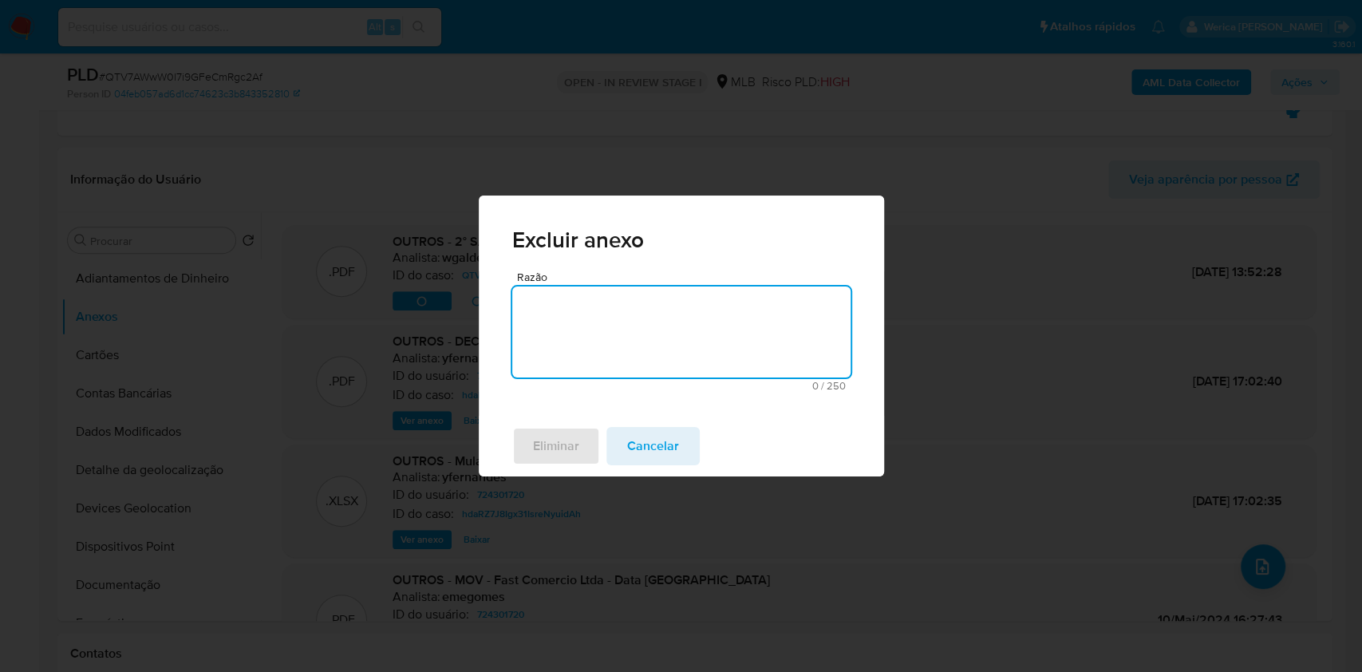
click at [589, 327] on textarea "Razão" at bounding box center [681, 331] width 338 height 91
click at [575, 433] on span "Eliminar" at bounding box center [556, 446] width 46 height 35
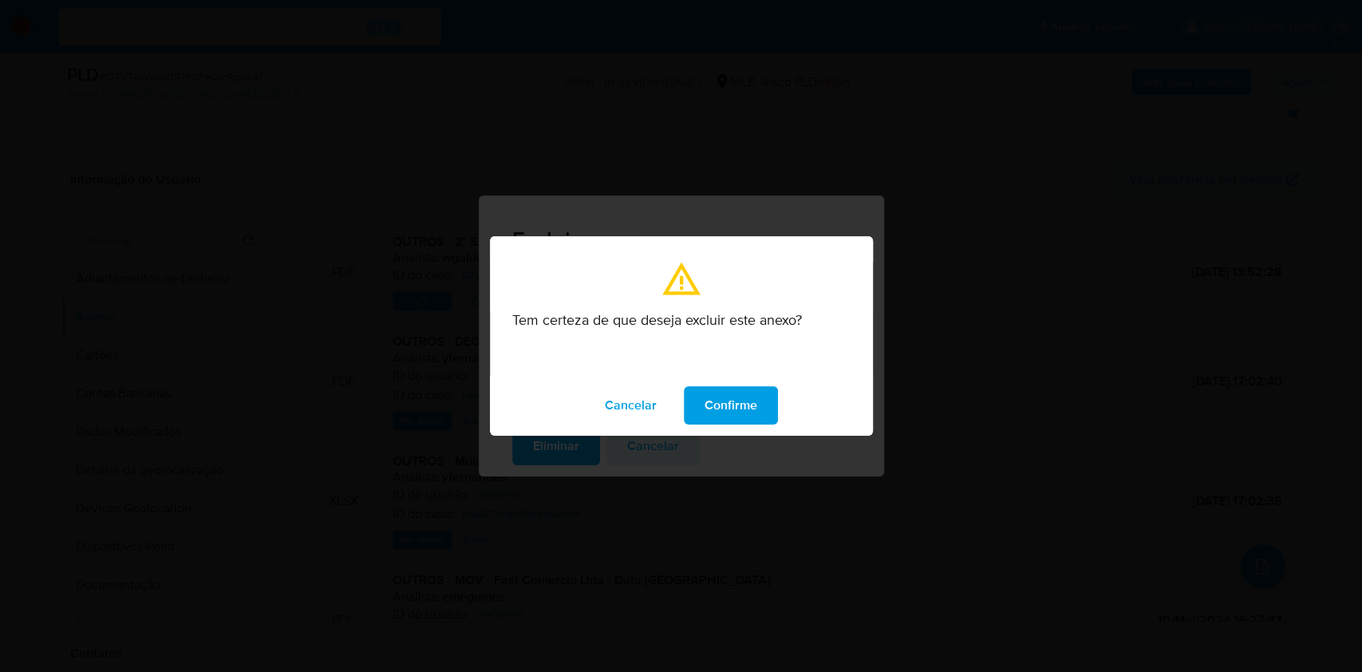
click at [715, 397] on span "Confirme" at bounding box center [731, 405] width 53 height 35
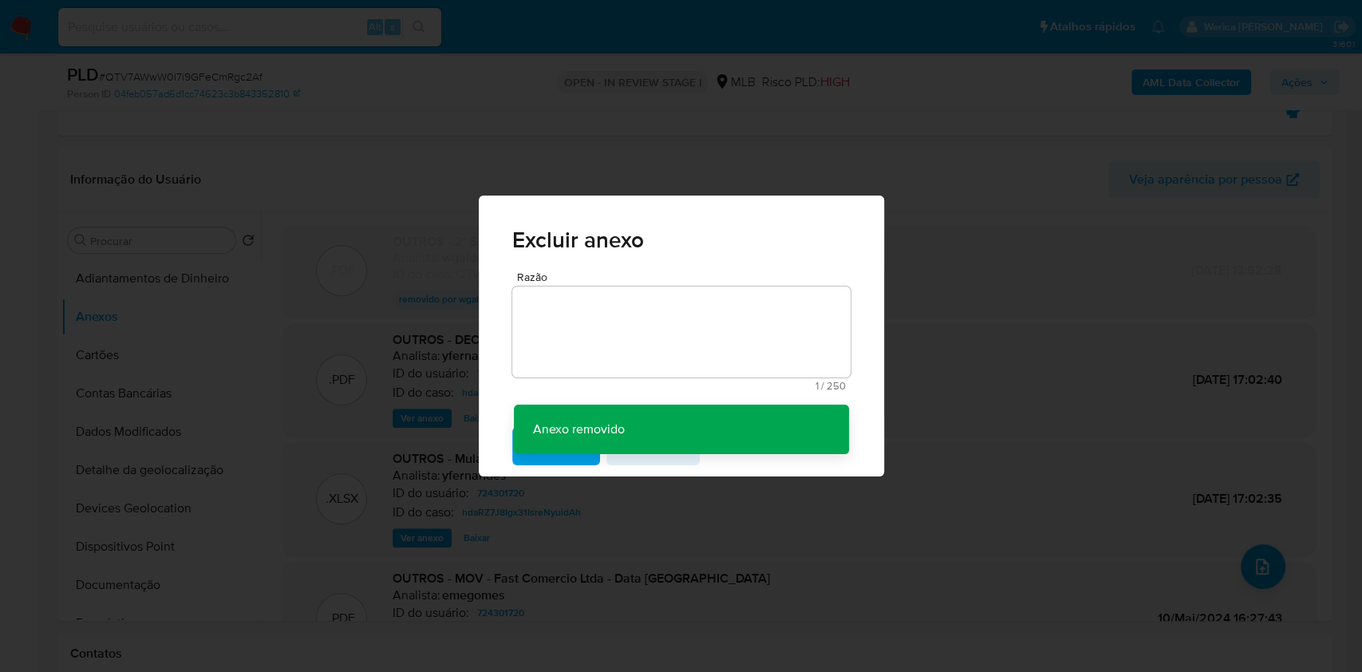
click at [1262, 581] on div "Excluir anexo Razão 1 / 250 249 caracteres restantes Anexo removido Anexo remov…" at bounding box center [681, 336] width 1362 height 672
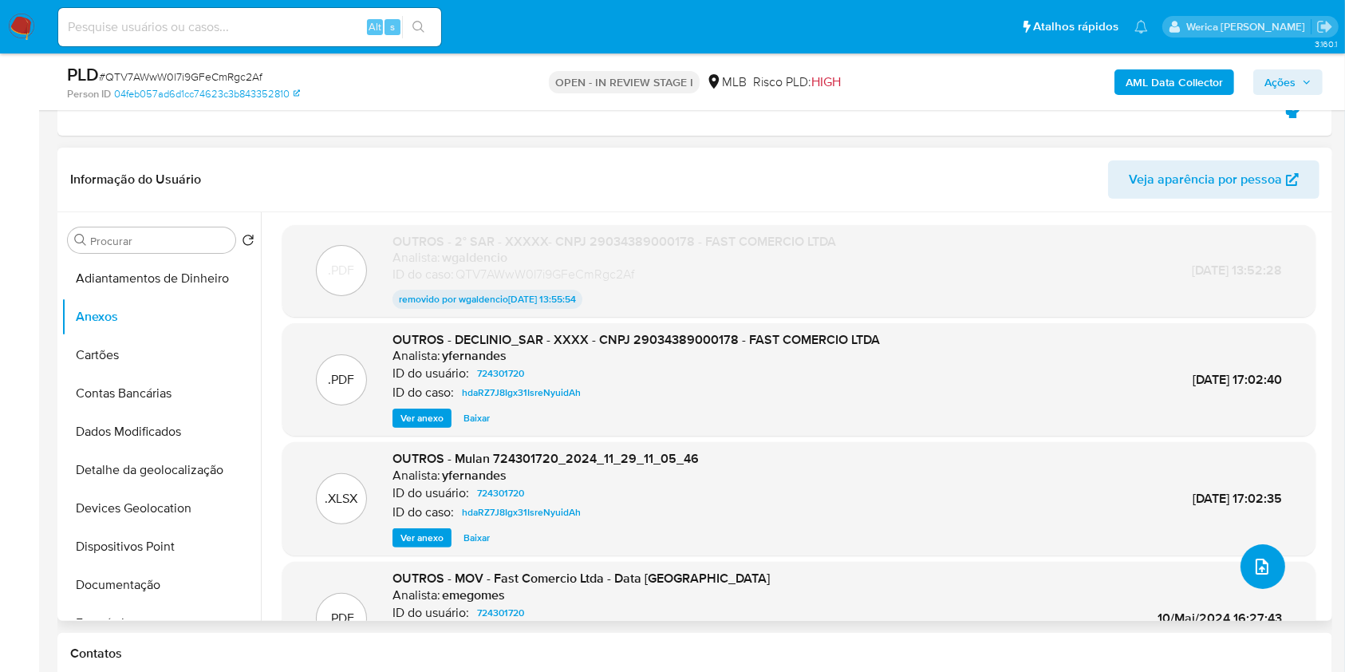
click at [1254, 576] on icon "upload-file" at bounding box center [1262, 566] width 19 height 19
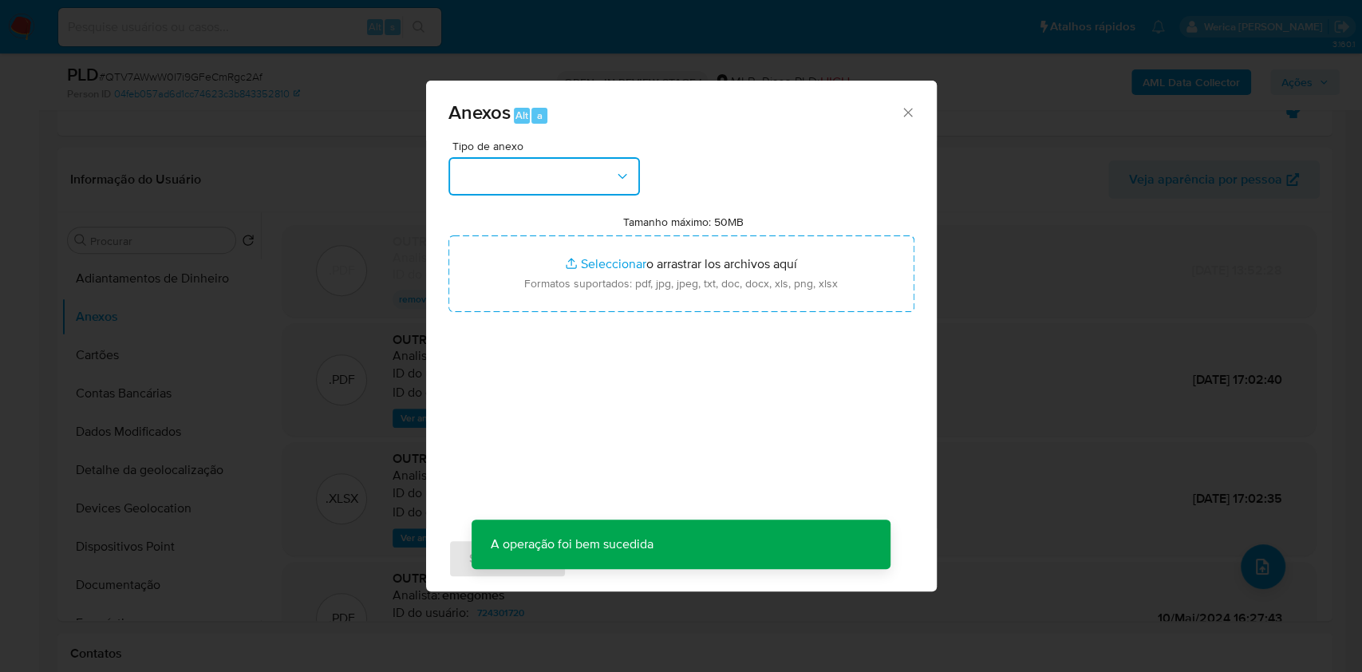
click at [594, 161] on button "button" at bounding box center [544, 176] width 192 height 38
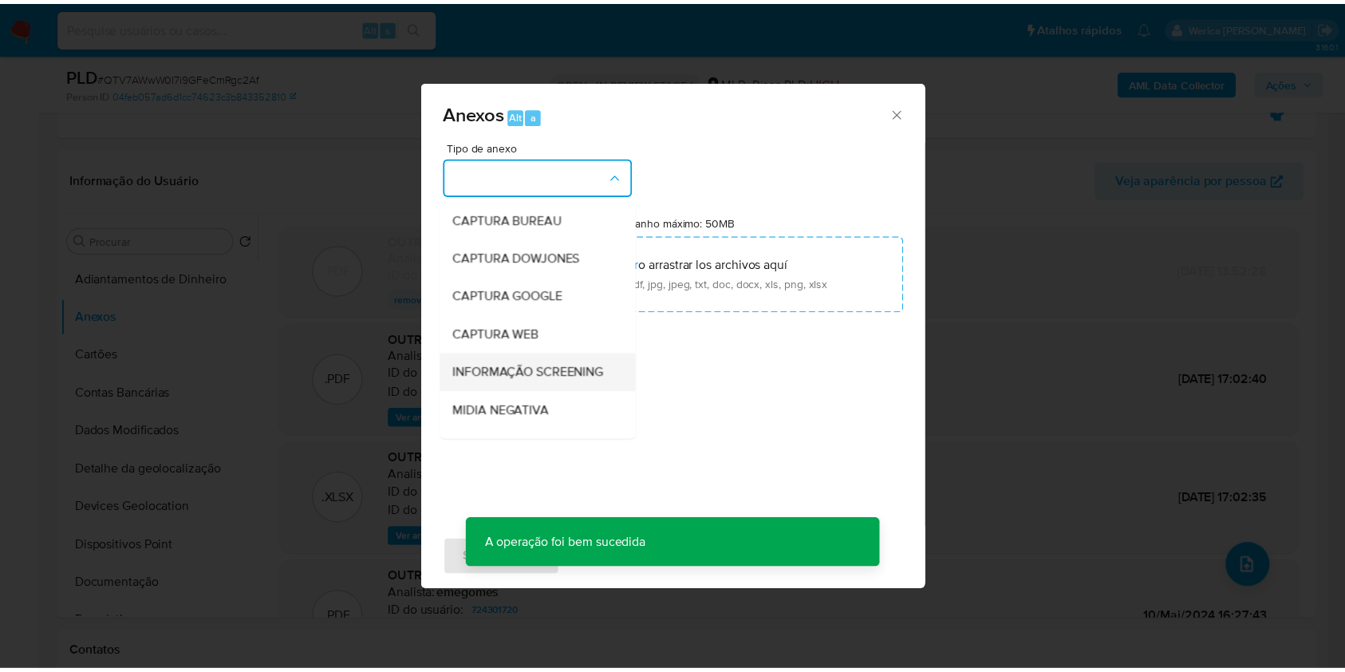
scroll to position [212, 0]
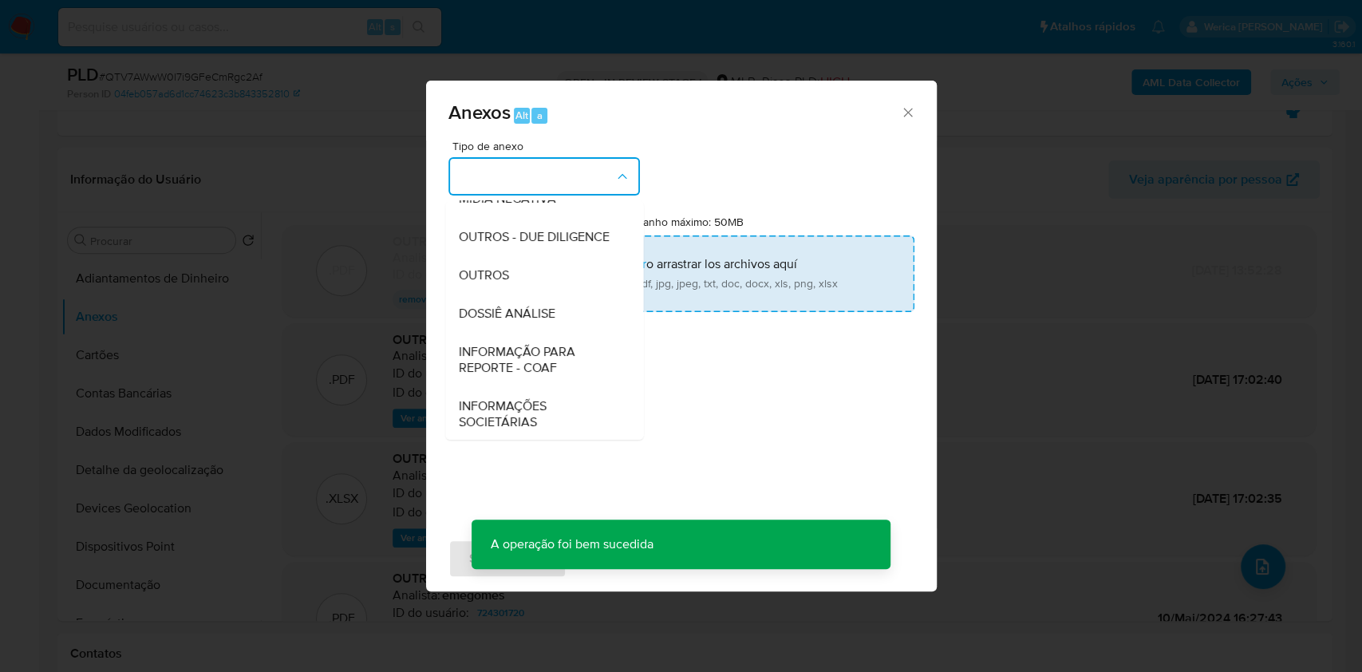
drag, startPoint x: 543, startPoint y: 351, endPoint x: 654, endPoint y: 284, distance: 128.9
click at [543, 333] on div "DOSSIÊ ANÁLISE" at bounding box center [539, 313] width 163 height 38
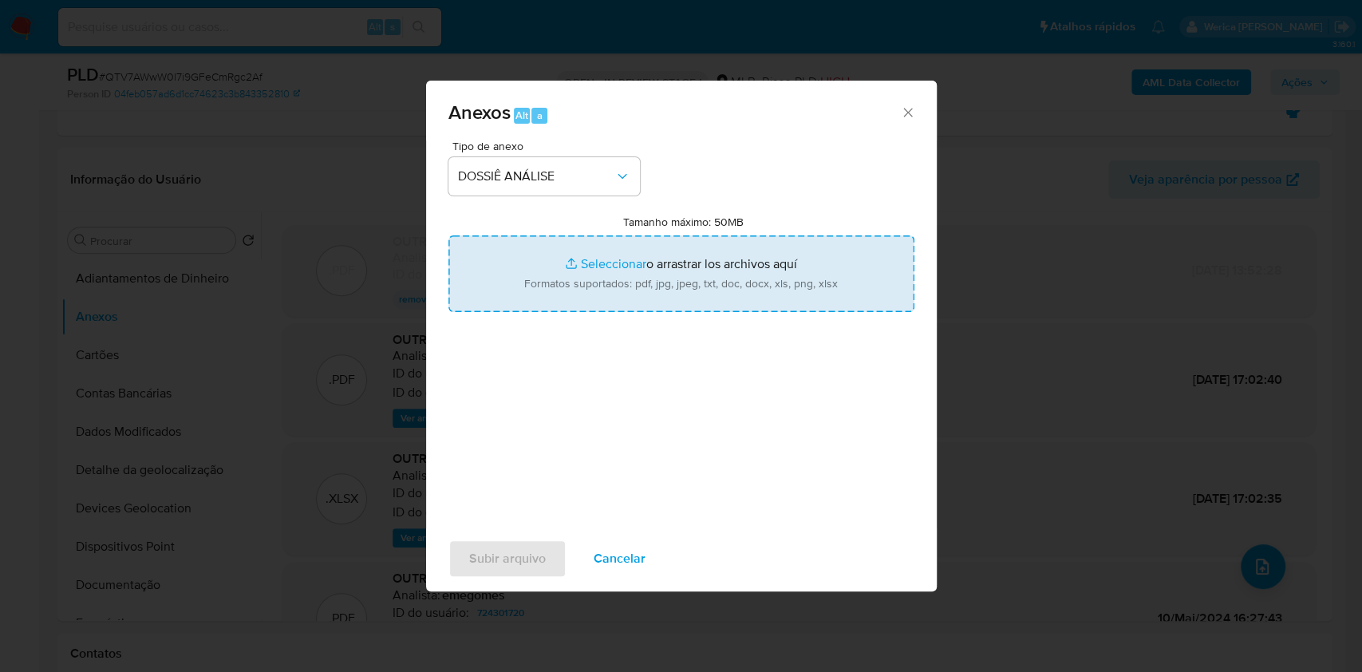
type input "C:\fakepath\2° SAR - XXXXX- CNPJ 29034389000178 - FAST COMERCIO LTDA (1).pdf"
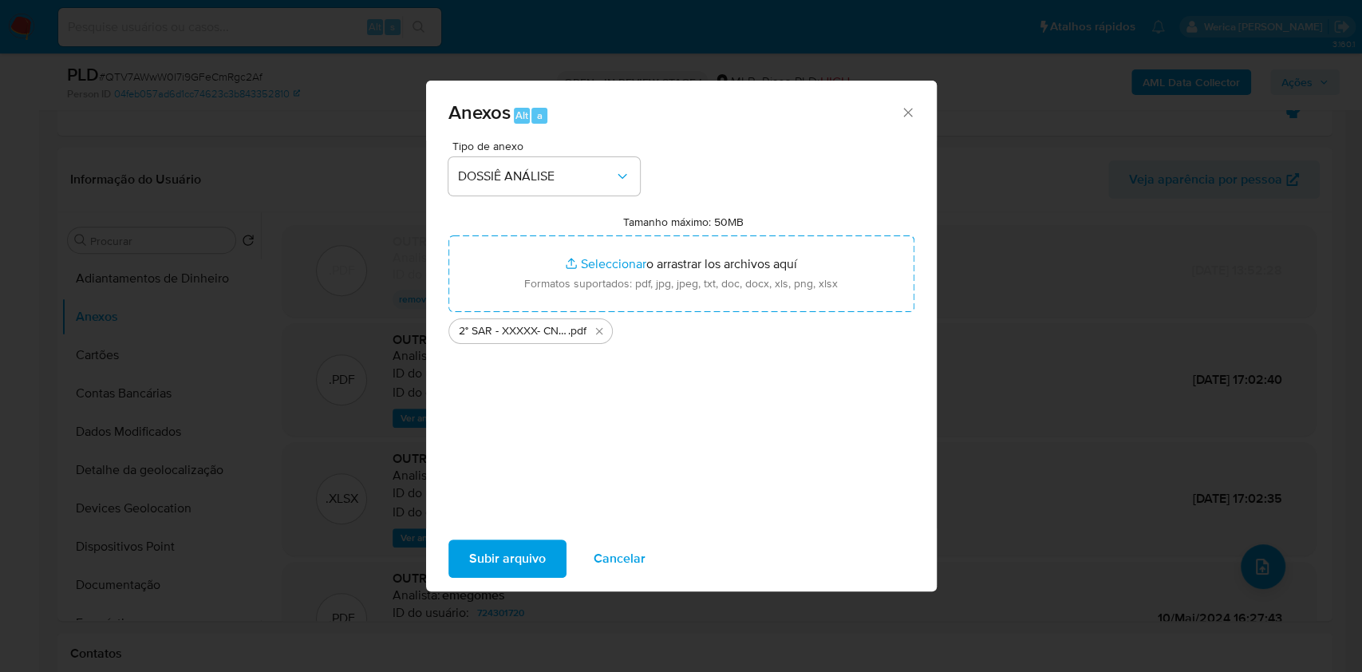
click at [539, 558] on span "Subir arquivo" at bounding box center [507, 558] width 77 height 35
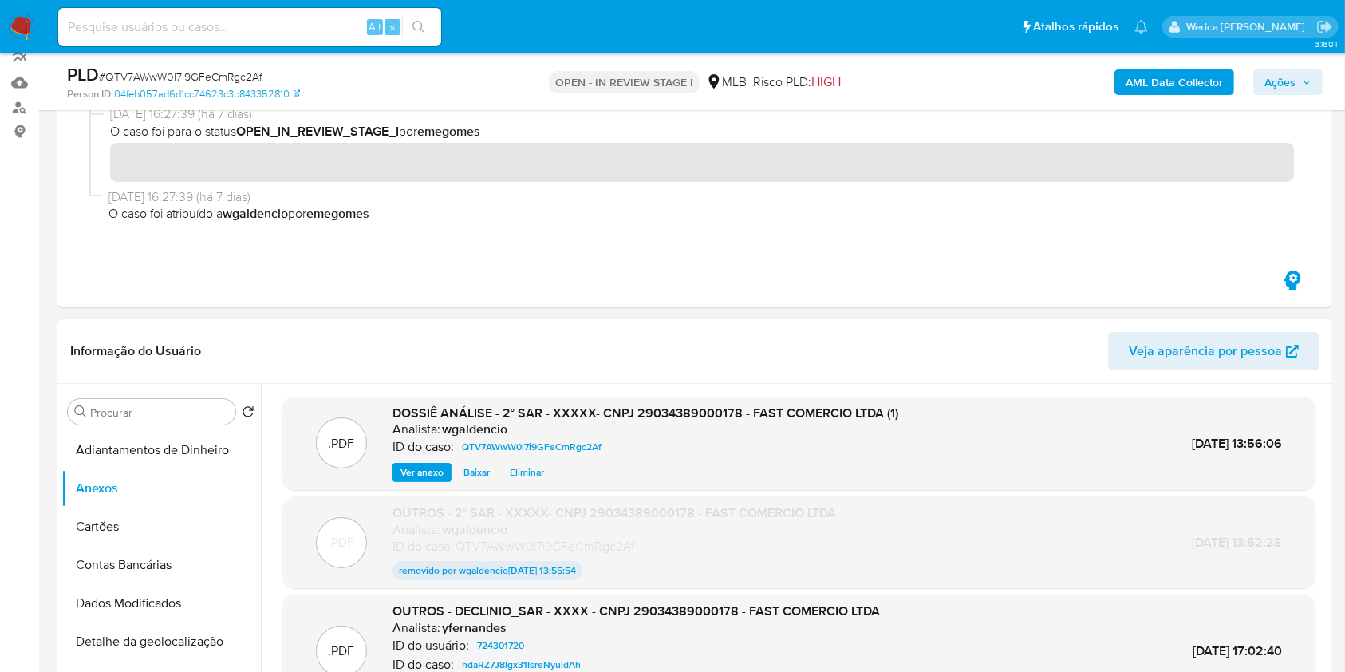
scroll to position [0, 0]
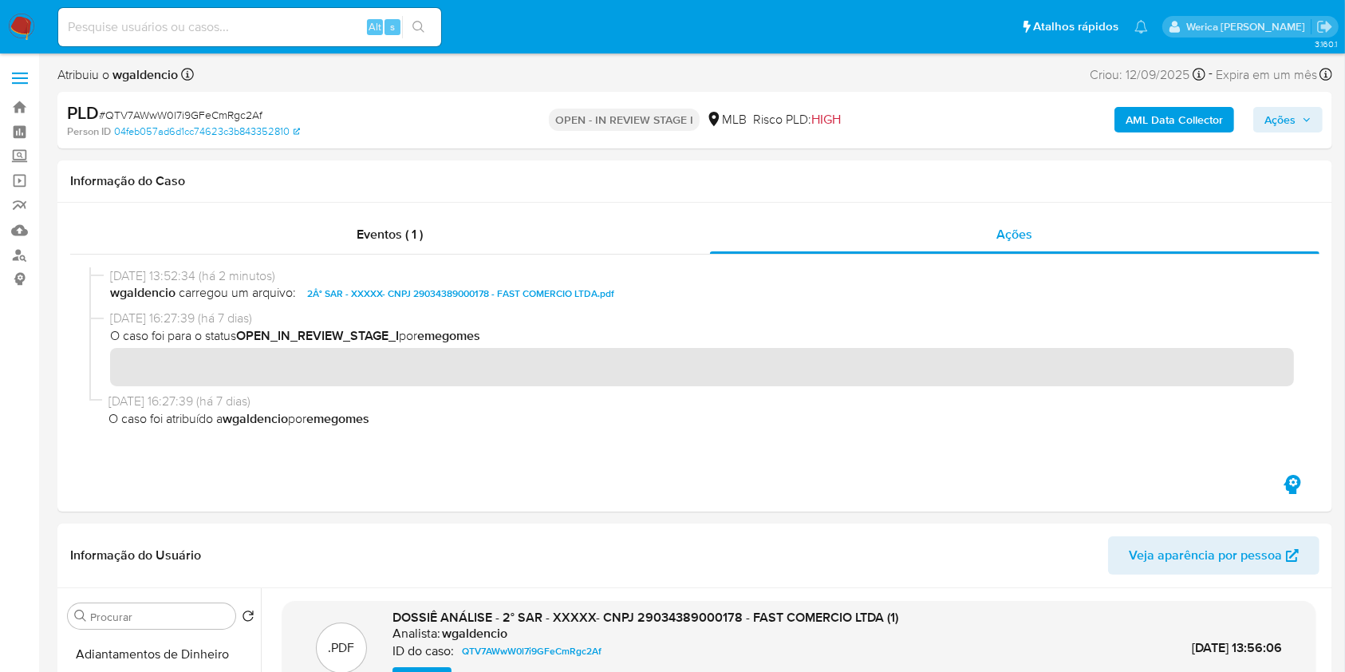
click at [1184, 123] on b "AML Data Collector" at bounding box center [1174, 120] width 97 height 26
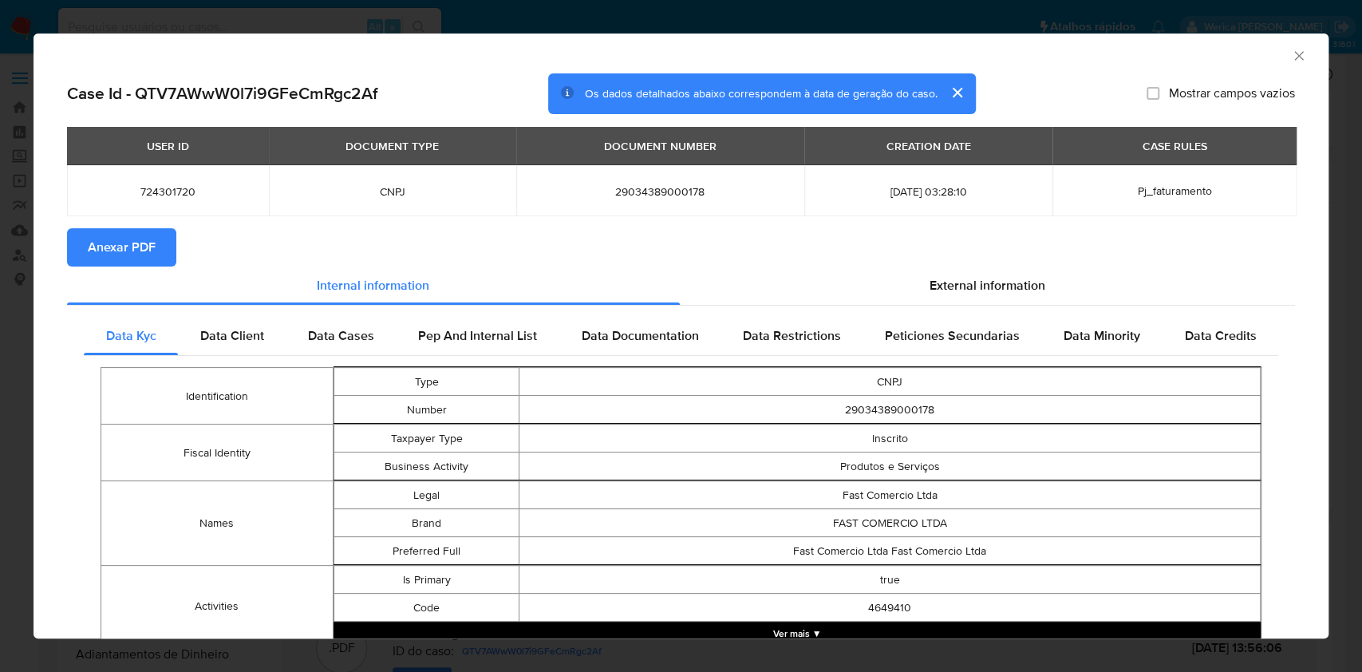
click at [1291, 57] on icon "Fechar a janela" at bounding box center [1299, 56] width 16 height 16
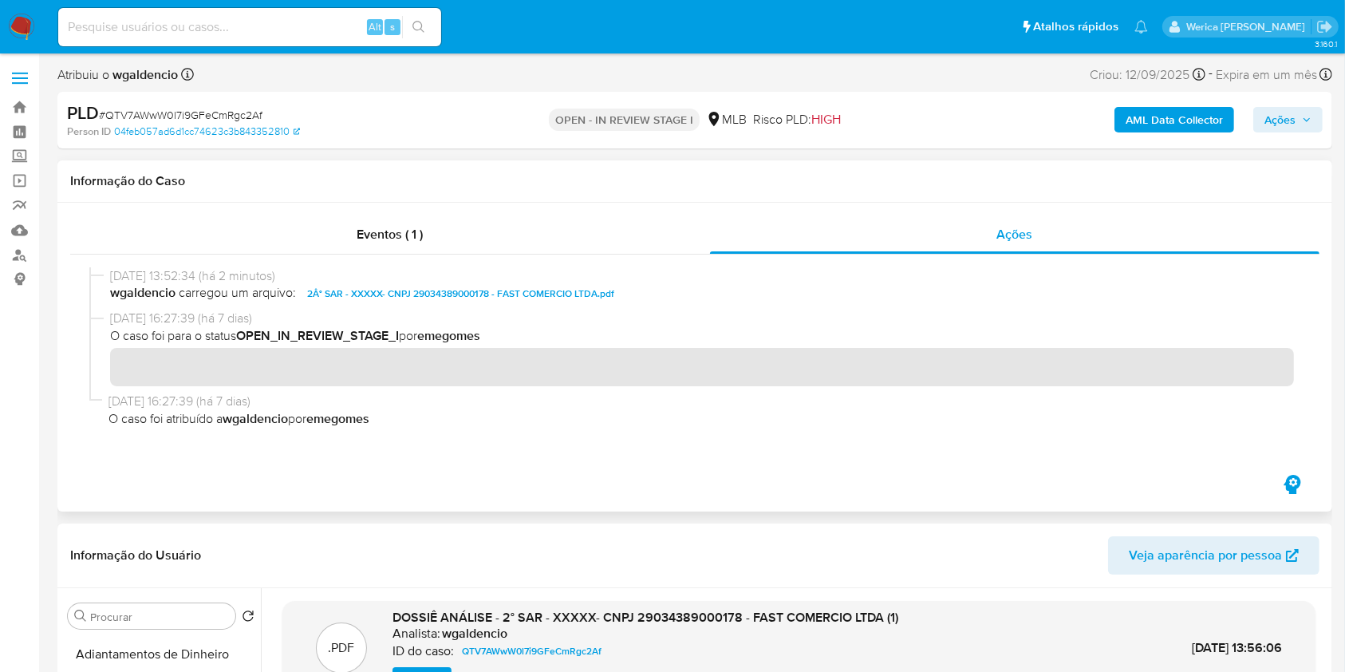
click at [686, 210] on div "Eventos ( 1 ) Ações" at bounding box center [694, 357] width 1275 height 309
click at [1039, 209] on div "Eventos ( 1 ) Ações" at bounding box center [694, 357] width 1275 height 309
click at [1255, 113] on button "Ações" at bounding box center [1288, 120] width 69 height 26
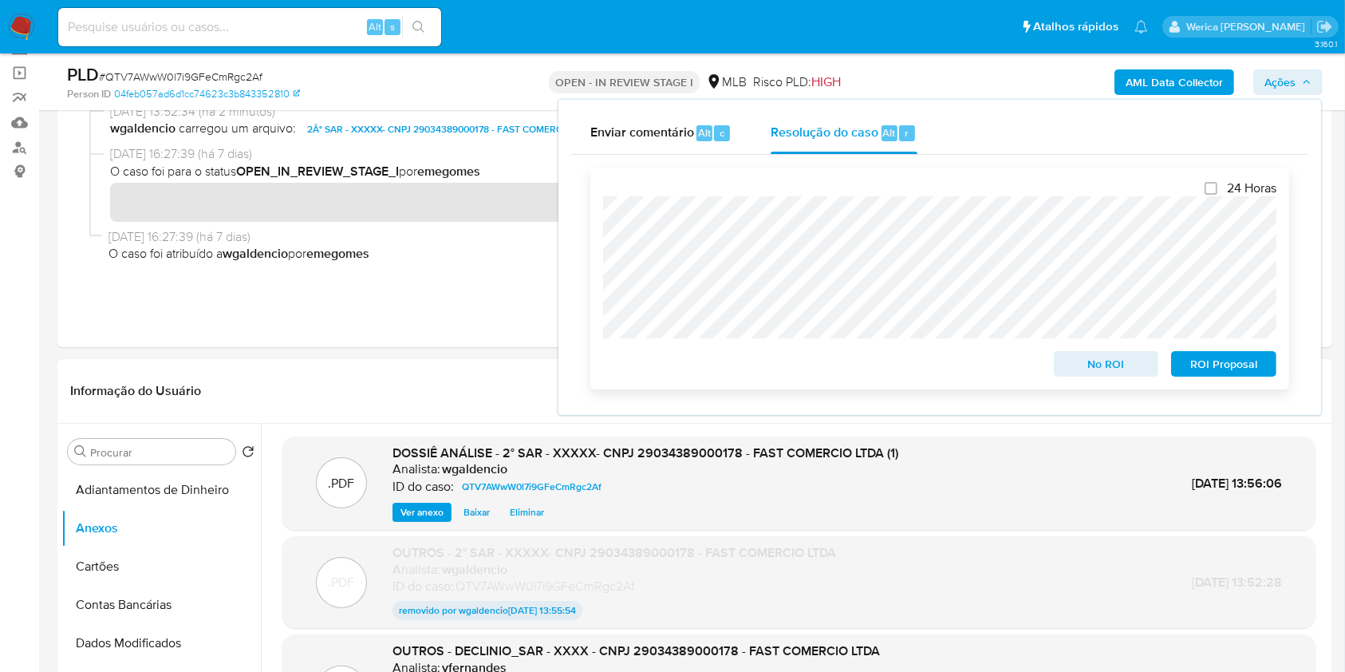
scroll to position [212, 0]
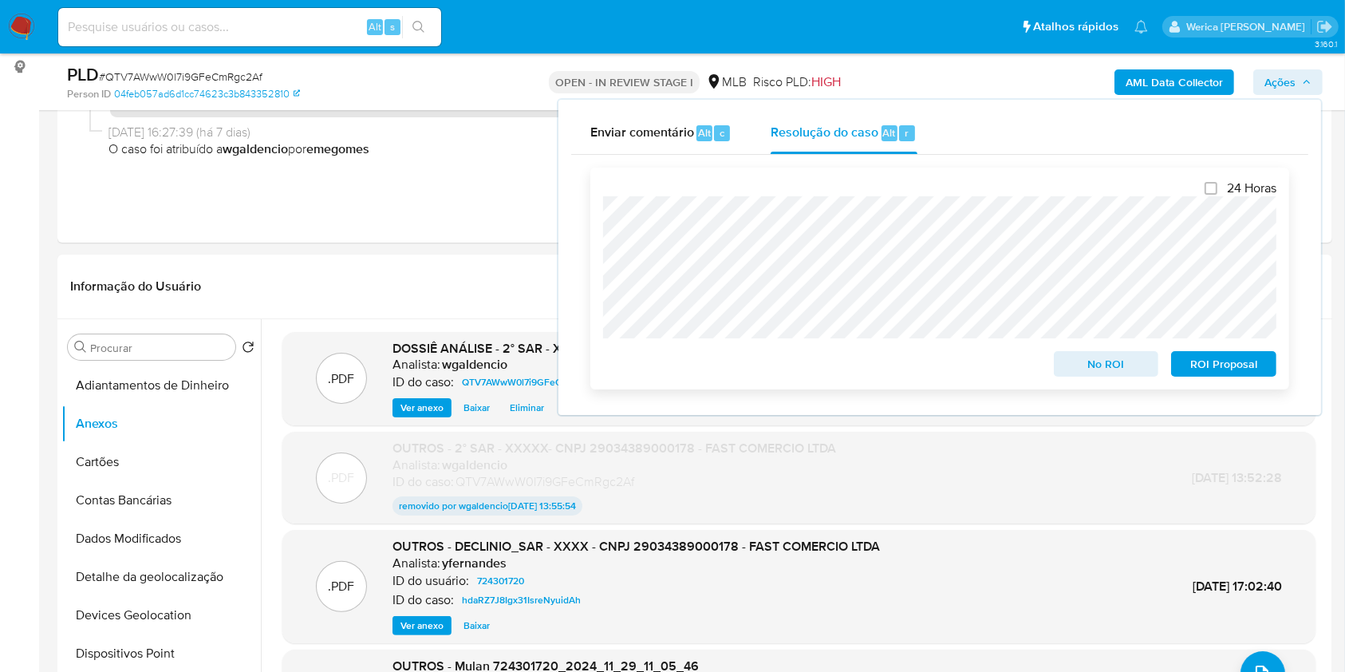
click at [1208, 361] on span "ROI Proposal" at bounding box center [1224, 364] width 83 height 22
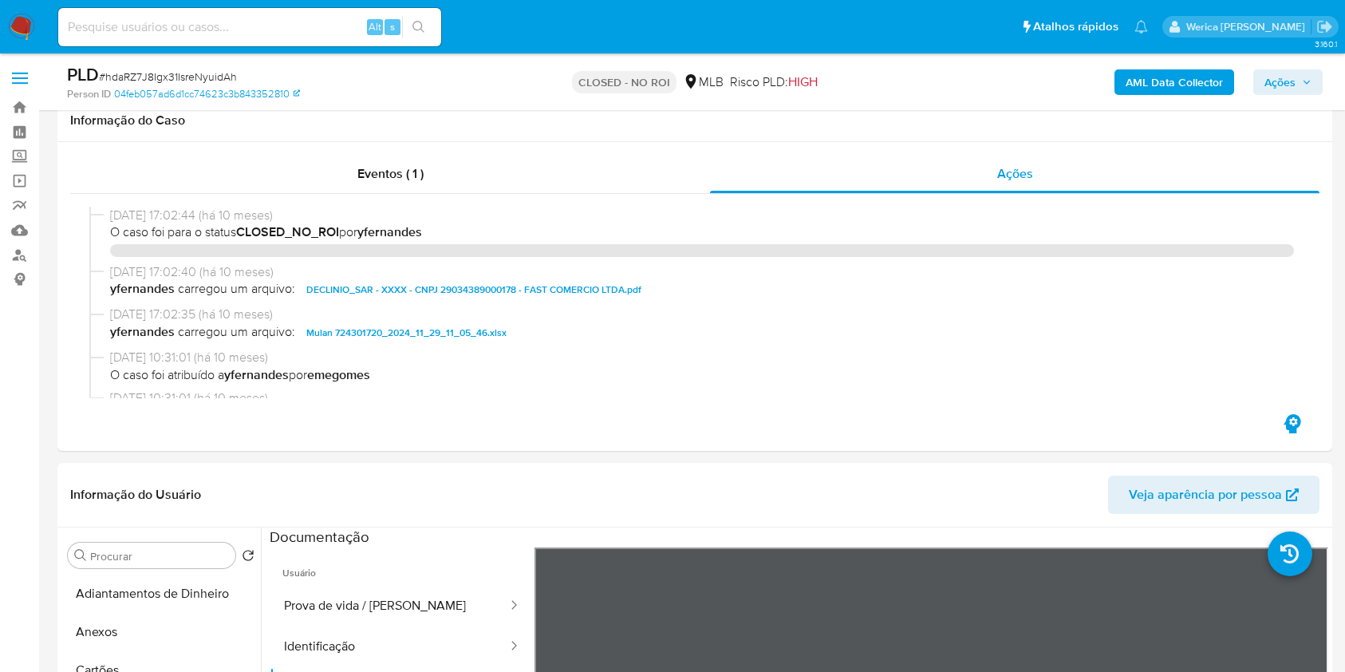
select select "10"
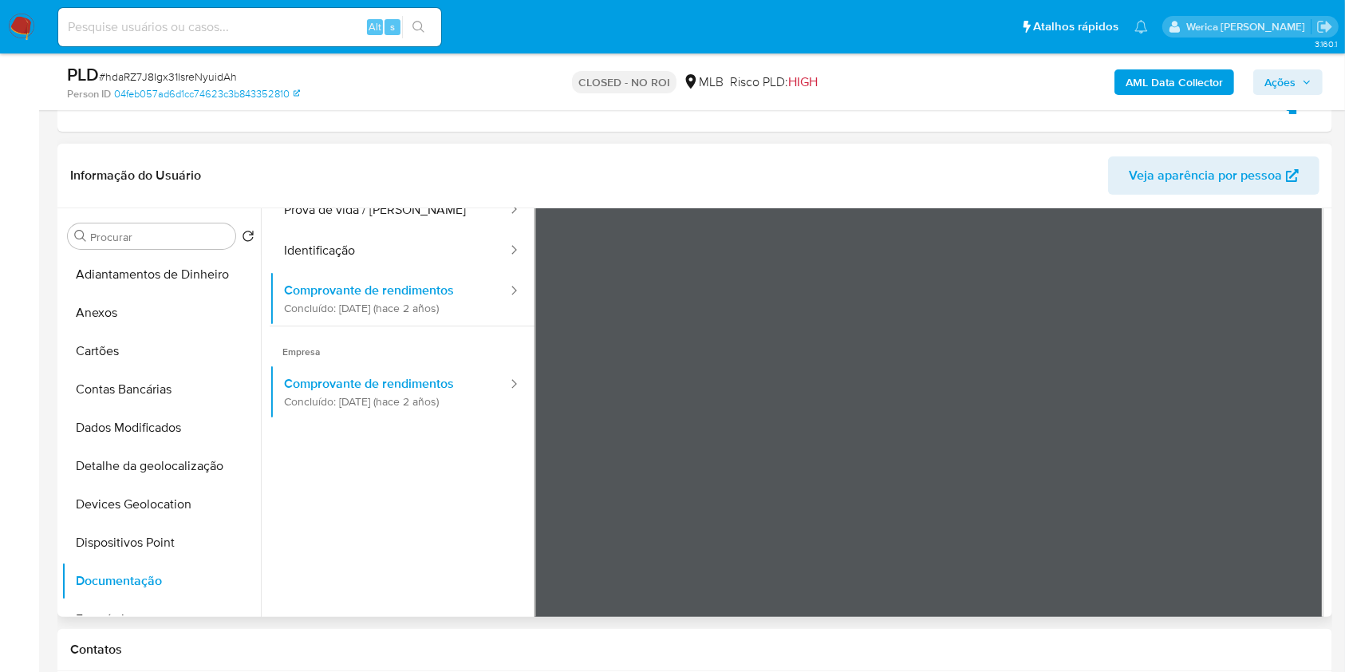
scroll to position [106, 0]
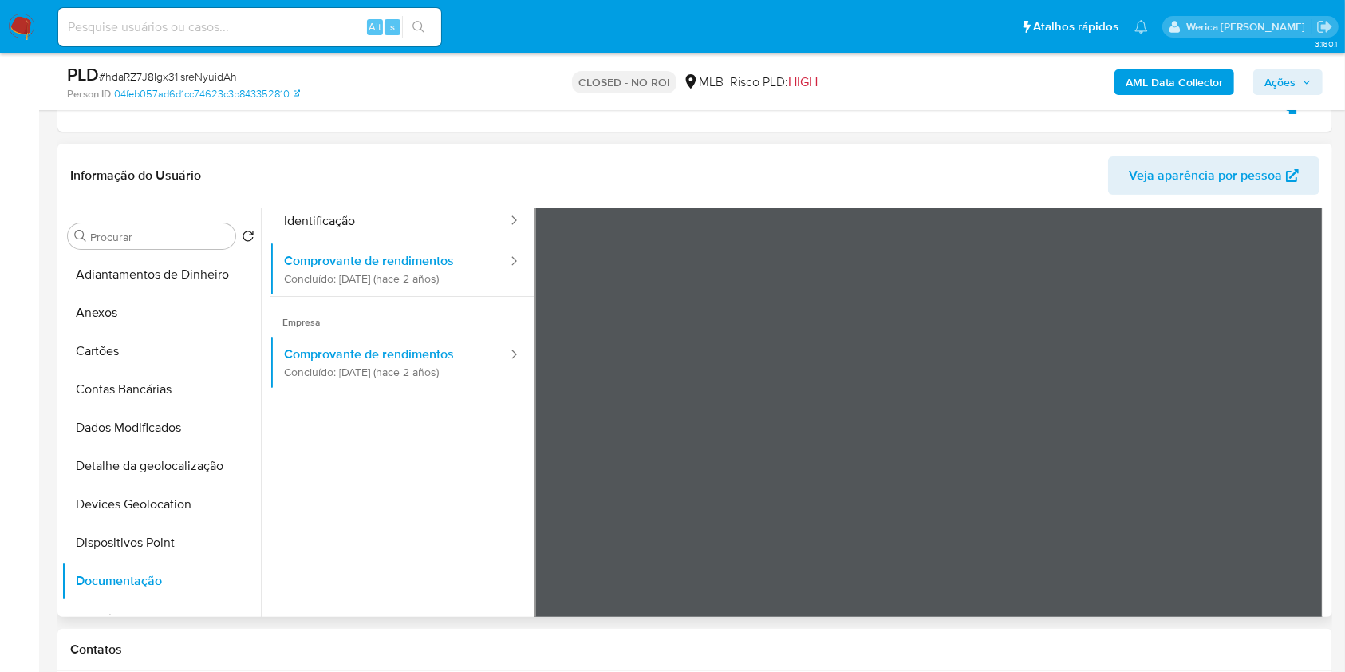
drag, startPoint x: 425, startPoint y: 494, endPoint x: 518, endPoint y: 458, distance: 100.0
click at [425, 494] on ul "Usuário Prova de vida / Selfie Identificação Comprovante de rendimentos Concluí…" at bounding box center [402, 352] width 265 height 460
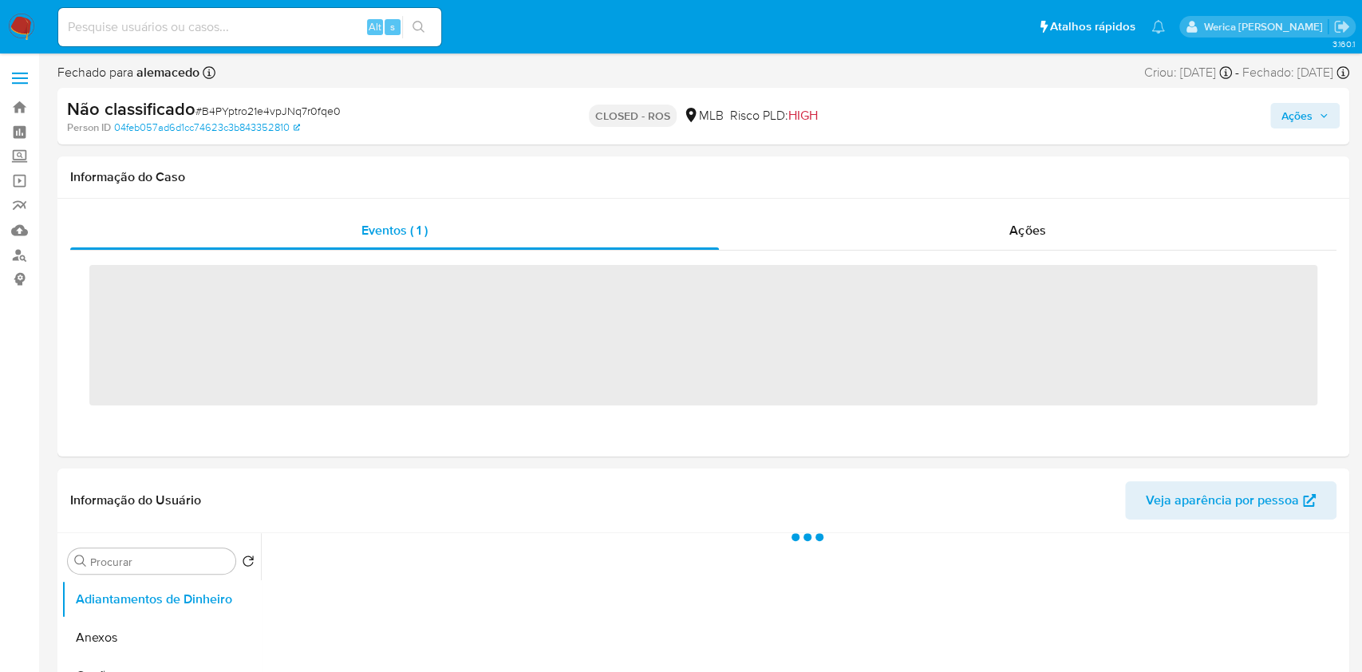
click at [1082, 207] on div "Eventos ( 1 ) Ações ‌" at bounding box center [703, 328] width 1292 height 258
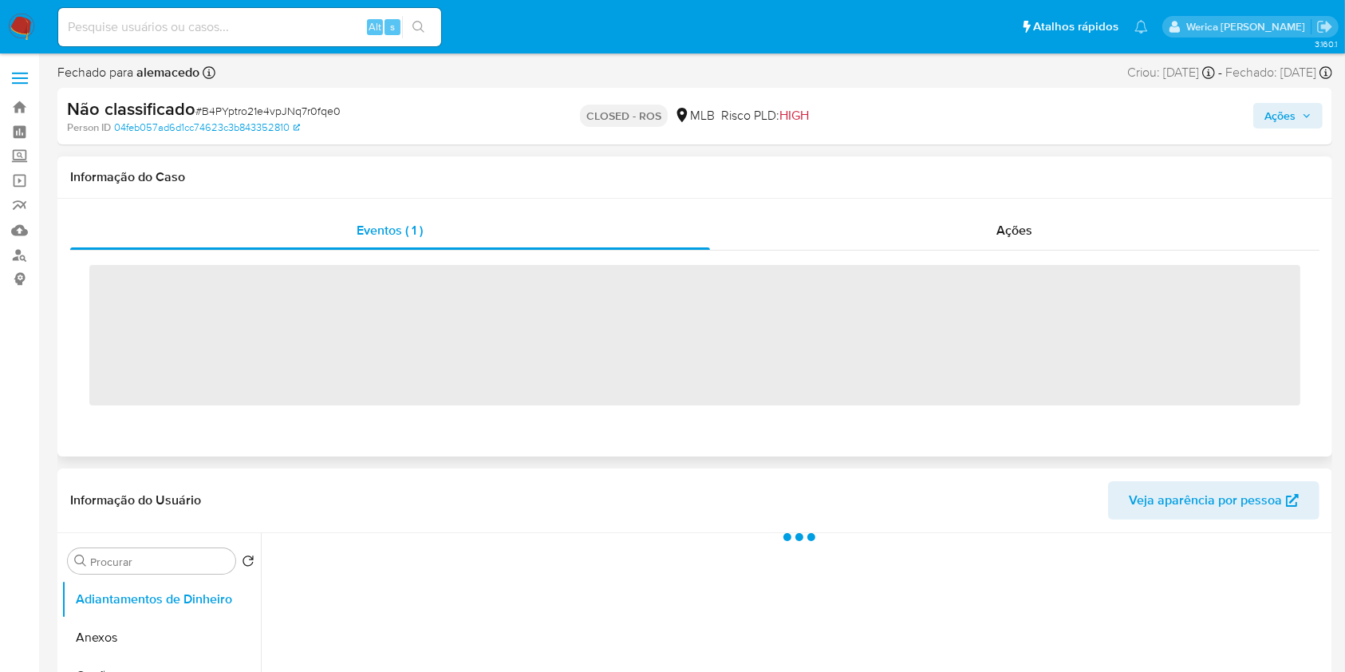
click at [1080, 199] on div "Eventos ( 1 ) Ações ‌" at bounding box center [694, 328] width 1275 height 258
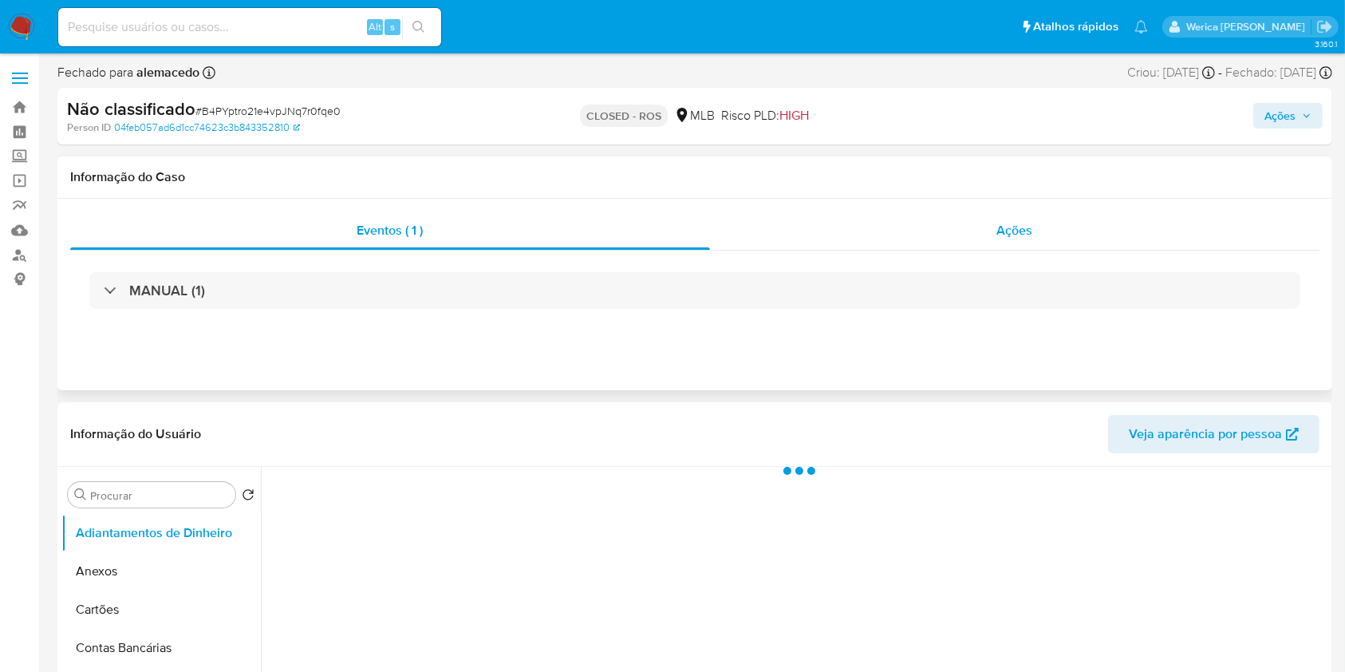
click at [1066, 235] on div "Ações" at bounding box center [1015, 230] width 610 height 38
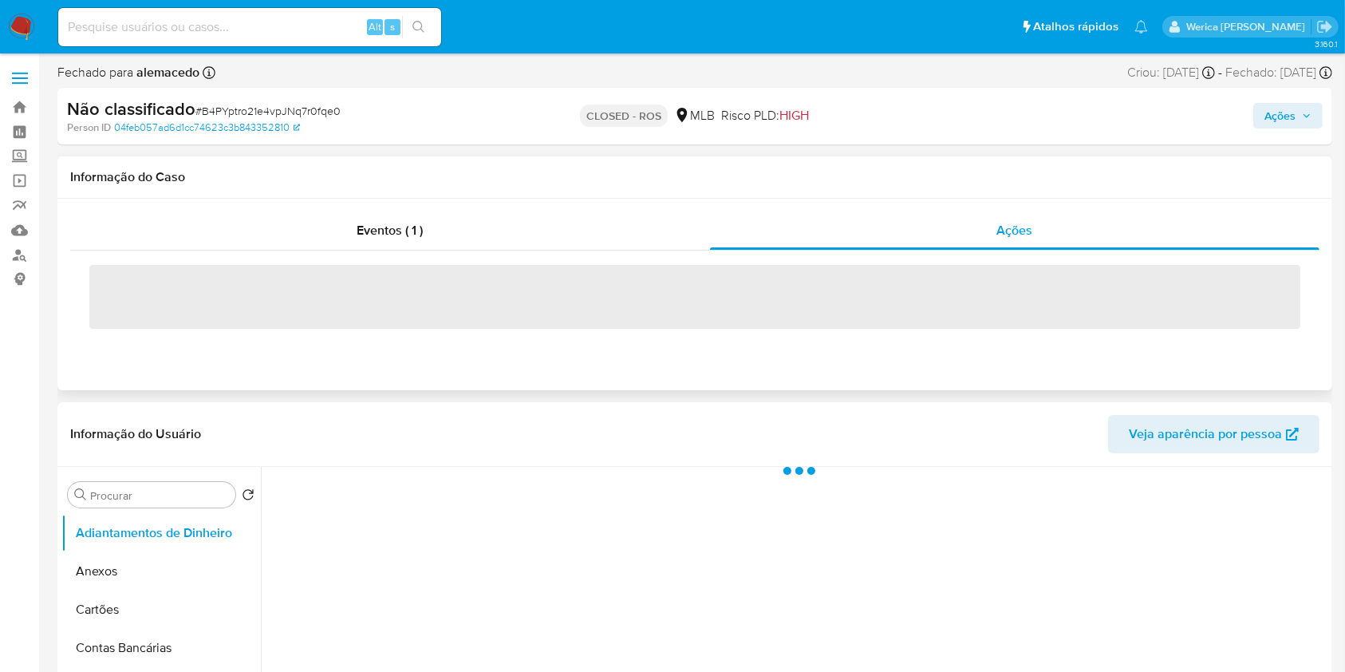
select select "10"
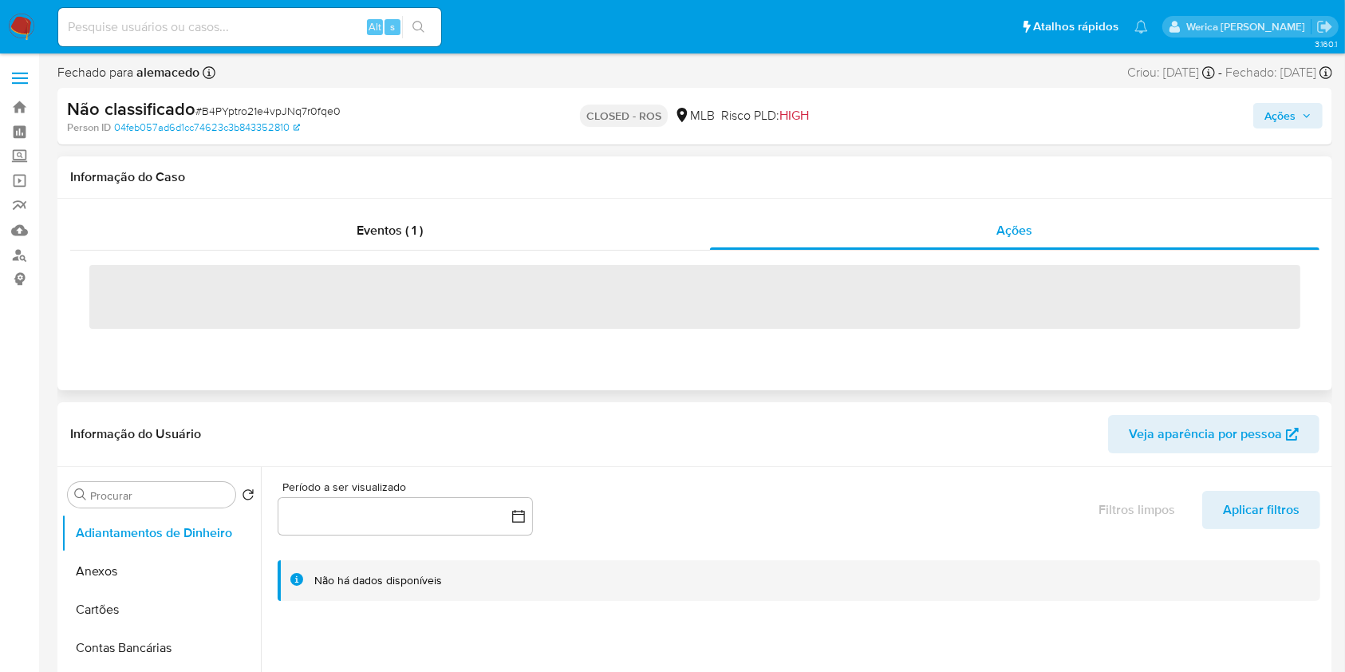
click at [105, 282] on span "‌" at bounding box center [694, 297] width 1211 height 64
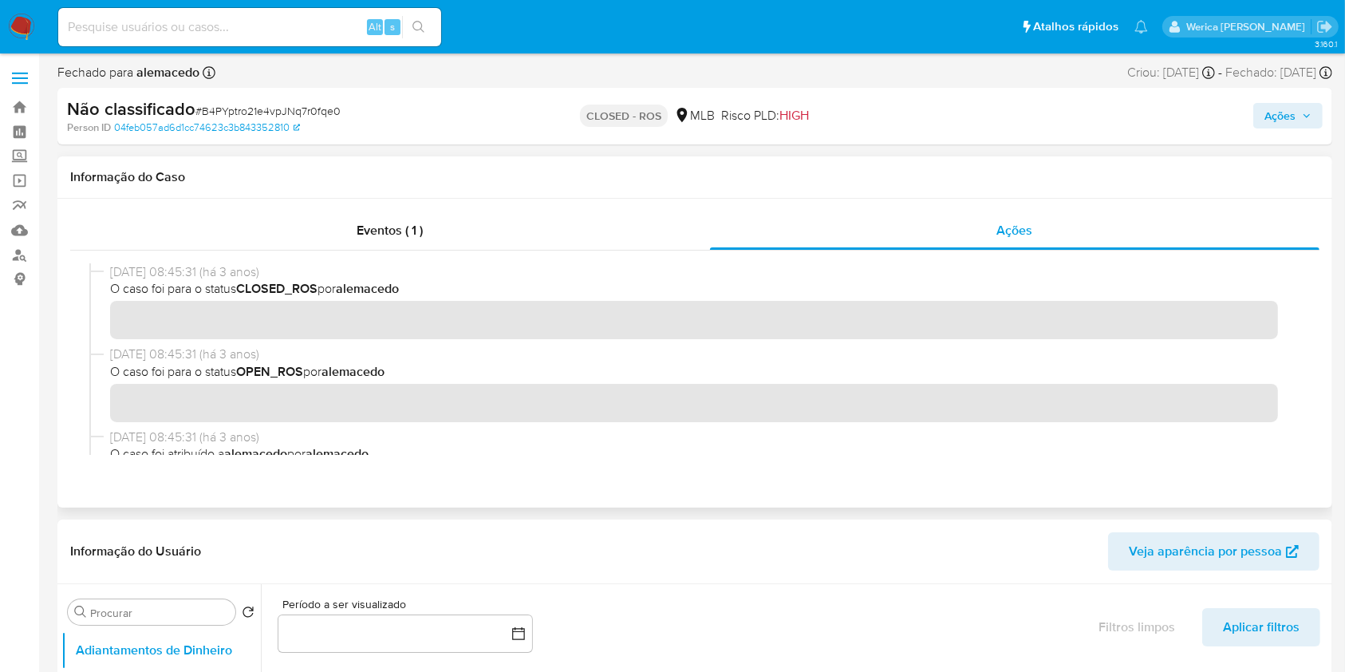
drag, startPoint x: 103, startPoint y: 270, endPoint x: 172, endPoint y: 271, distance: 69.4
click at [172, 271] on div "01/09/2022 08:45:31 (há 3 anos) O caso foi para o status CLOSED_ROS por alemace…" at bounding box center [694, 304] width 1211 height 82
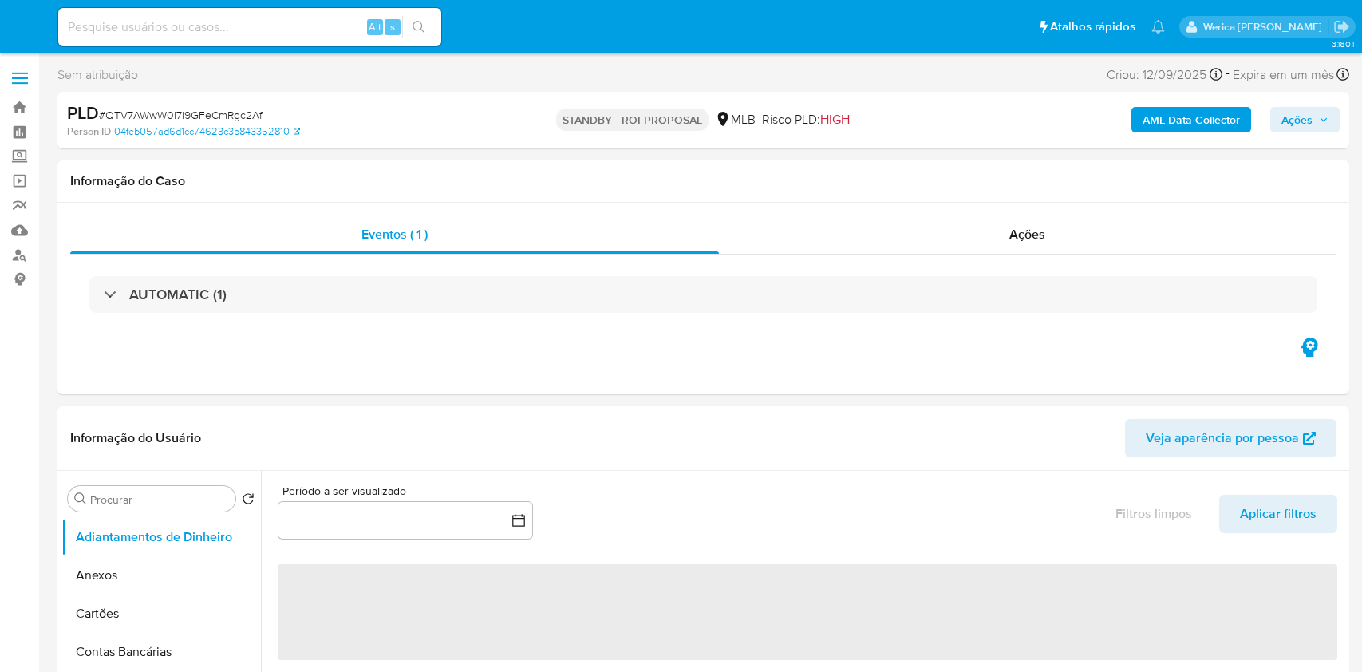
select select "10"
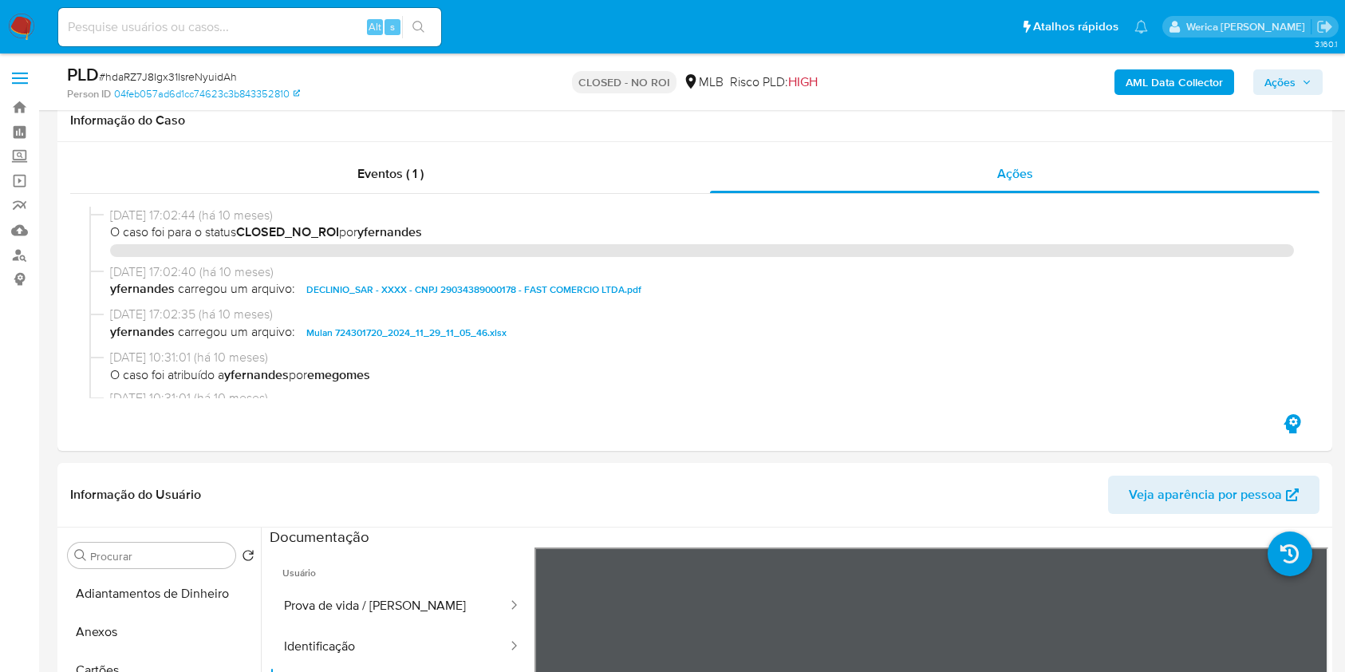
select select "10"
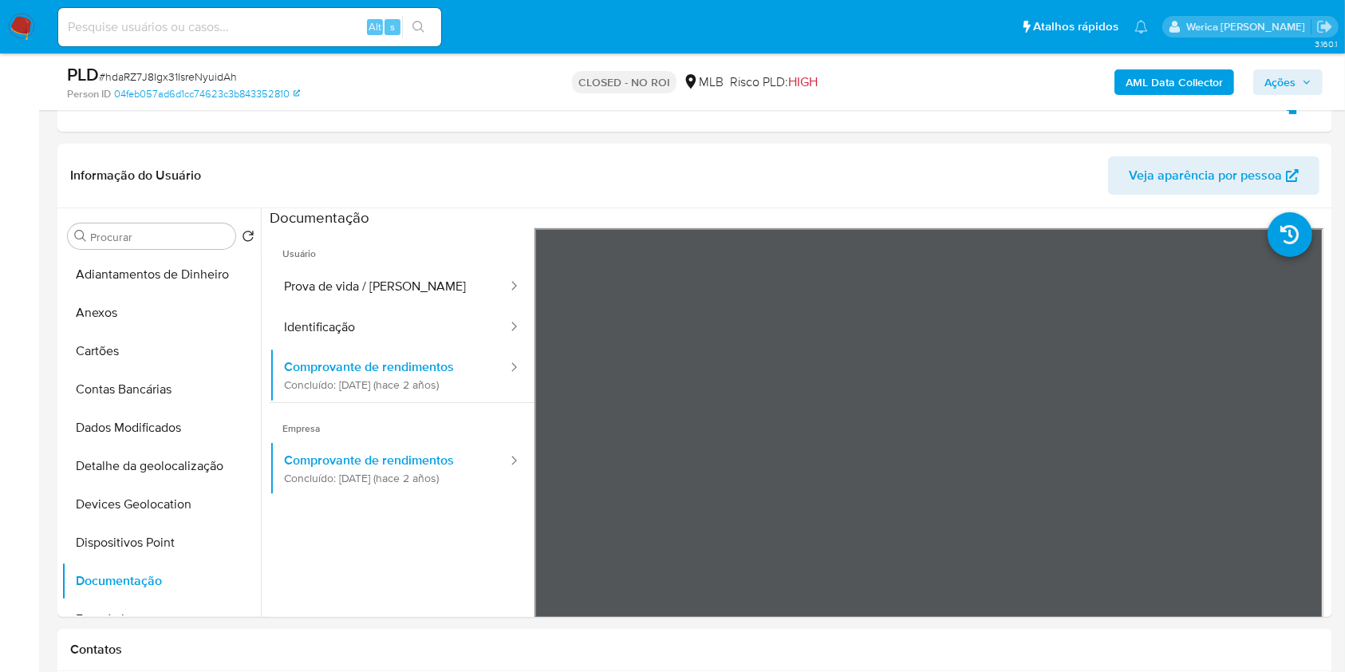
scroll to position [106, 0]
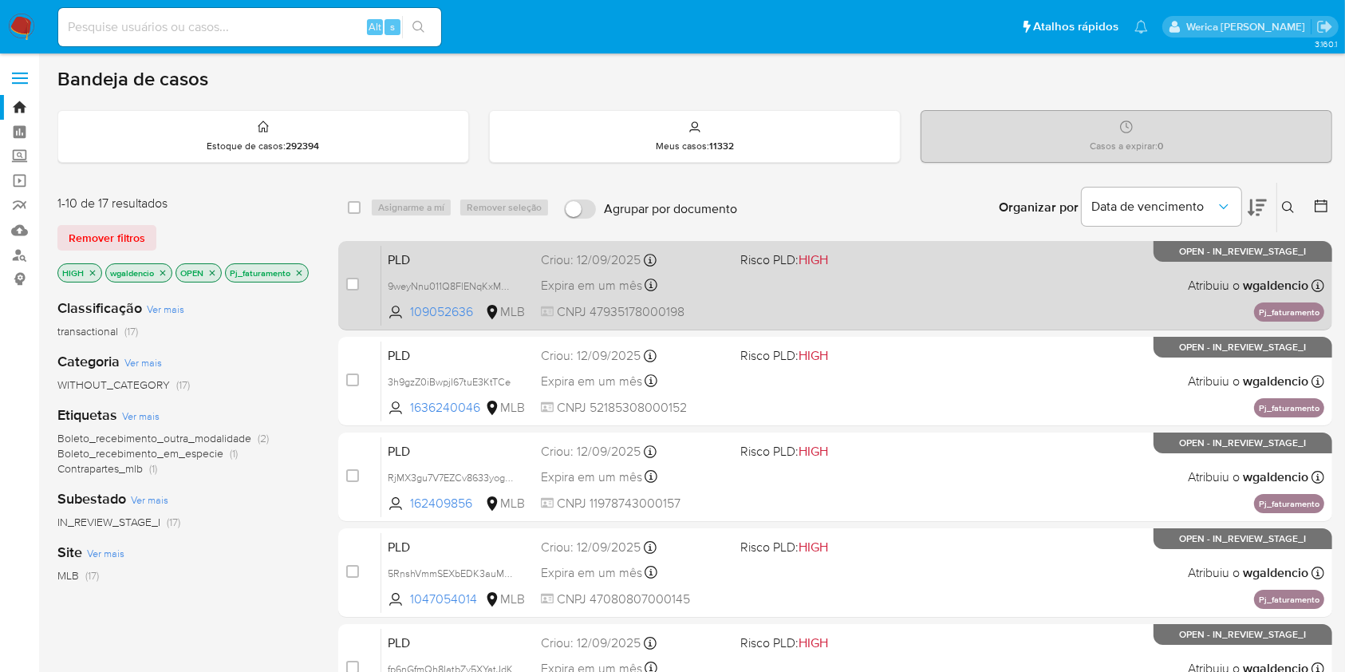
click at [991, 275] on div "PLD 9weyNnu011Q8FlENqKxMB3Fh 109052636 MLB Risco PLD: HIGH Criou: [DATE] Criou:…" at bounding box center [852, 285] width 943 height 81
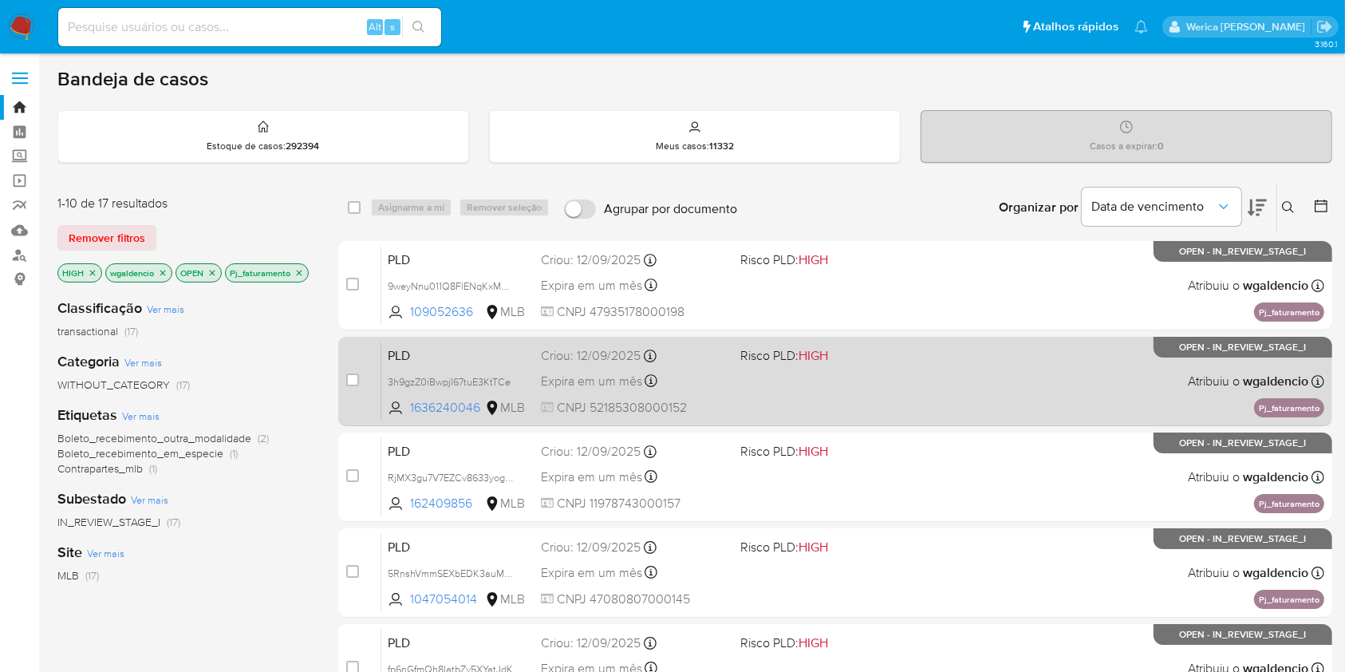
click at [909, 380] on div "PLD 3h9gzZ0iBwpjI67tuE3KtTCe 1636240046 MLB Risco PLD: HIGH Criou: [DATE] Criou…" at bounding box center [852, 381] width 943 height 81
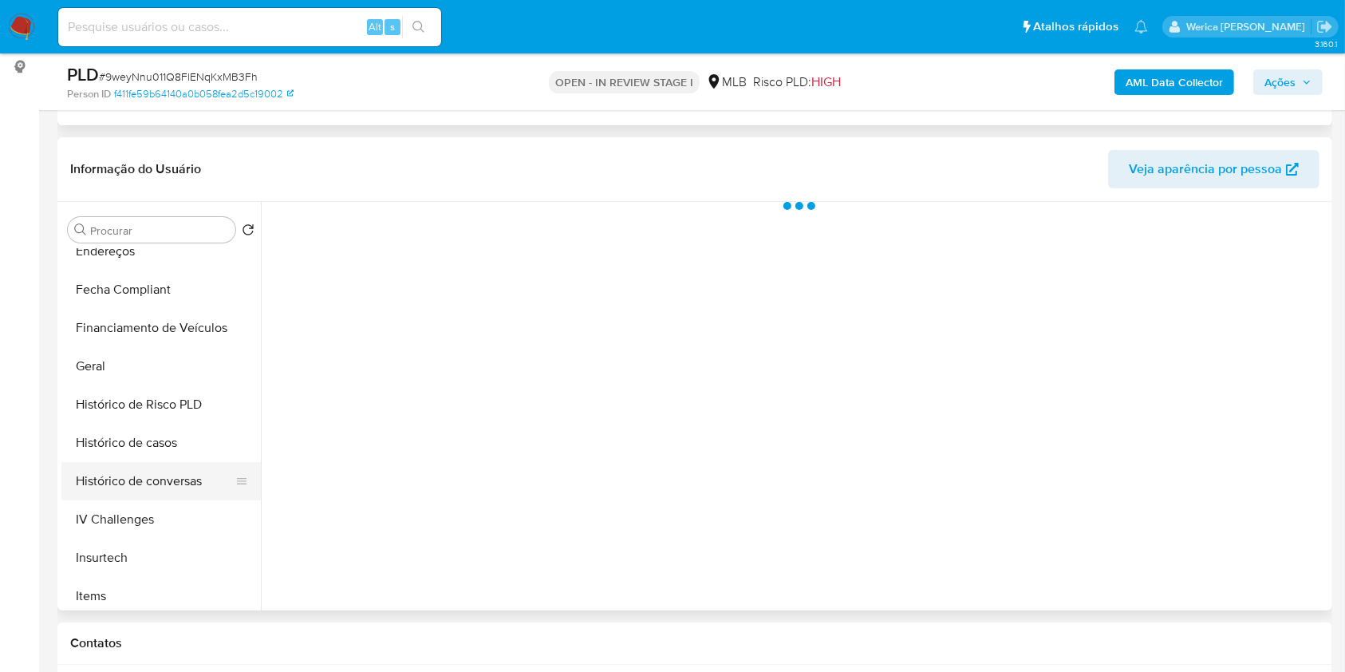
scroll to position [425, 0]
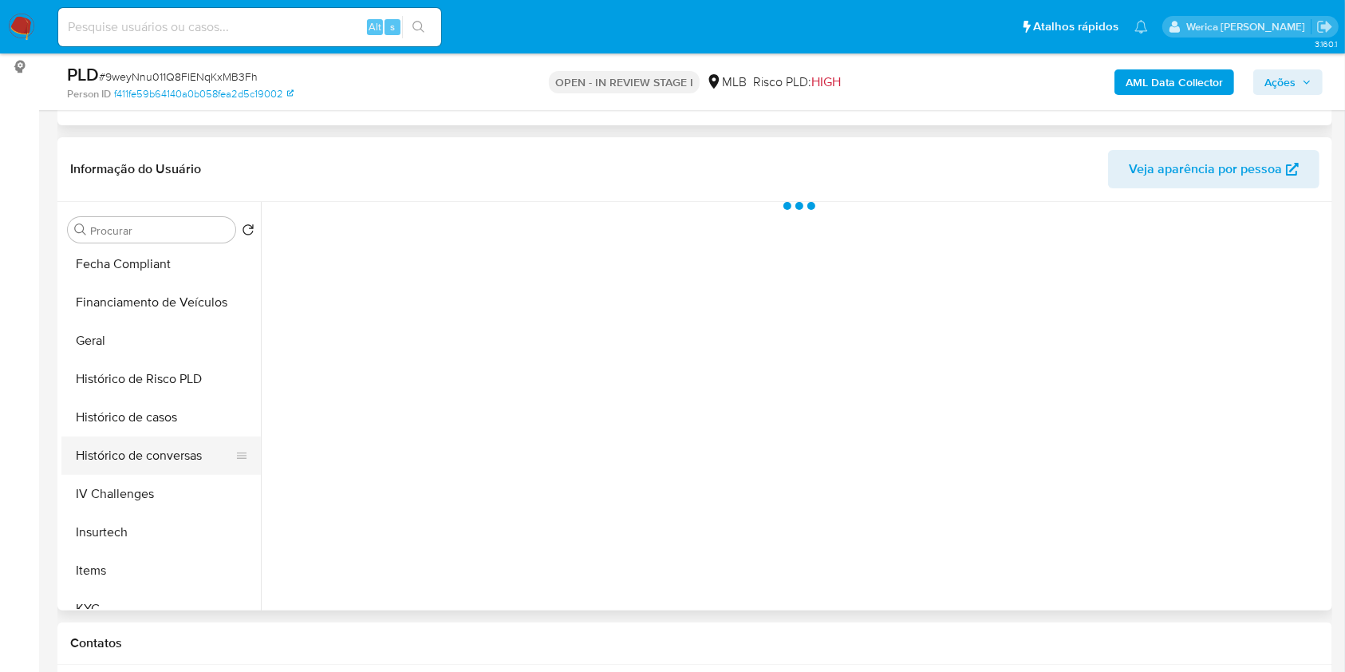
select select "10"
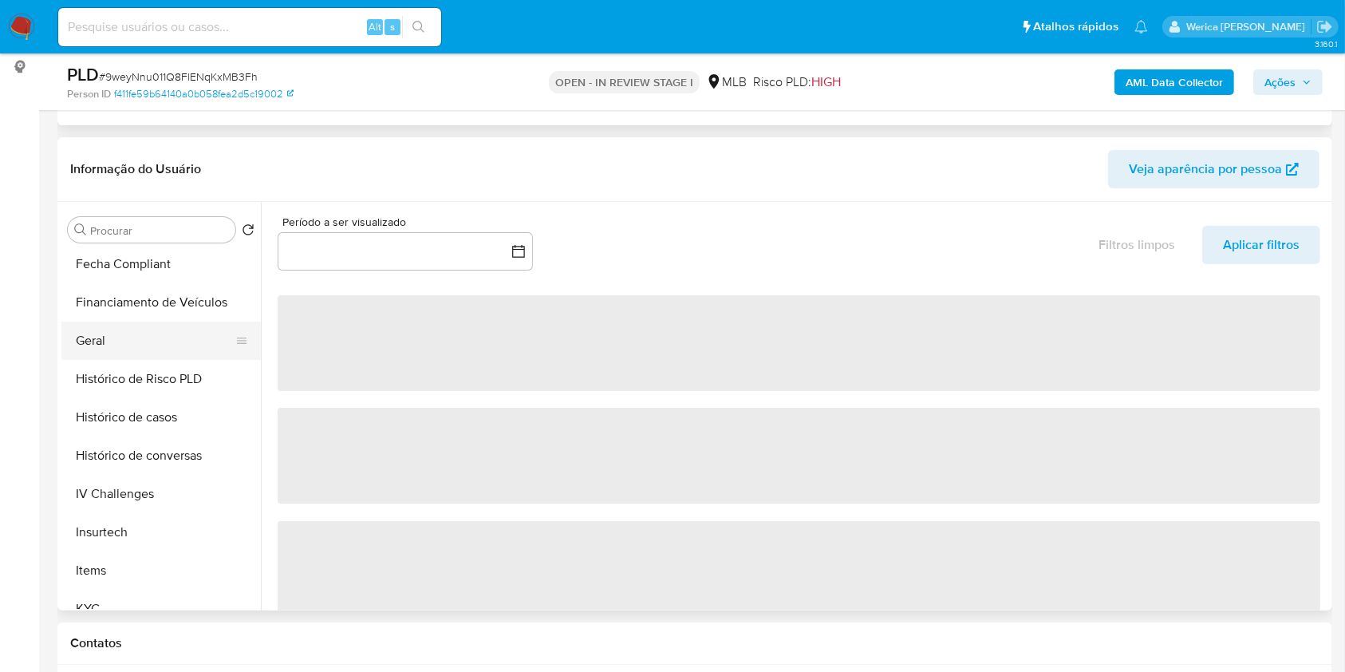
click at [137, 345] on button "Geral" at bounding box center [154, 341] width 187 height 38
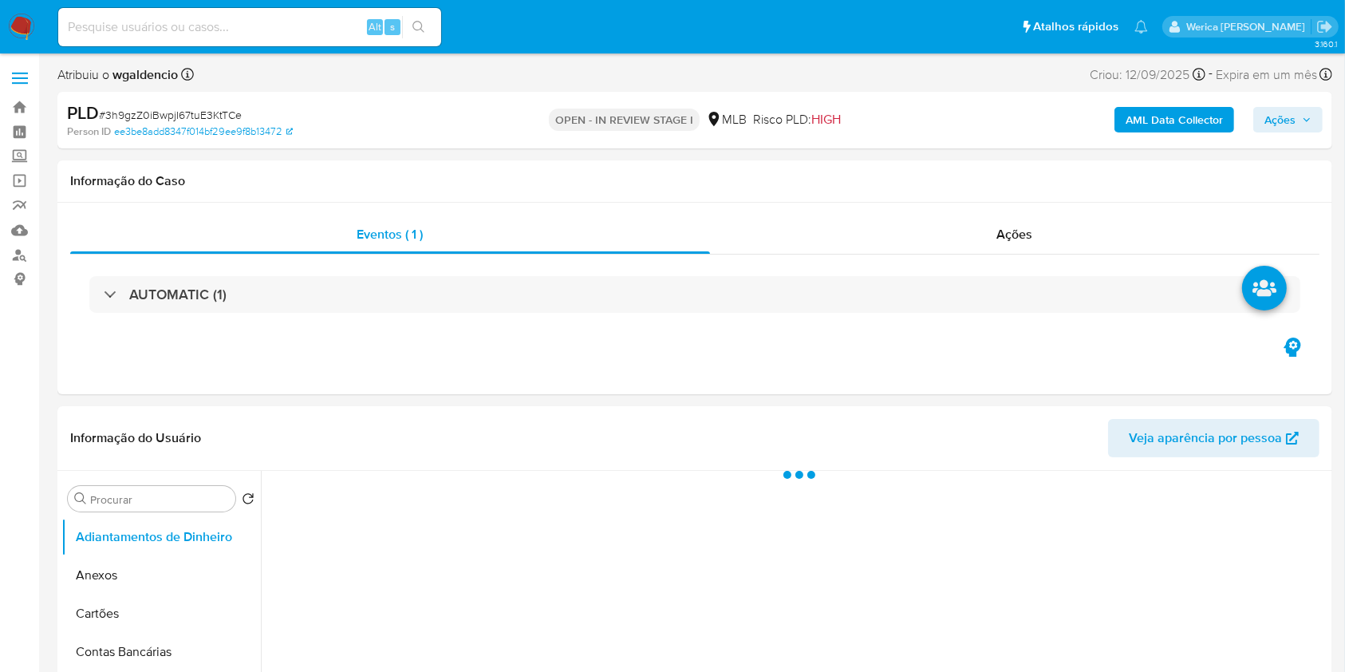
select select "10"
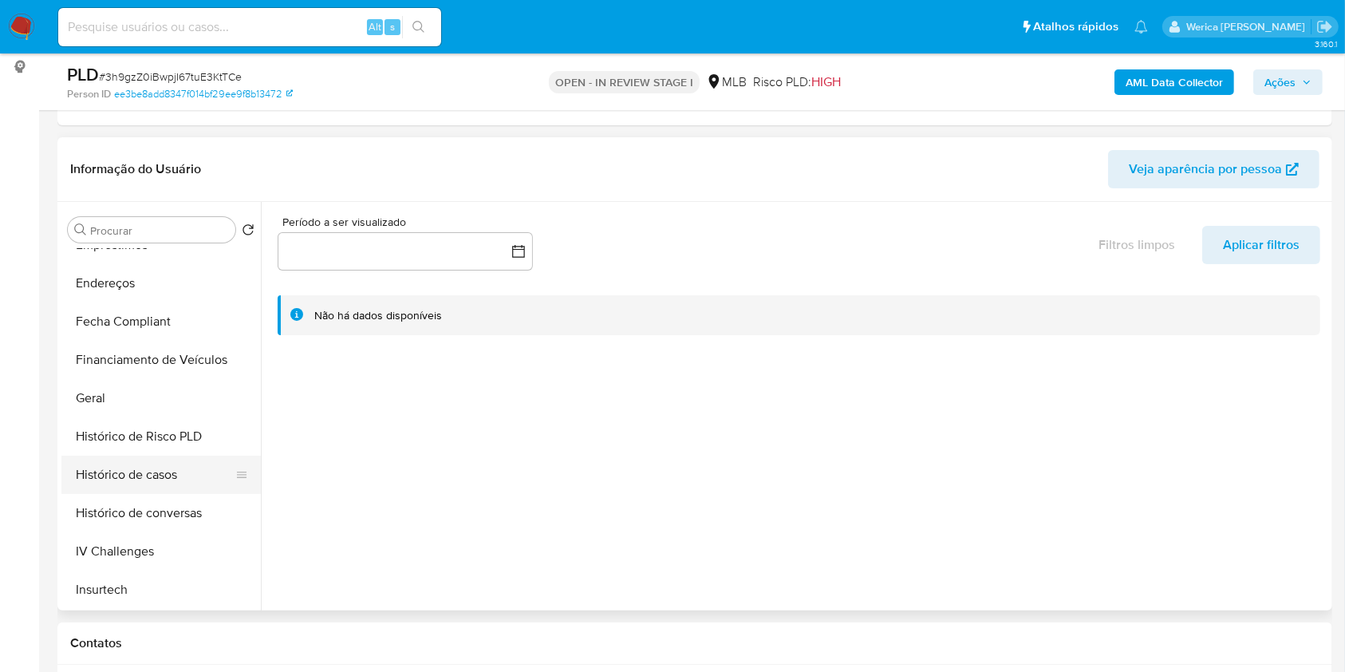
scroll to position [425, 0]
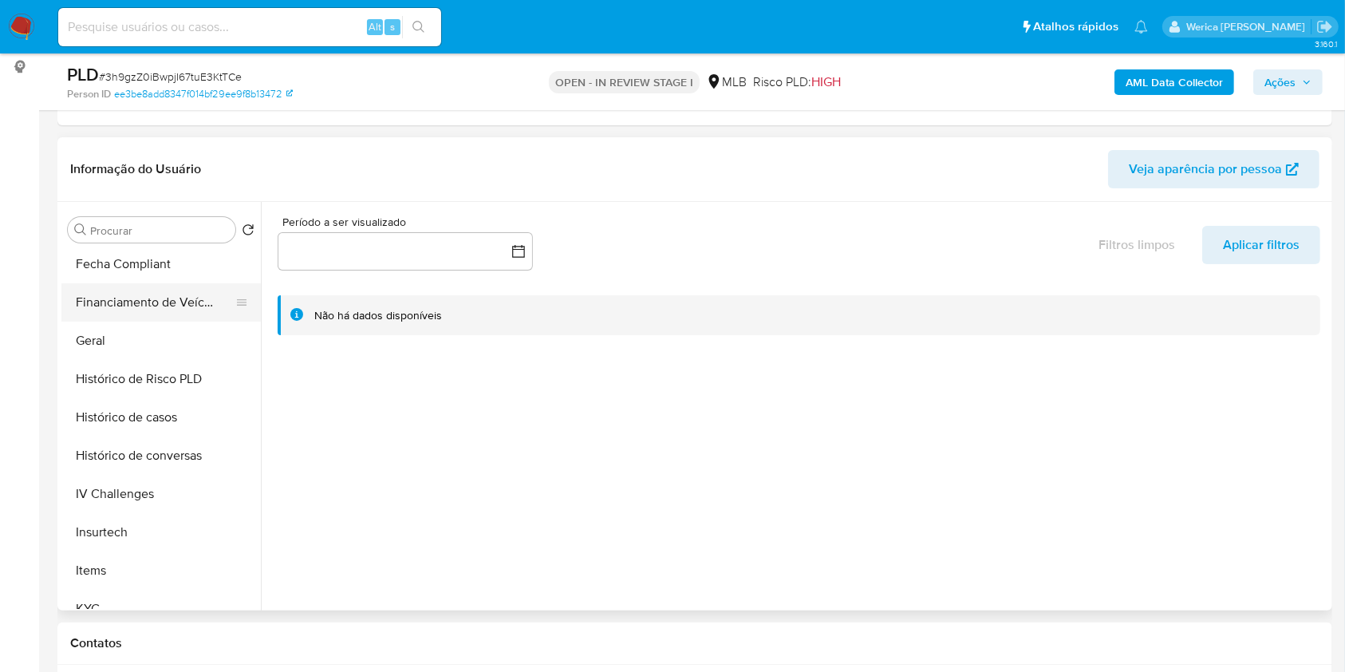
click at [153, 313] on button "Financiamento de Veículos" at bounding box center [154, 302] width 187 height 38
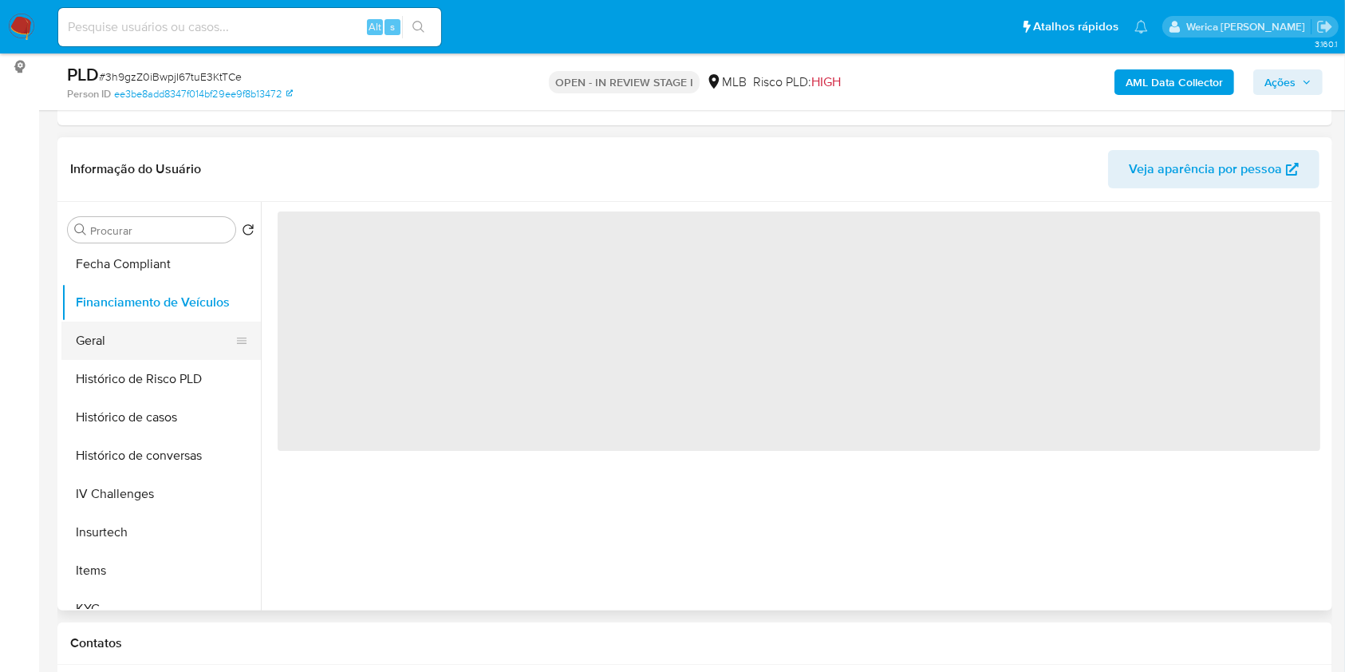
click at [158, 330] on button "Geral" at bounding box center [154, 341] width 187 height 38
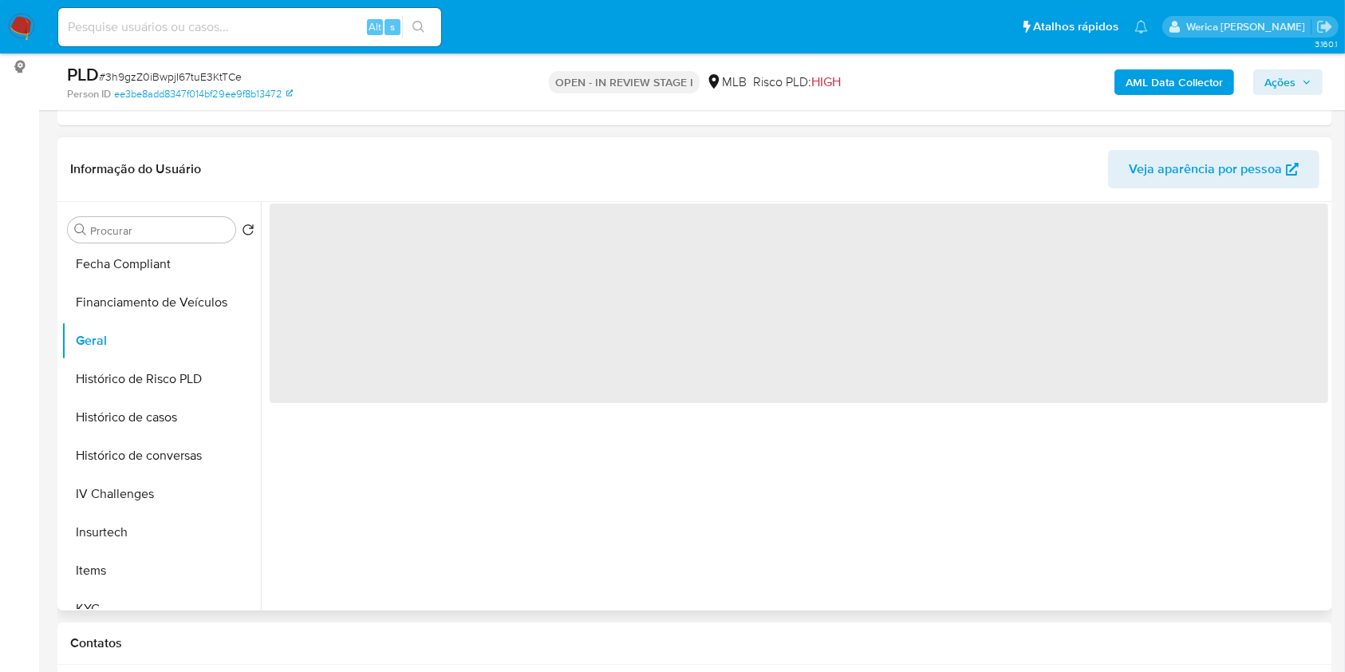
click at [471, 277] on span "‌" at bounding box center [799, 302] width 1059 height 199
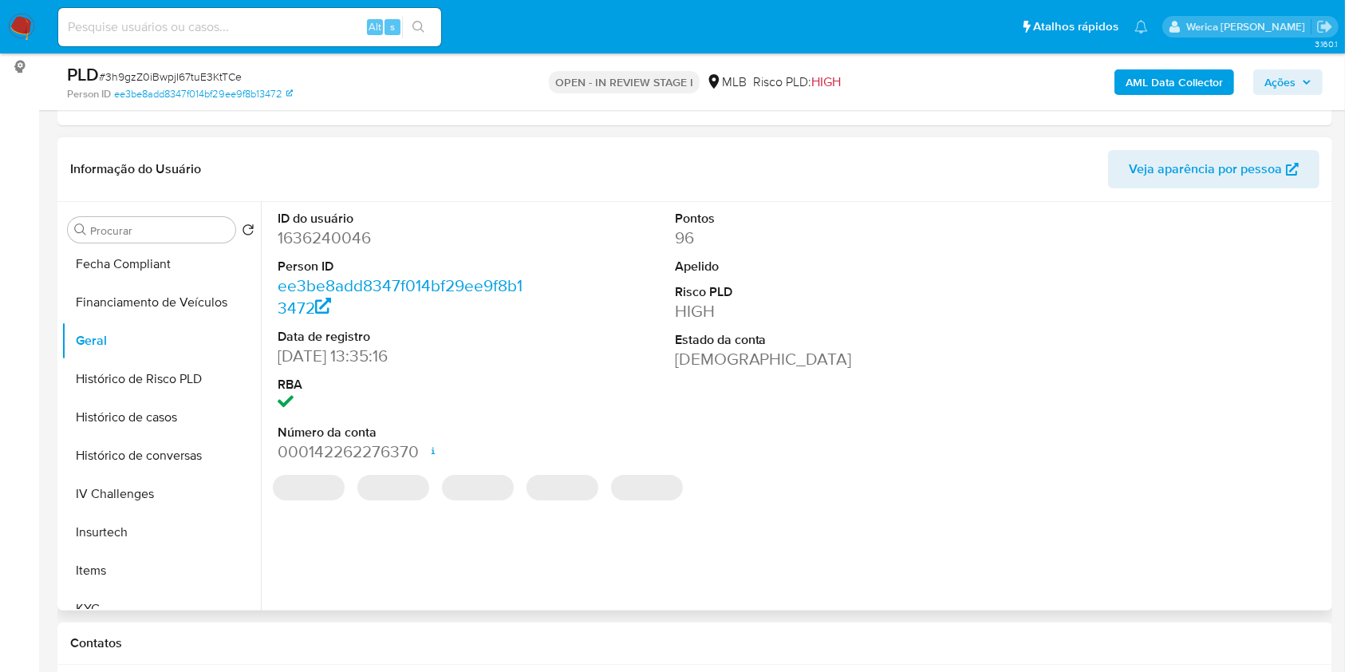
click at [517, 189] on div "Informação do Usuário Veja aparência por pessoa" at bounding box center [694, 169] width 1275 height 65
click at [300, 241] on dd "1636240046" at bounding box center [402, 238] width 249 height 22
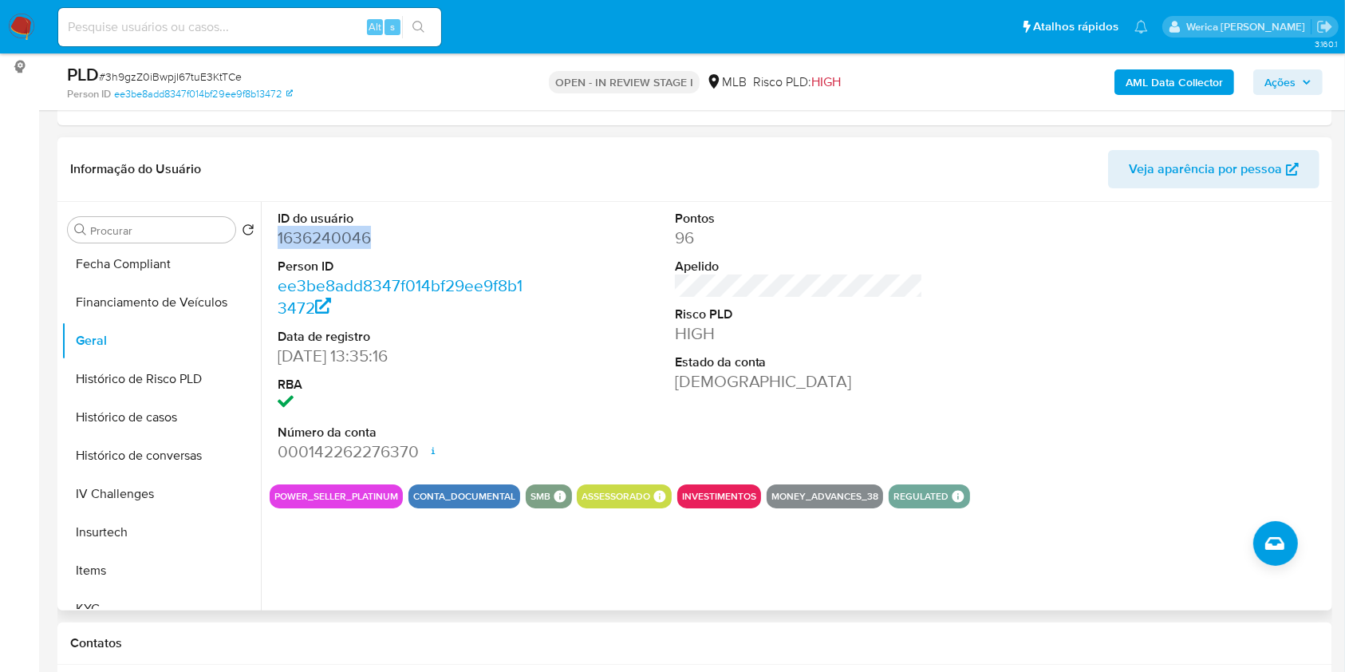
copy dd "1636240046"
click at [157, 426] on button "Histórico de casos" at bounding box center [154, 417] width 187 height 38
